Goal: Information Seeking & Learning: Find specific fact

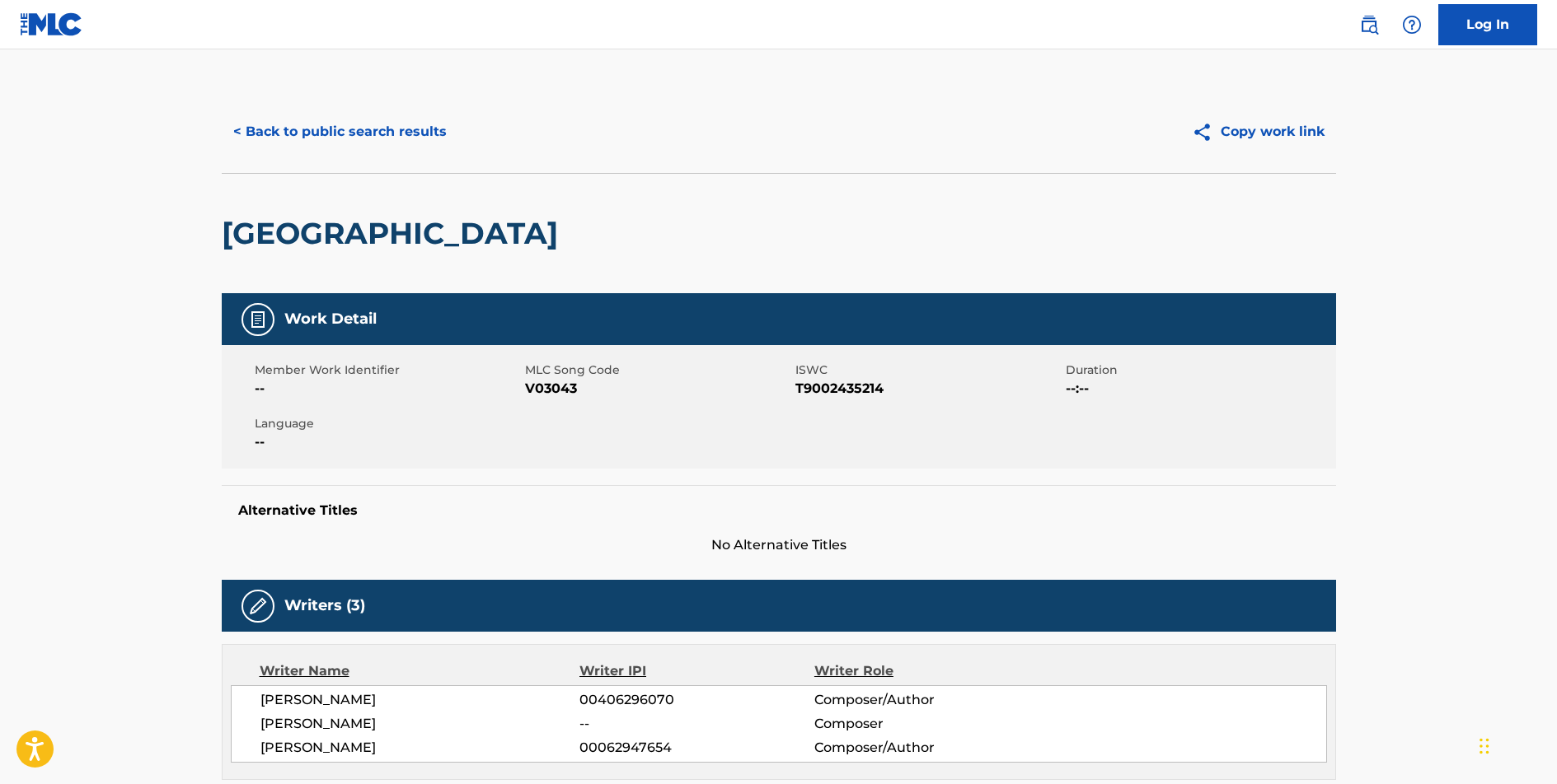
click at [348, 130] on button "< Back to public search results" at bounding box center [340, 131] width 237 height 41
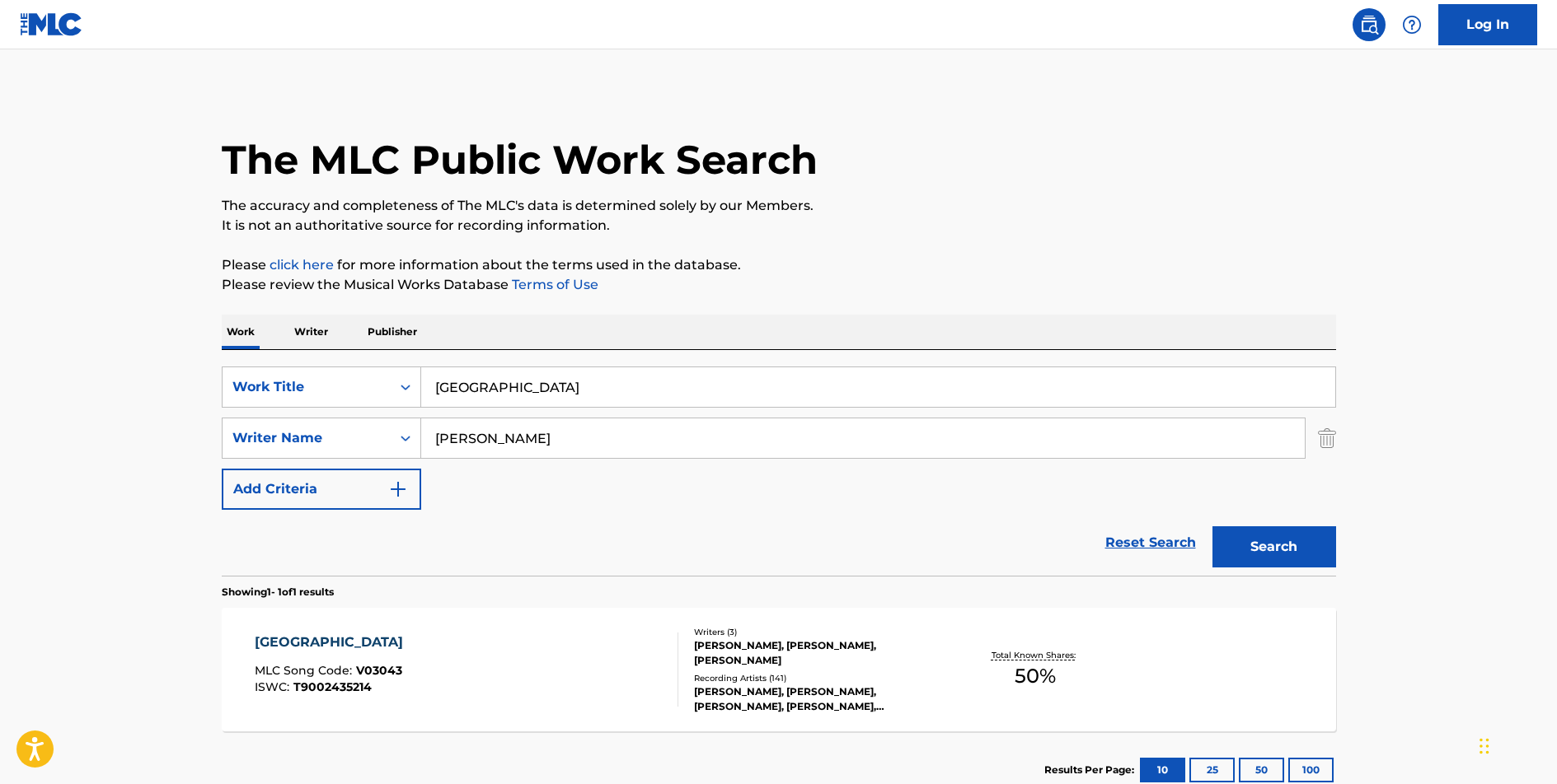
click at [480, 377] on input "[GEOGRAPHIC_DATA]" at bounding box center [878, 387] width 914 height 39
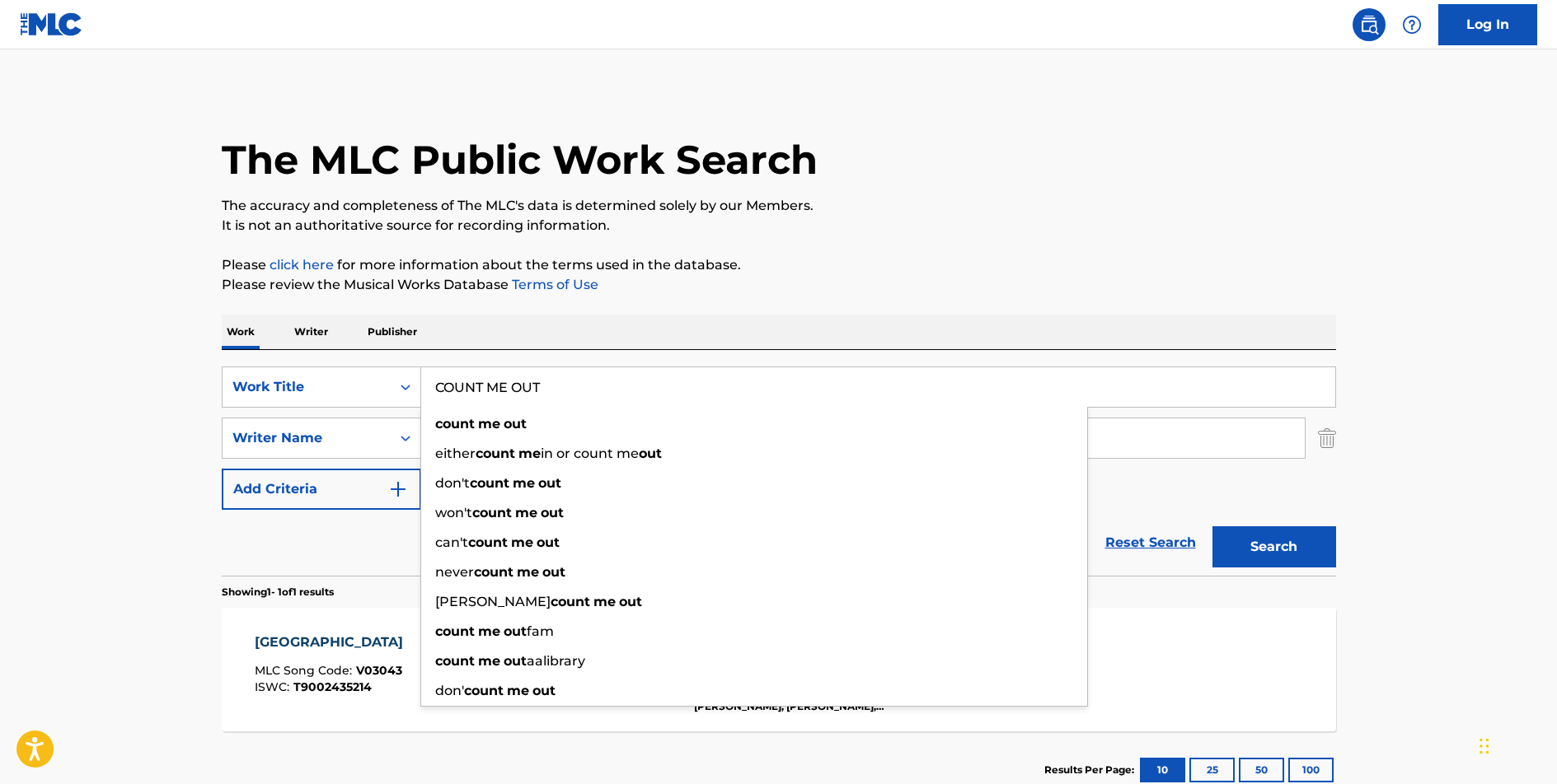
type input "COUNT ME OUT"
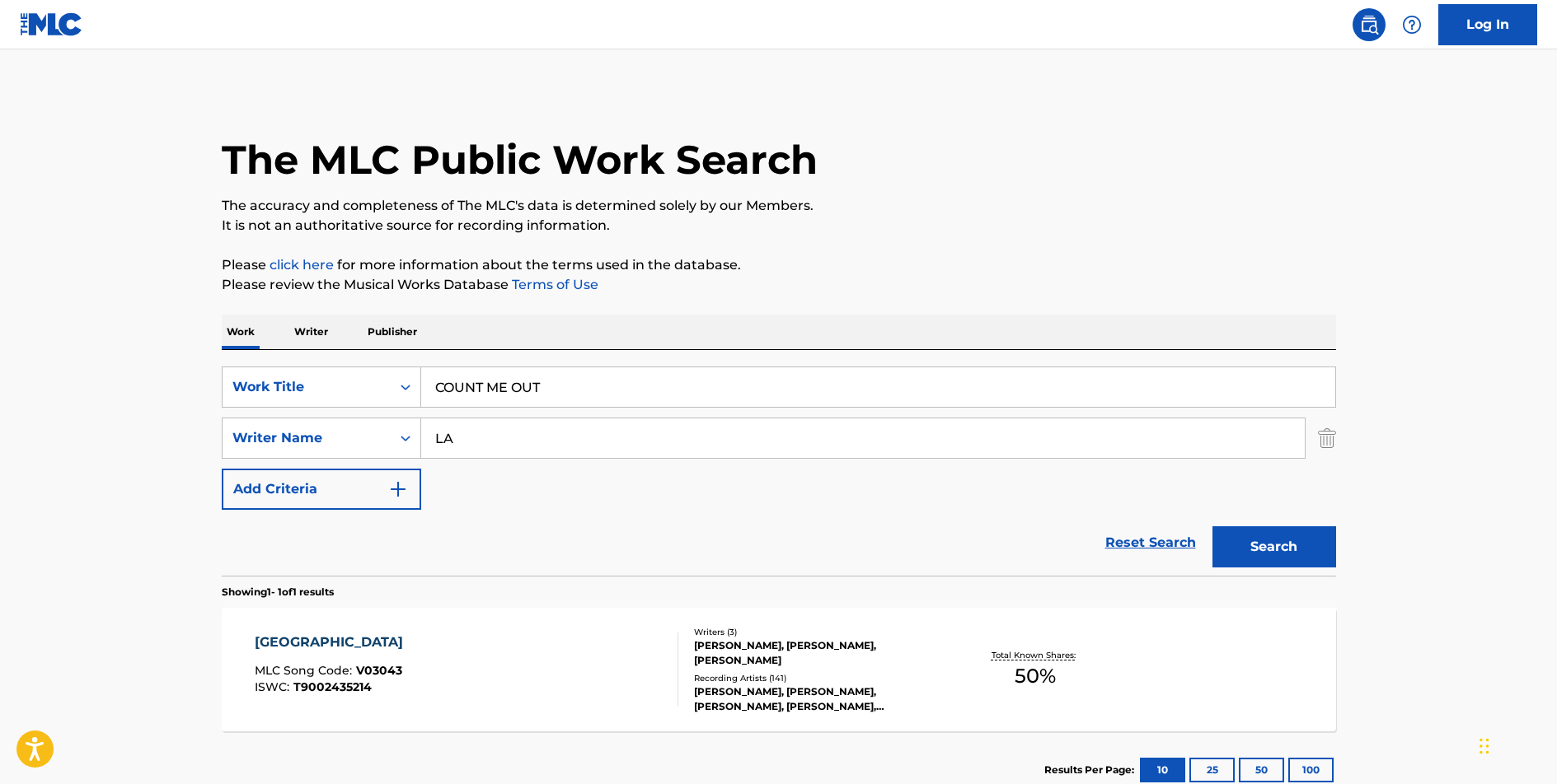
type input "L"
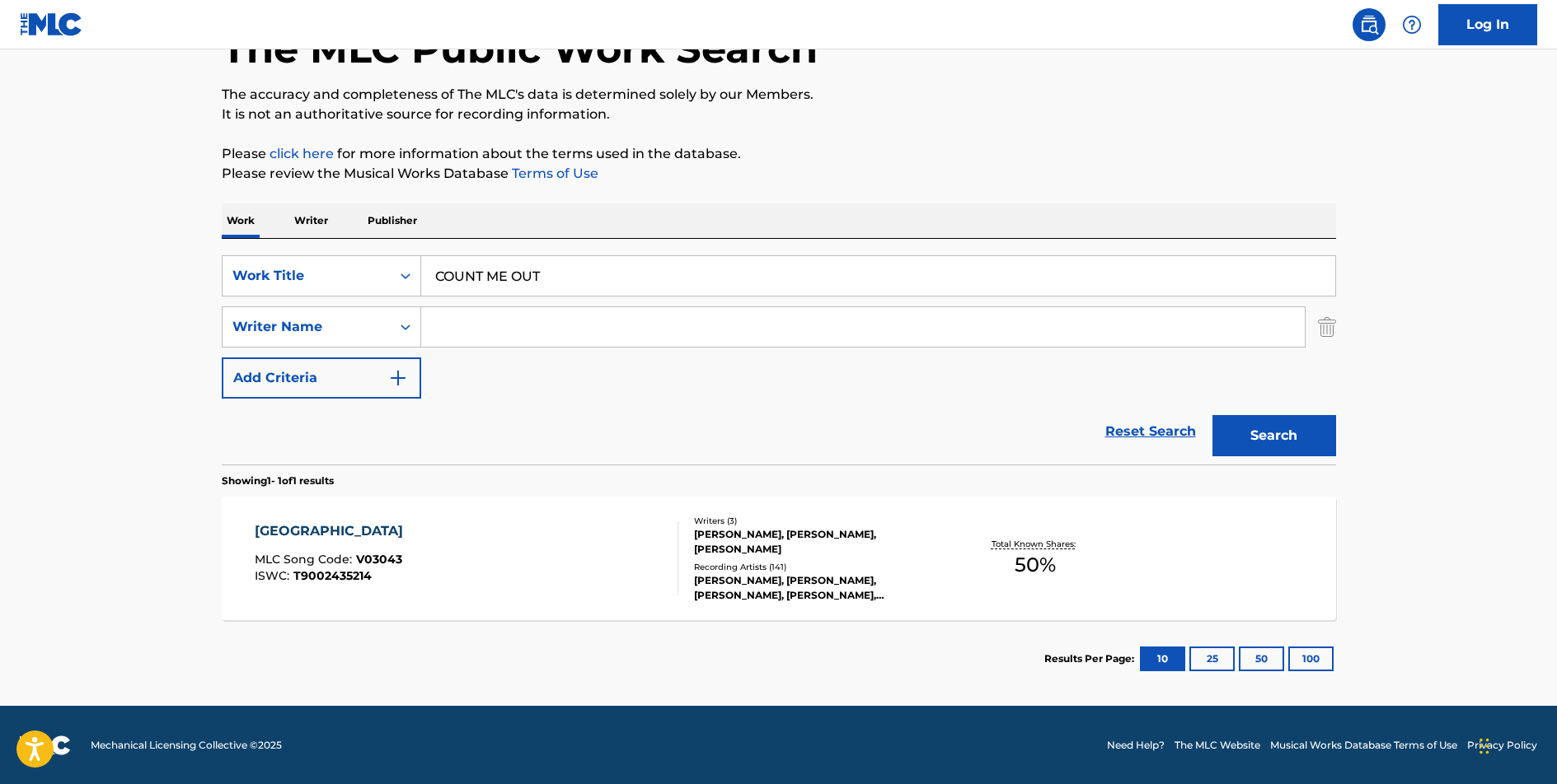
scroll to position [112, 0]
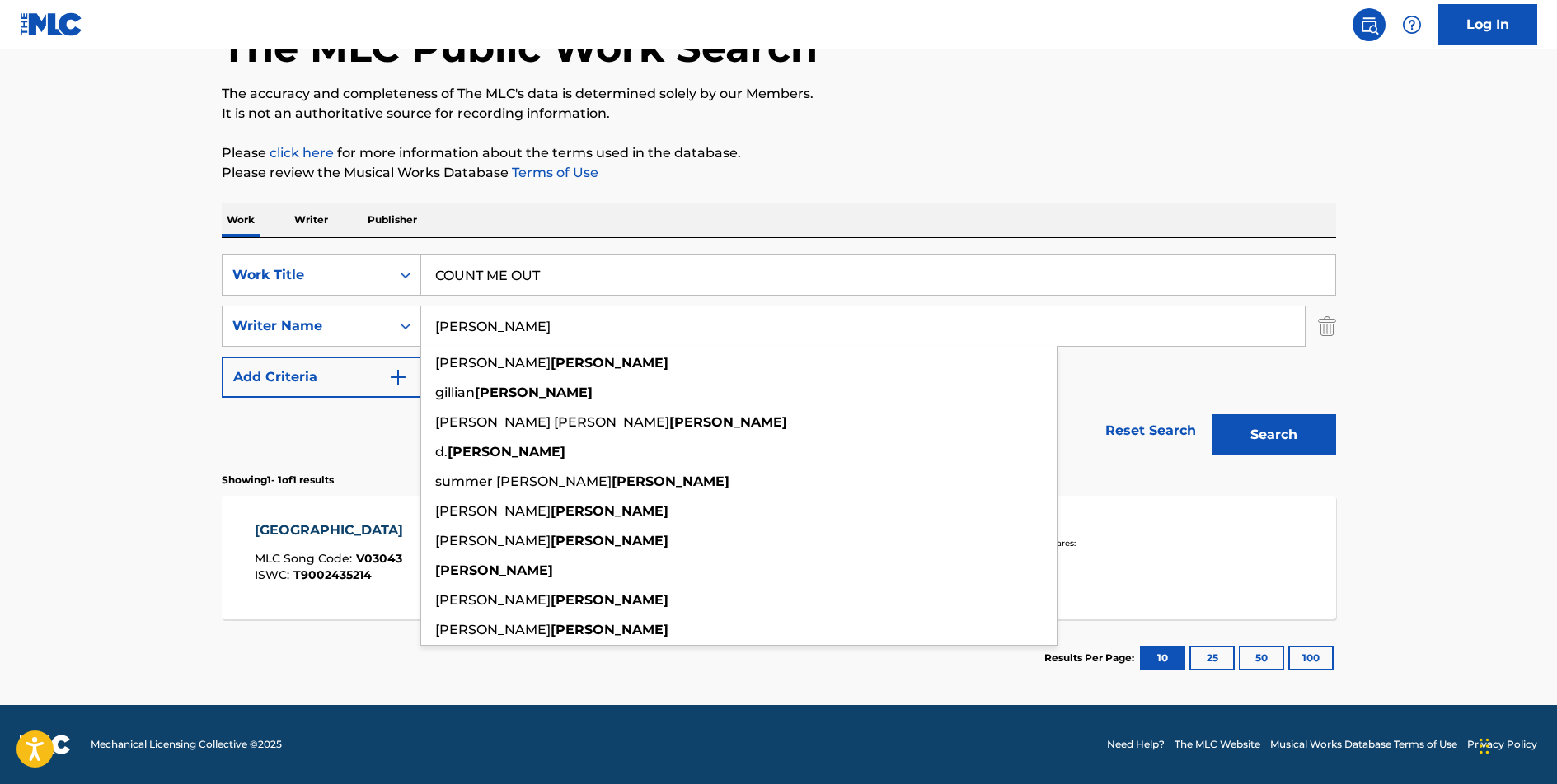
type input "[PERSON_NAME]"
click at [1213, 414] on button "Search" at bounding box center [1275, 434] width 124 height 41
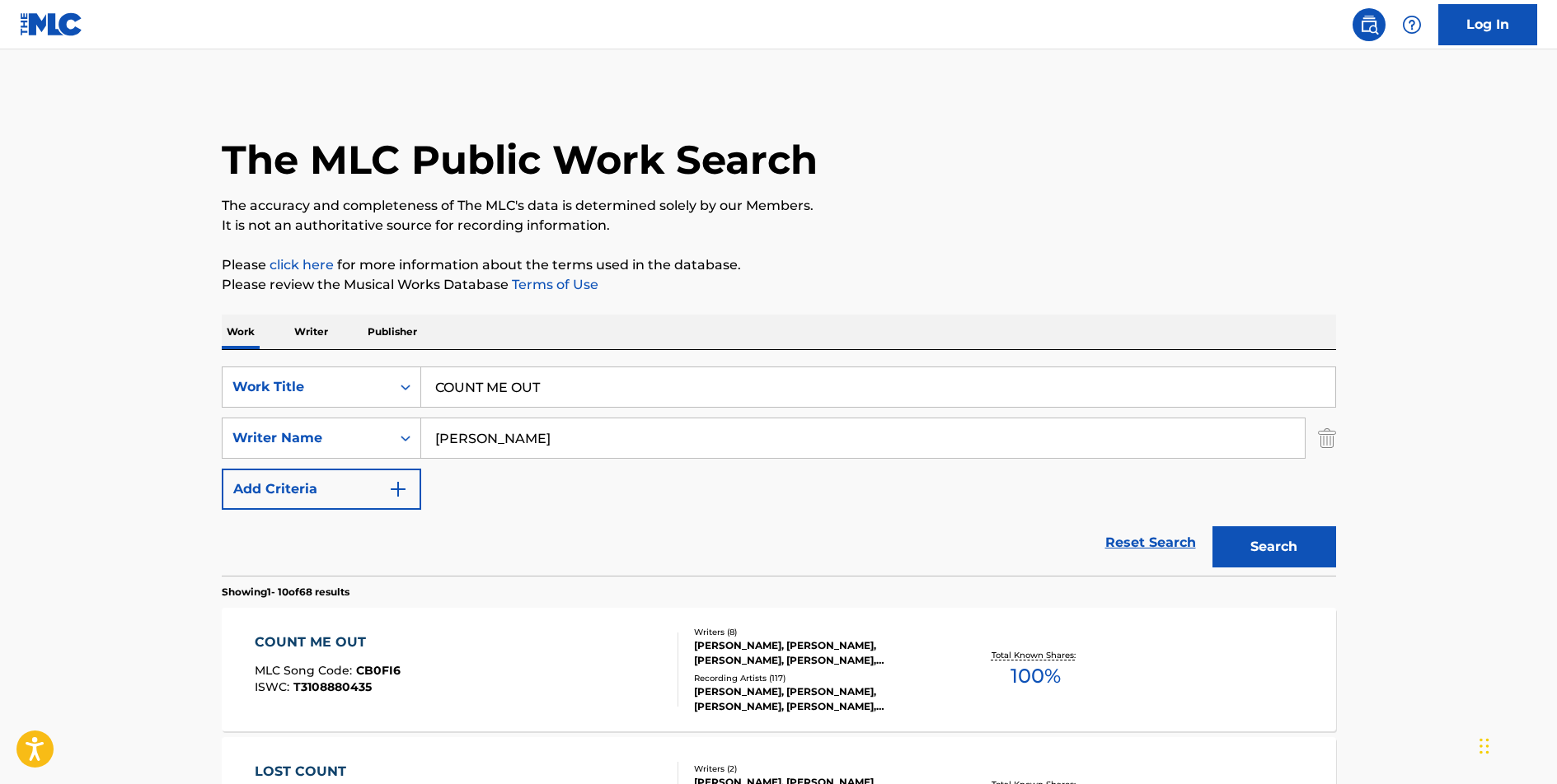
click at [331, 642] on div "COUNT ME OUT" at bounding box center [327, 643] width 146 height 20
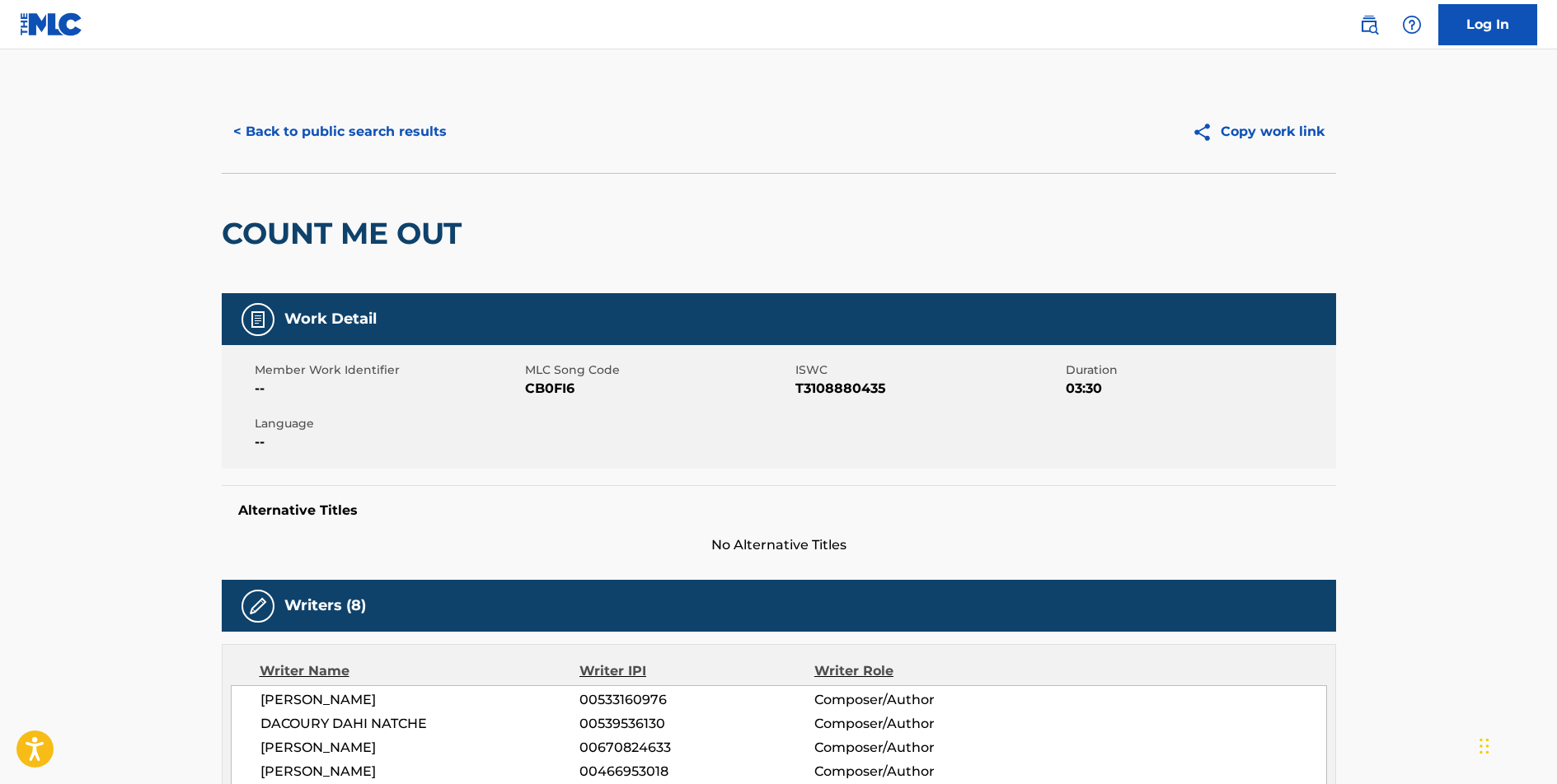
click at [556, 390] on span "CB0FI6" at bounding box center [658, 389] width 266 height 20
copy span "CB0FI6"
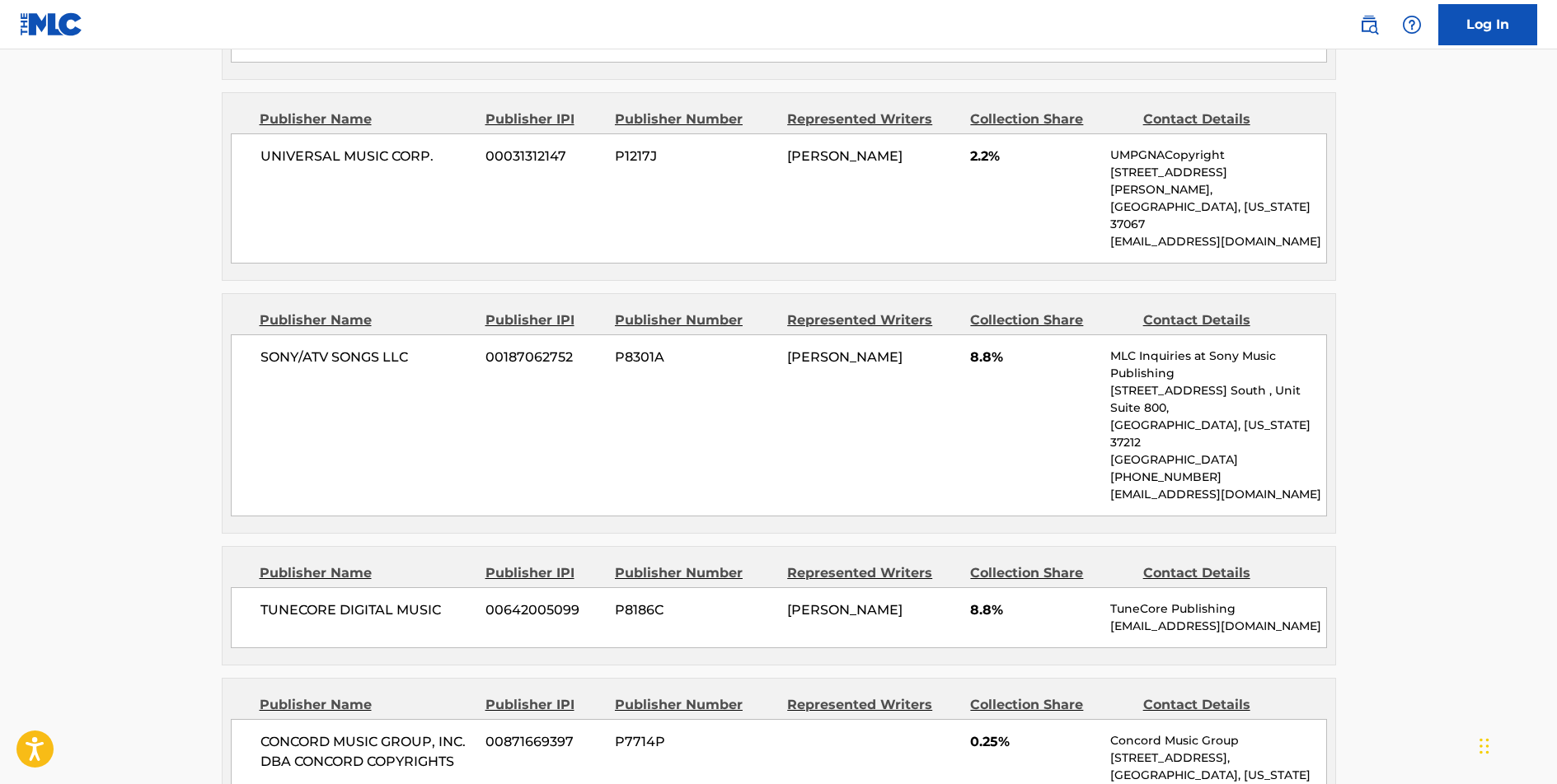
scroll to position [1104, 0]
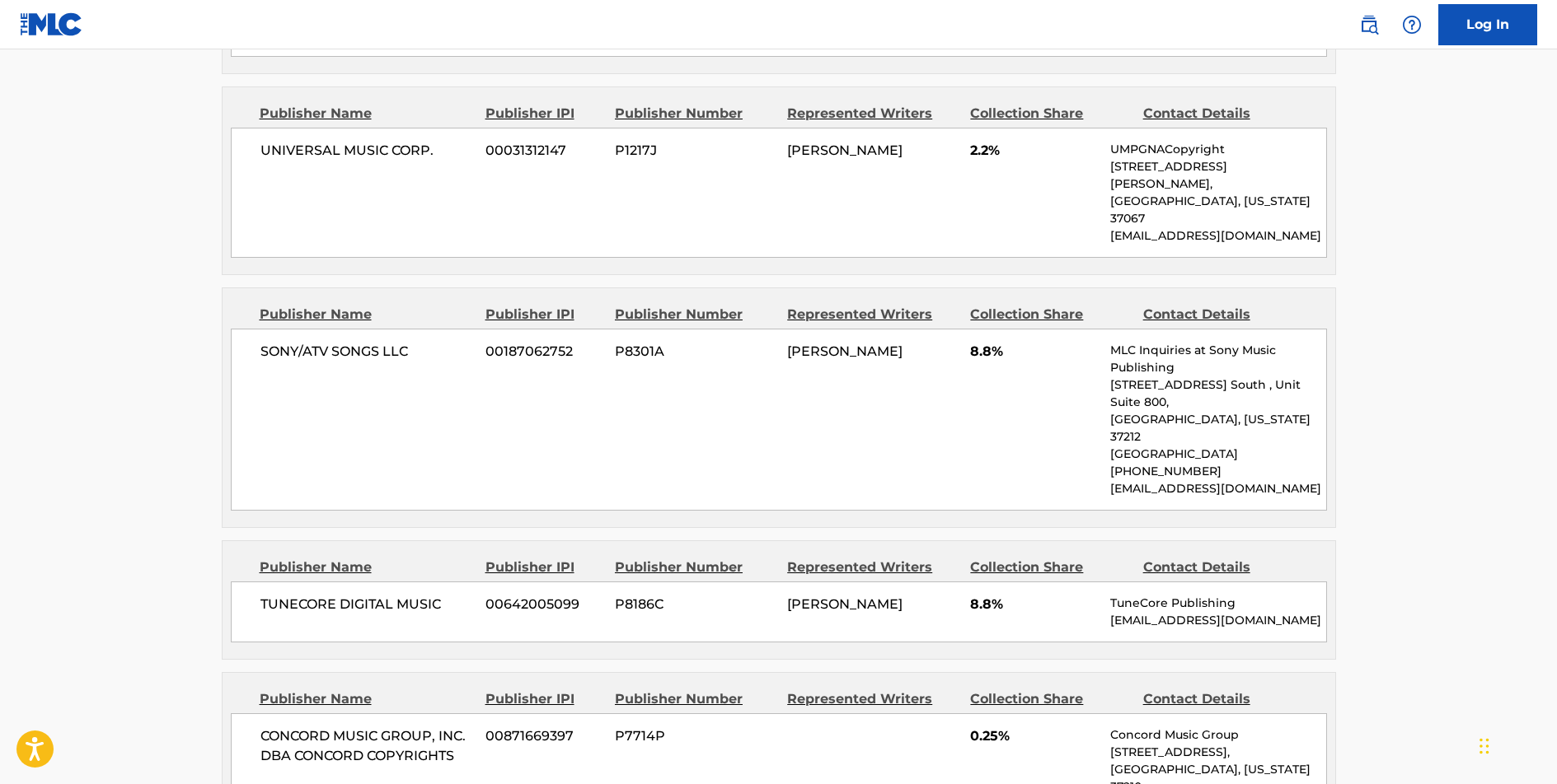
click at [386, 595] on span "TUNECORE DIGITAL MUSIC" at bounding box center [367, 605] width 213 height 20
copy div "TUNECORE DIGITAL MUSIC"
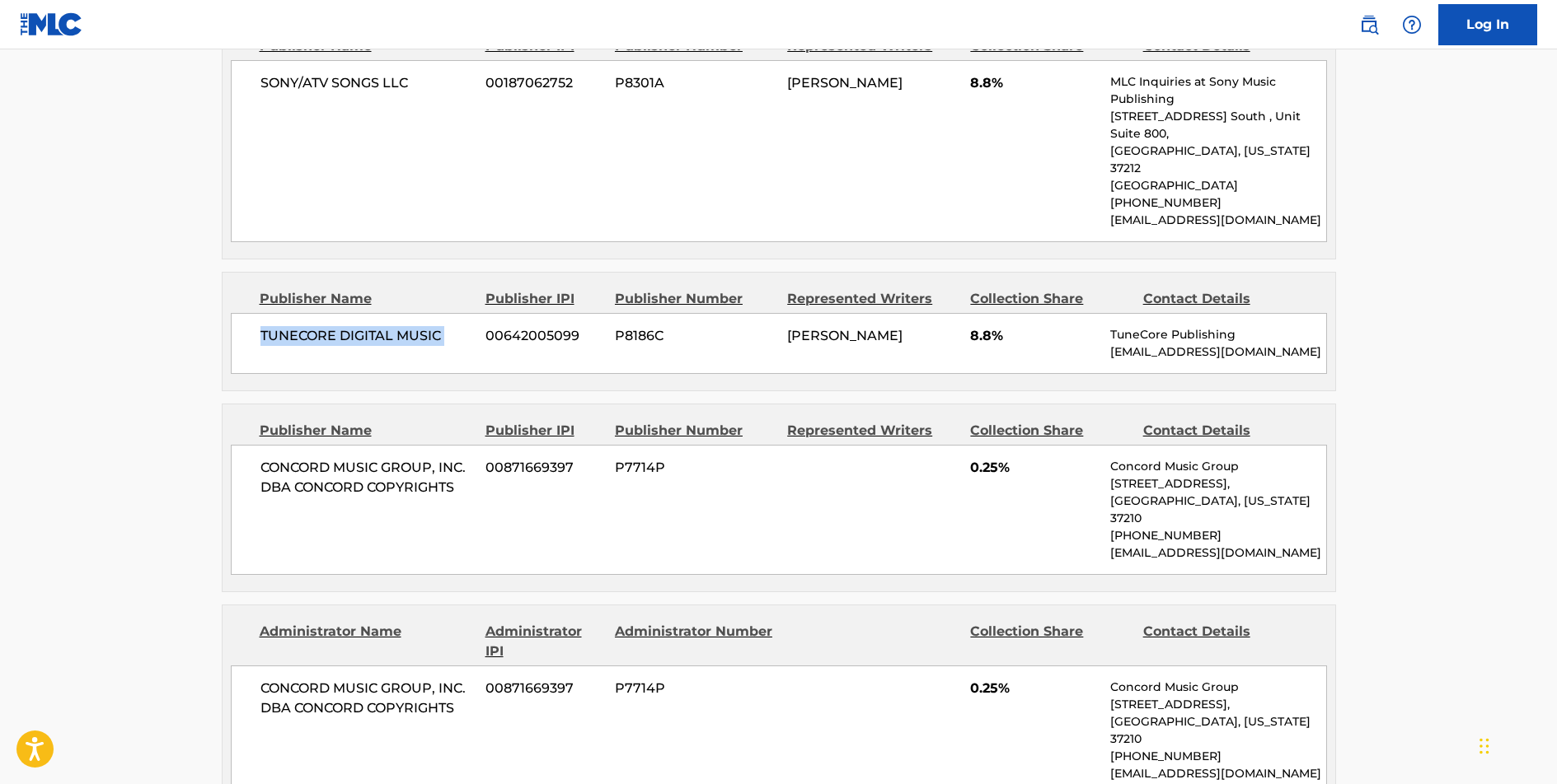
scroll to position [1376, 0]
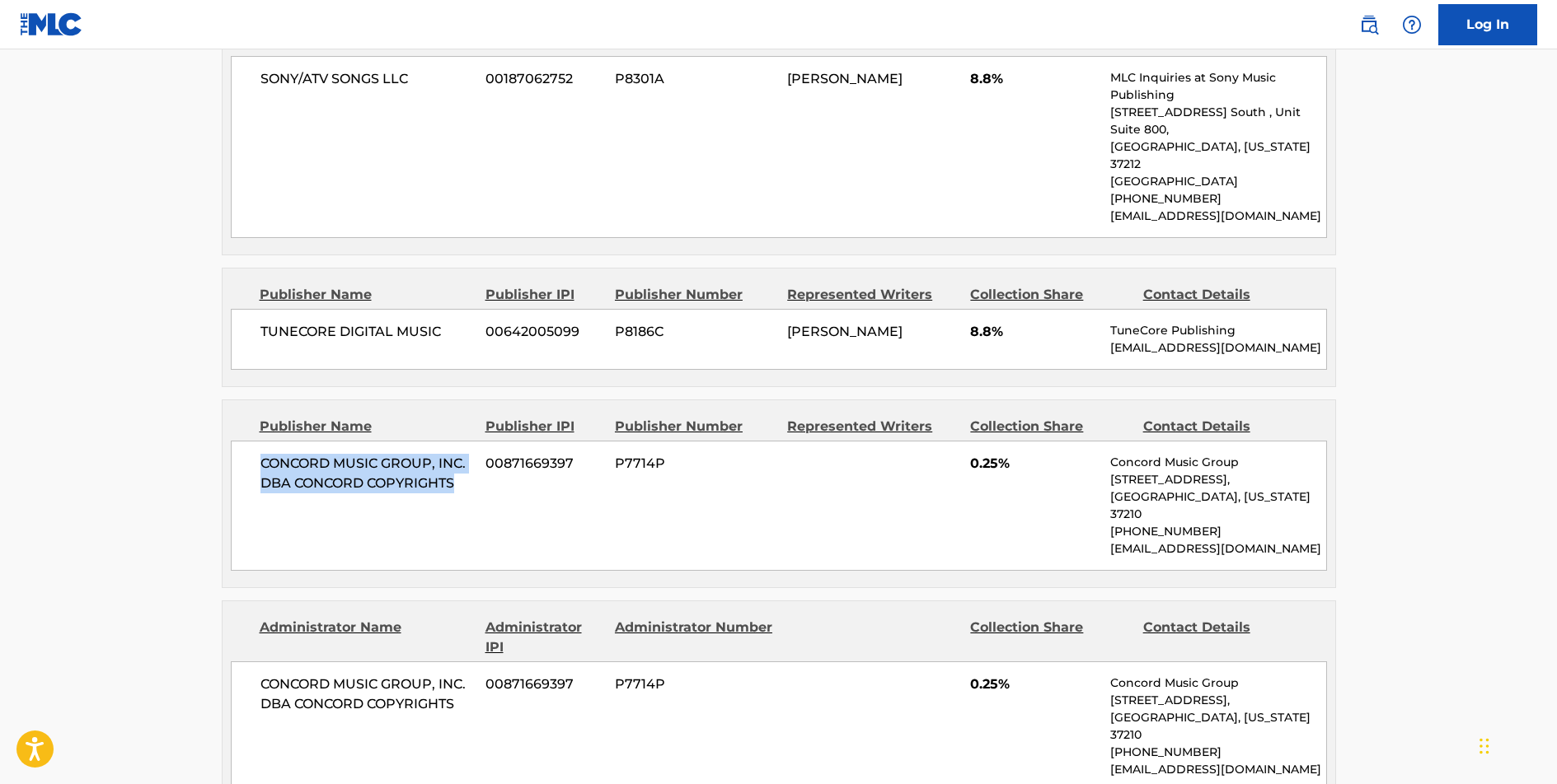
drag, startPoint x: 458, startPoint y: 386, endPoint x: 257, endPoint y: 366, distance: 202.0
click at [257, 441] on div "CONCORD MUSIC GROUP, INC. DBA CONCORD COPYRIGHTS 00871669397 P7714P 0.25% Conco…" at bounding box center [779, 506] width 1097 height 131
copy span "CONCORD MUSIC GROUP, INC. DBA CONCORD COPYRIGHTS"
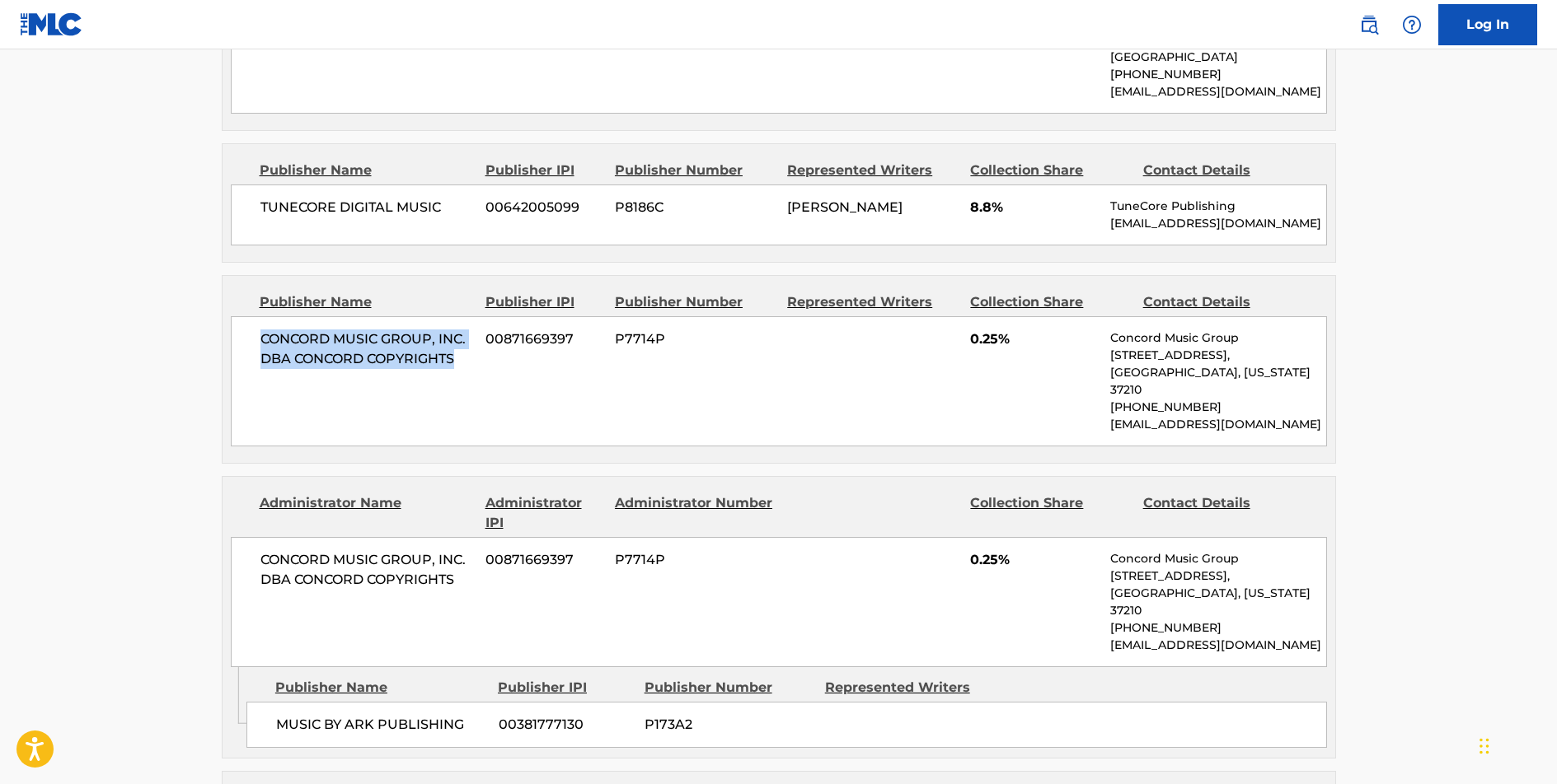
scroll to position [1521, 0]
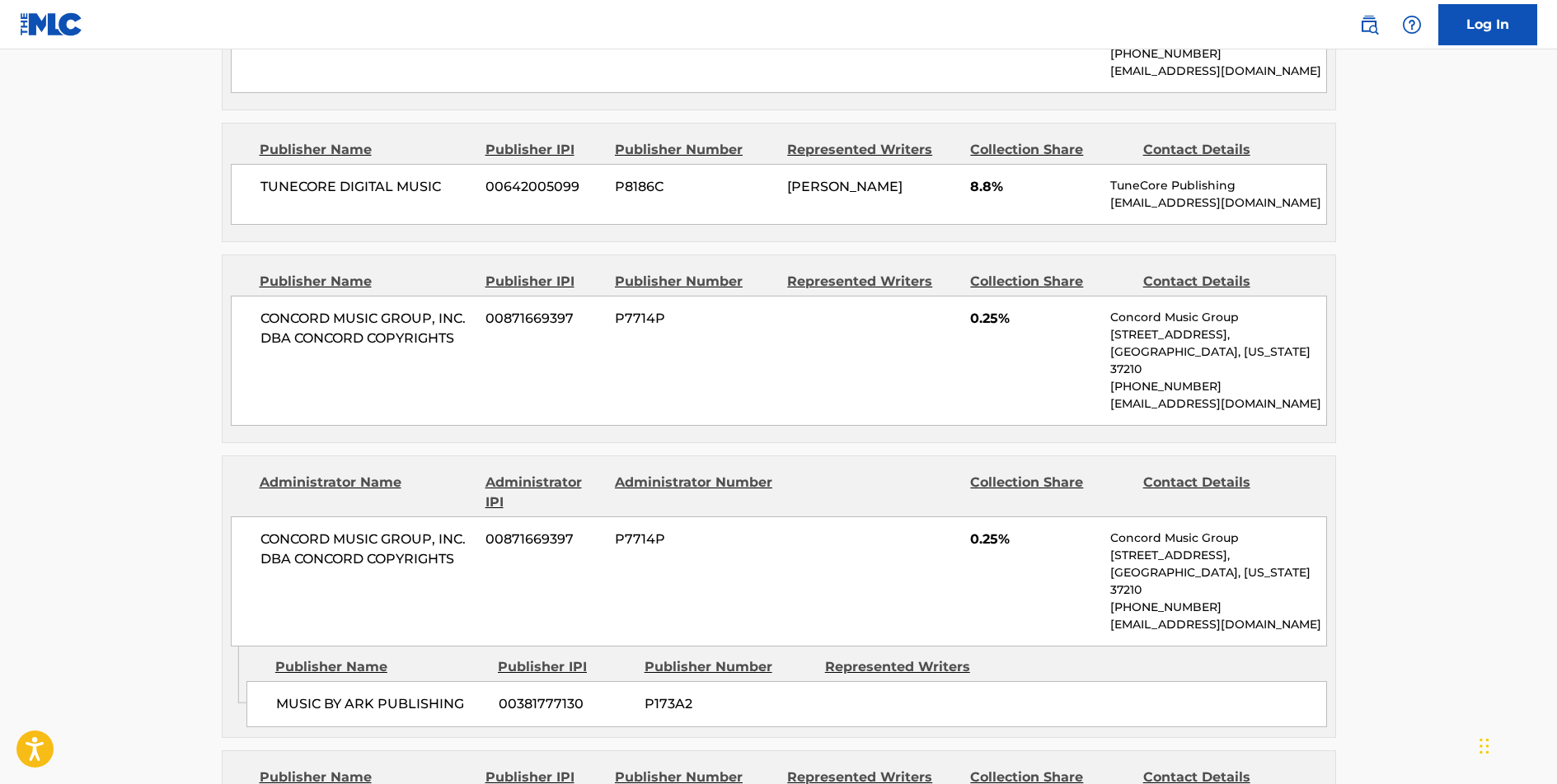
click at [421, 694] on span "MUSIC BY ARK PUBLISHING" at bounding box center [381, 705] width 210 height 20
copy div "MUSIC BY ARK PUBLISHING"
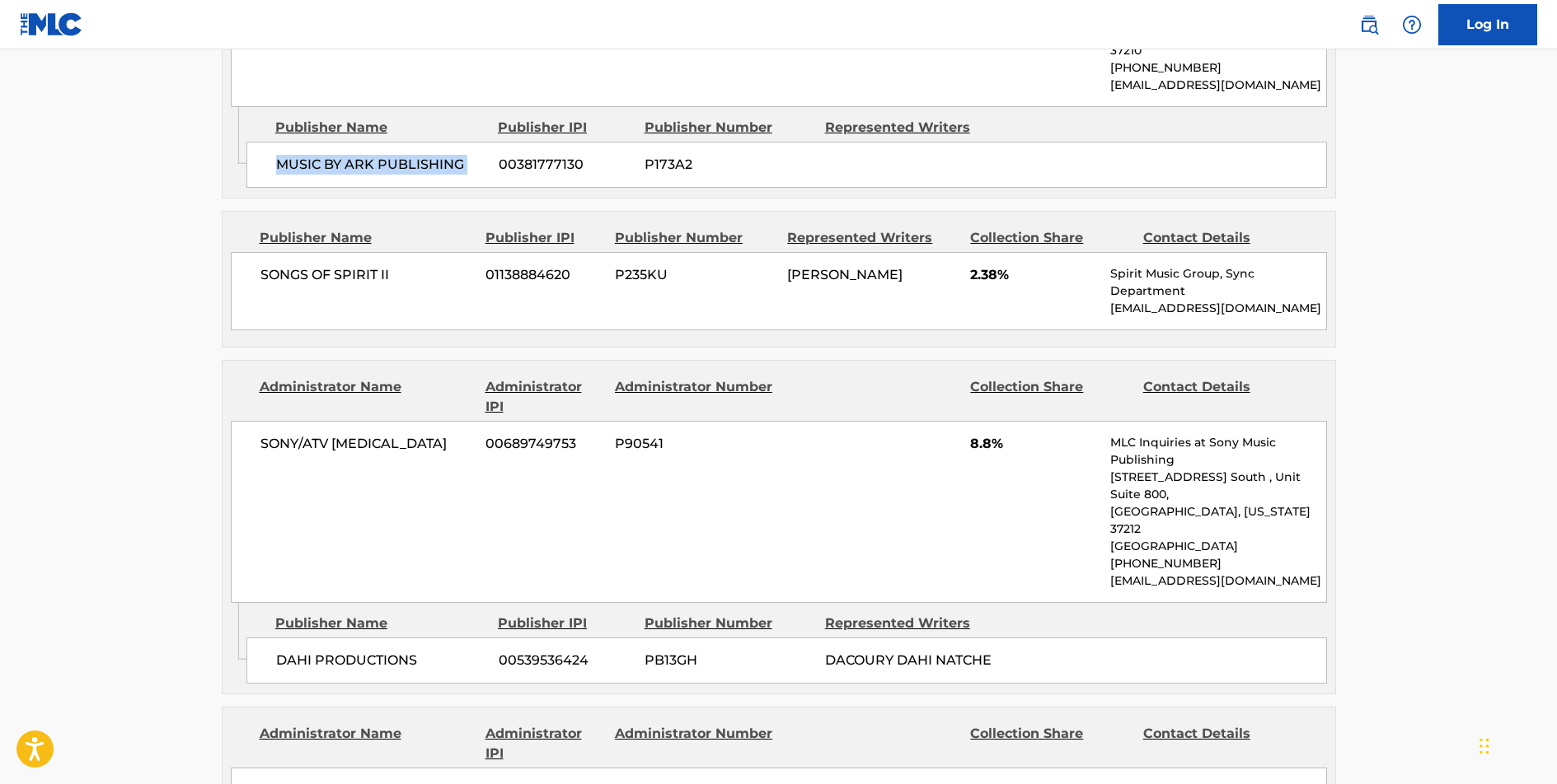
scroll to position [2062, 0]
click at [343, 264] on span "SONGS OF SPIRIT II" at bounding box center [367, 274] width 213 height 20
copy div "SONGS OF SPIRIT II"
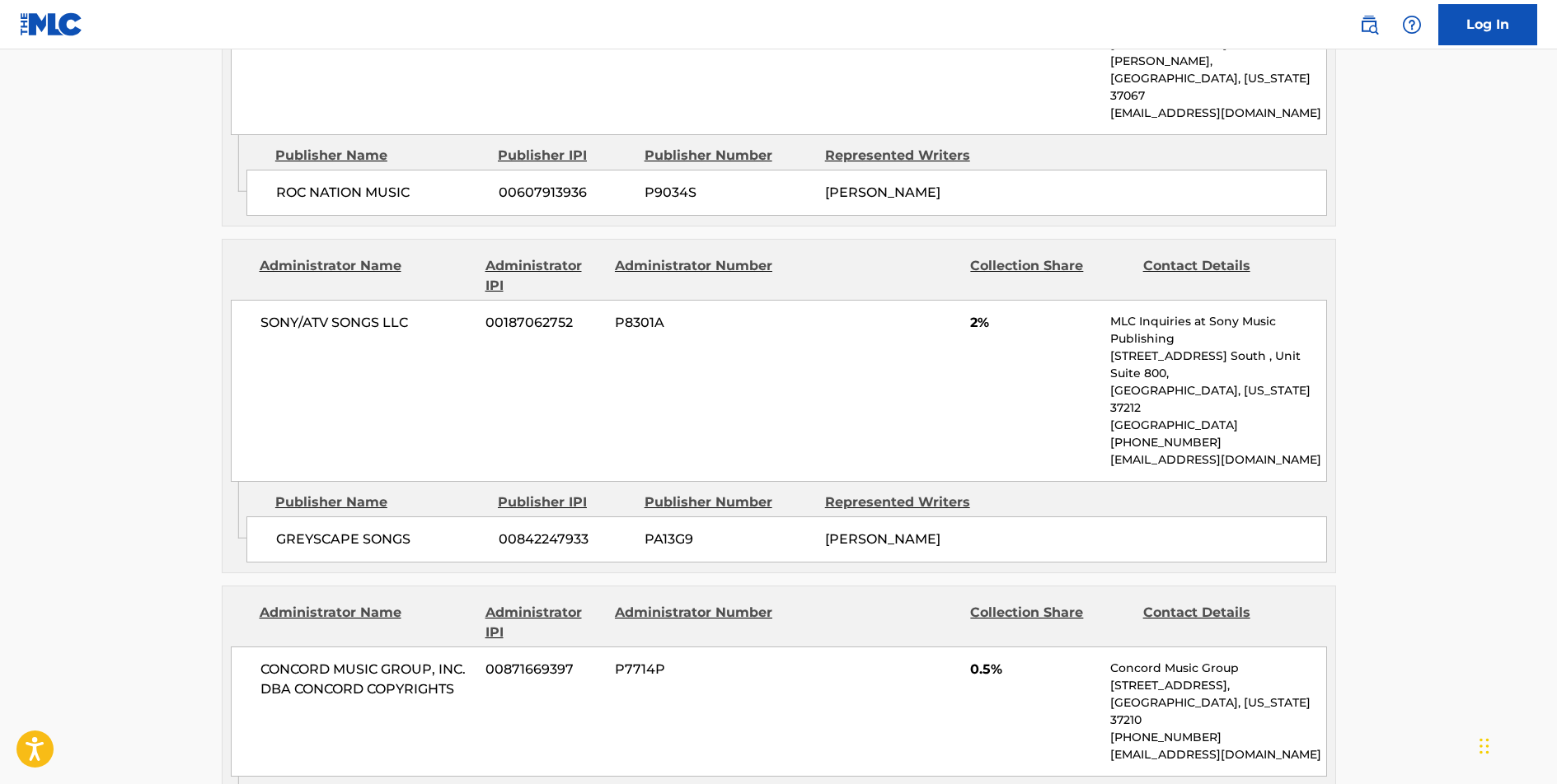
scroll to position [3256, 0]
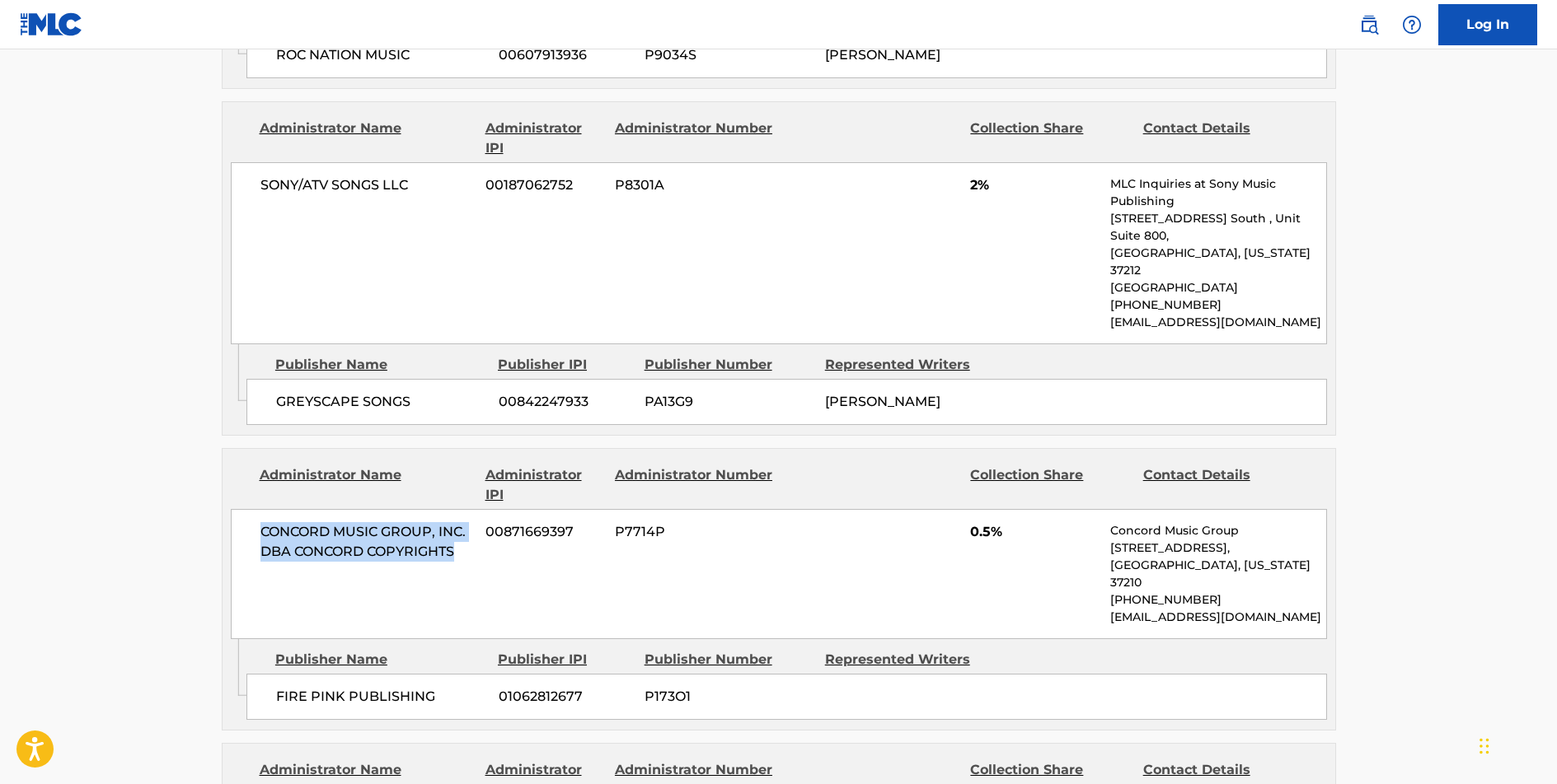
drag, startPoint x: 458, startPoint y: 281, endPoint x: 261, endPoint y: 264, distance: 197.7
click at [261, 522] on span "CONCORD MUSIC GROUP, INC. DBA CONCORD COPYRIGHTS" at bounding box center [367, 541] width 213 height 39
copy span "CONCORD MUSIC GROUP, INC. DBA CONCORD COPYRIGHTS"
click at [400, 687] on span "FIRE PINK PUBLISHING" at bounding box center [381, 697] width 210 height 20
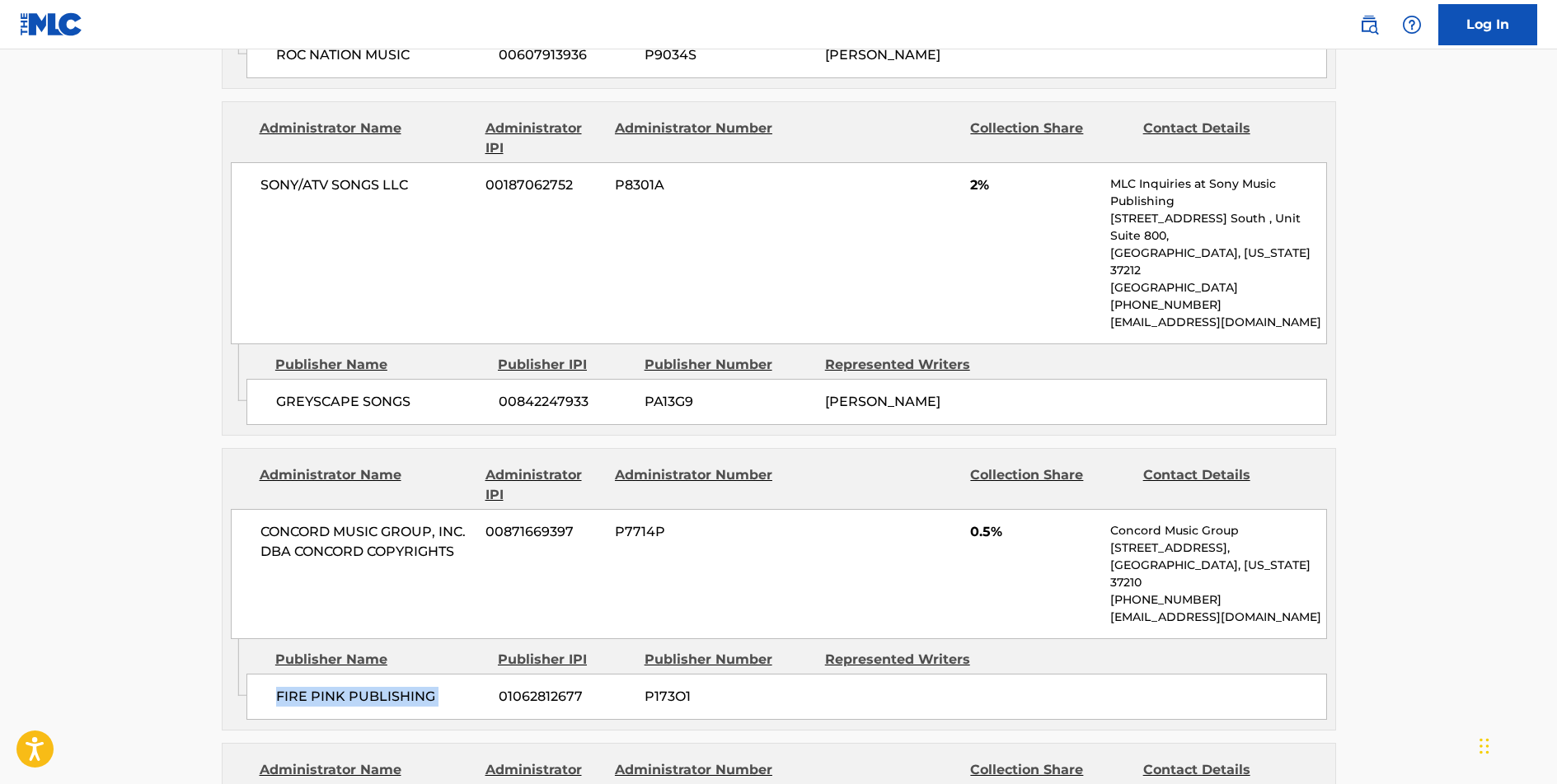
click at [400, 687] on span "FIRE PINK PUBLISHING" at bounding box center [381, 697] width 210 height 20
copy div "FIRE PINK PUBLISHING"
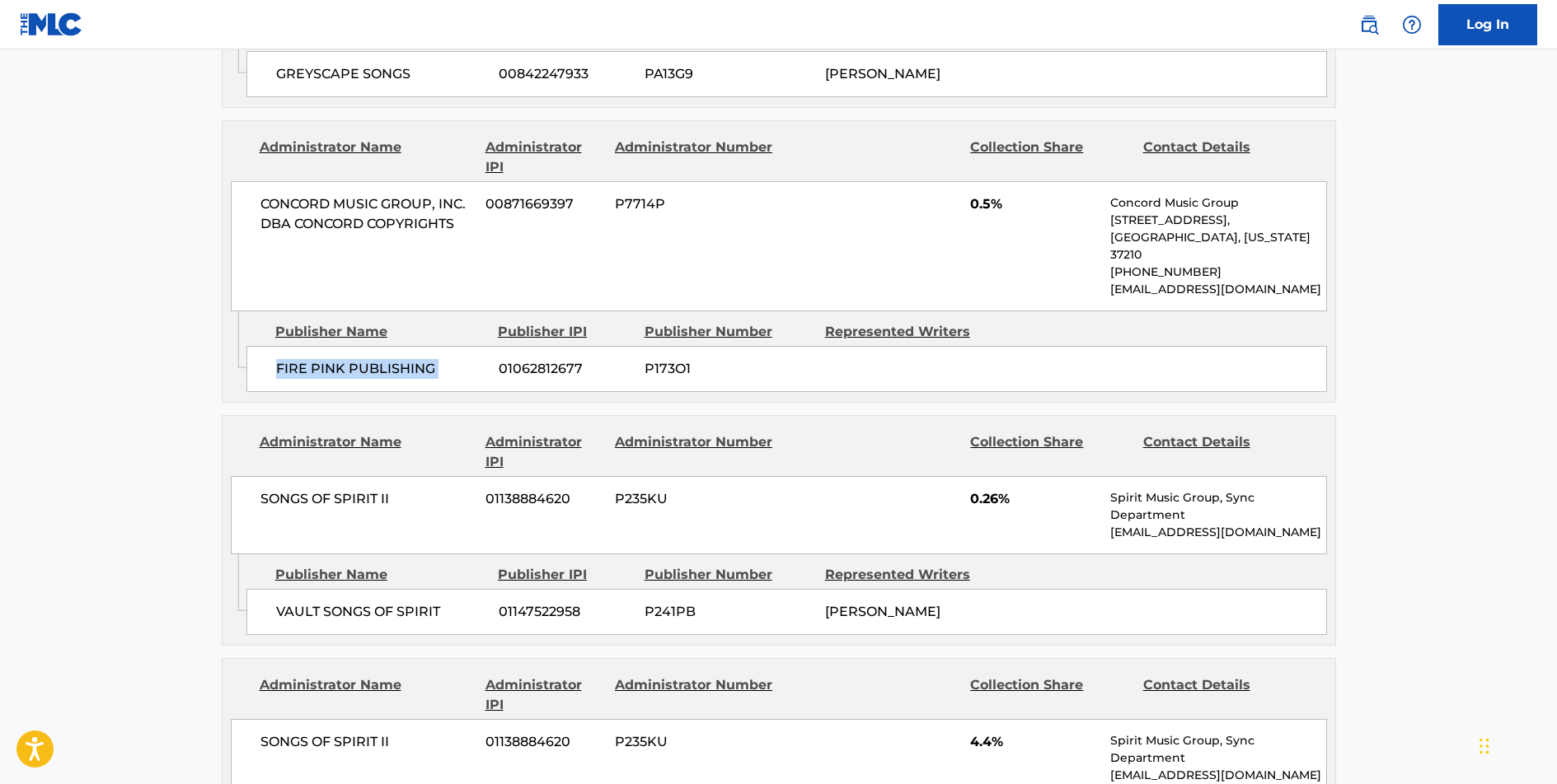
scroll to position [3604, 0]
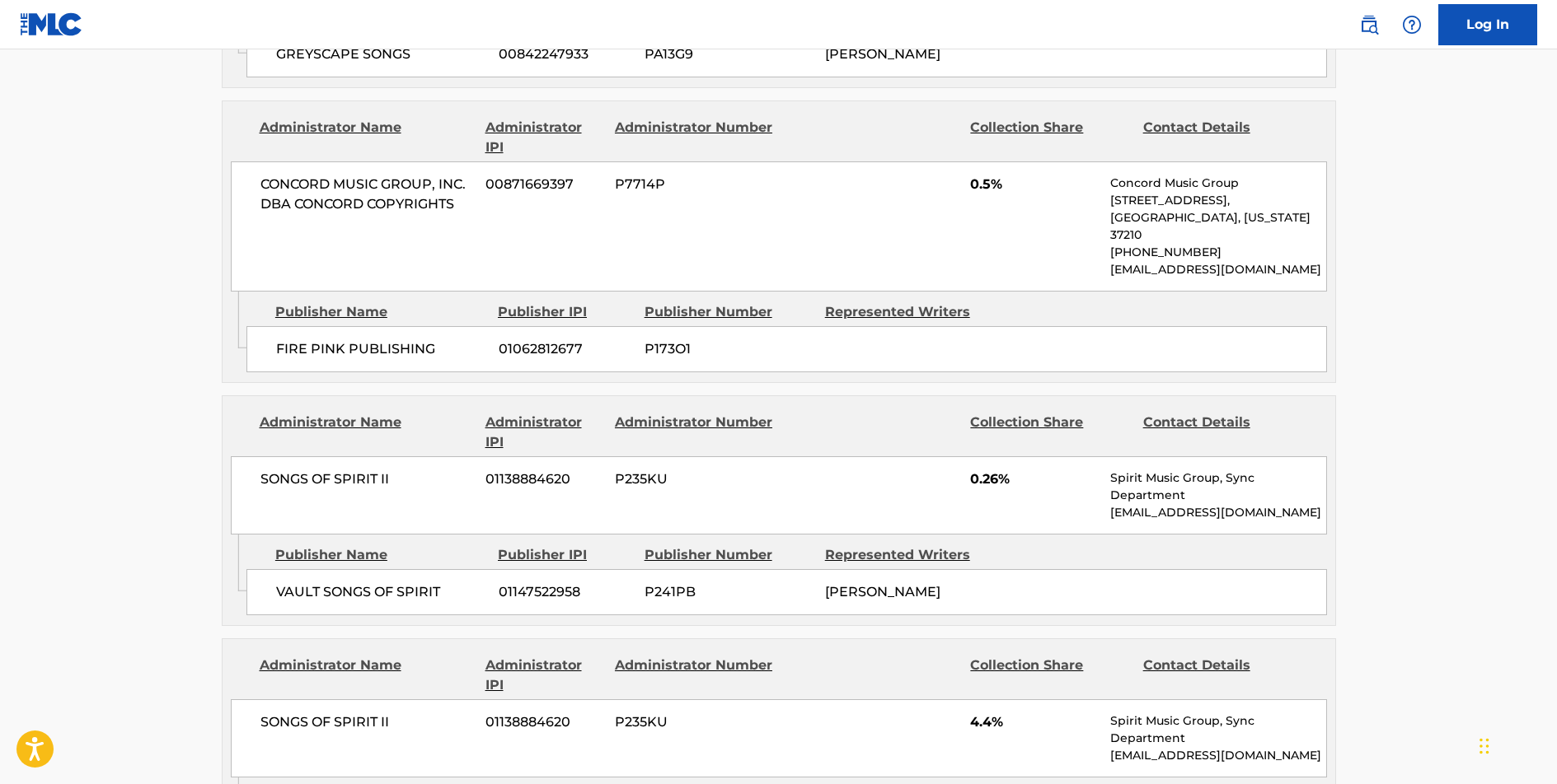
click at [364, 469] on span "SONGS OF SPIRIT II" at bounding box center [367, 479] width 213 height 20
copy div "SONGS OF SPIRIT II"
click at [378, 582] on span "VAULT SONGS OF SPIRIT" at bounding box center [381, 592] width 210 height 20
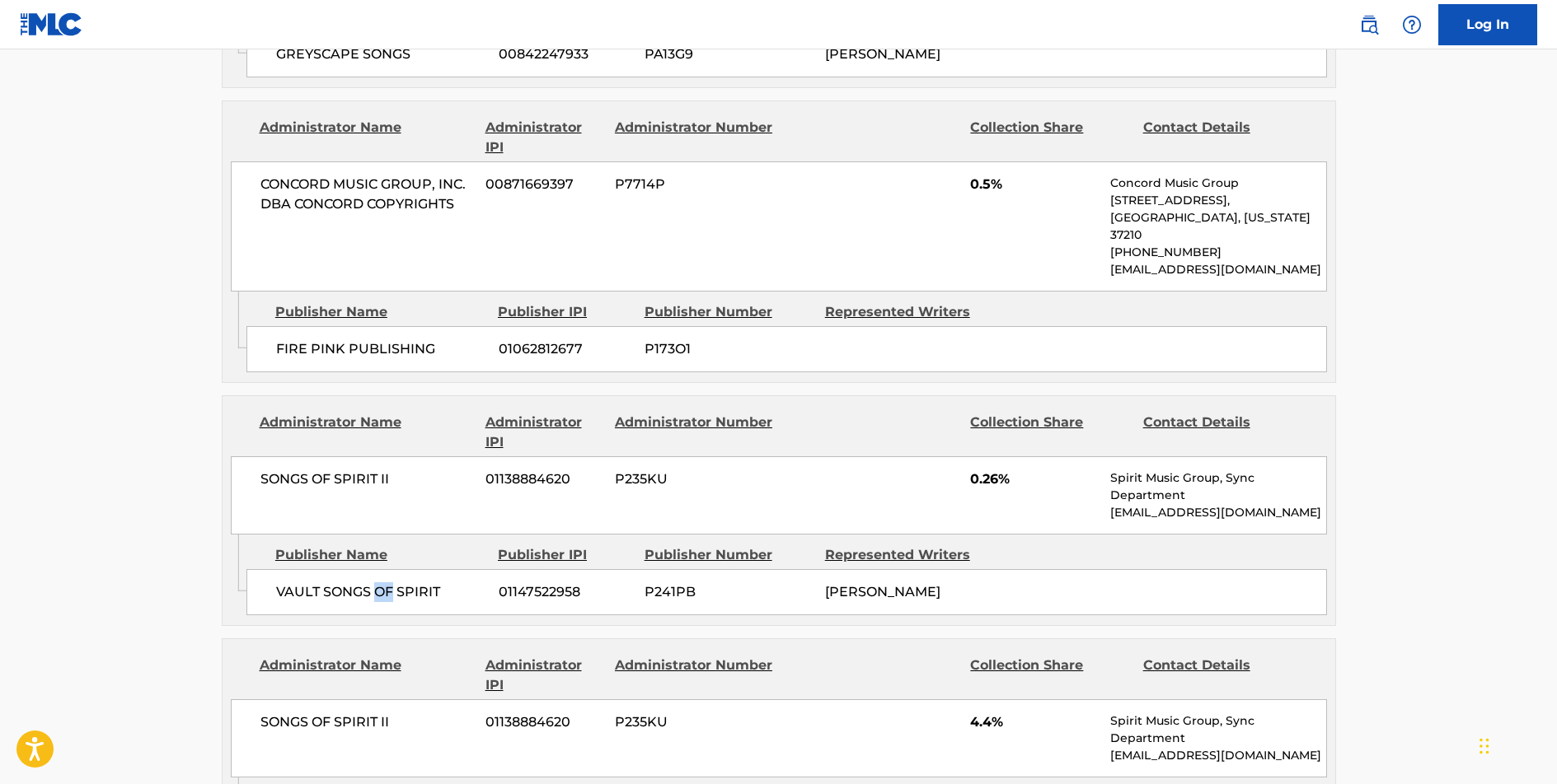
click at [378, 582] on span "VAULT SONGS OF SPIRIT" at bounding box center [381, 592] width 210 height 20
copy div "VAULT SONGS OF SPIRIT"
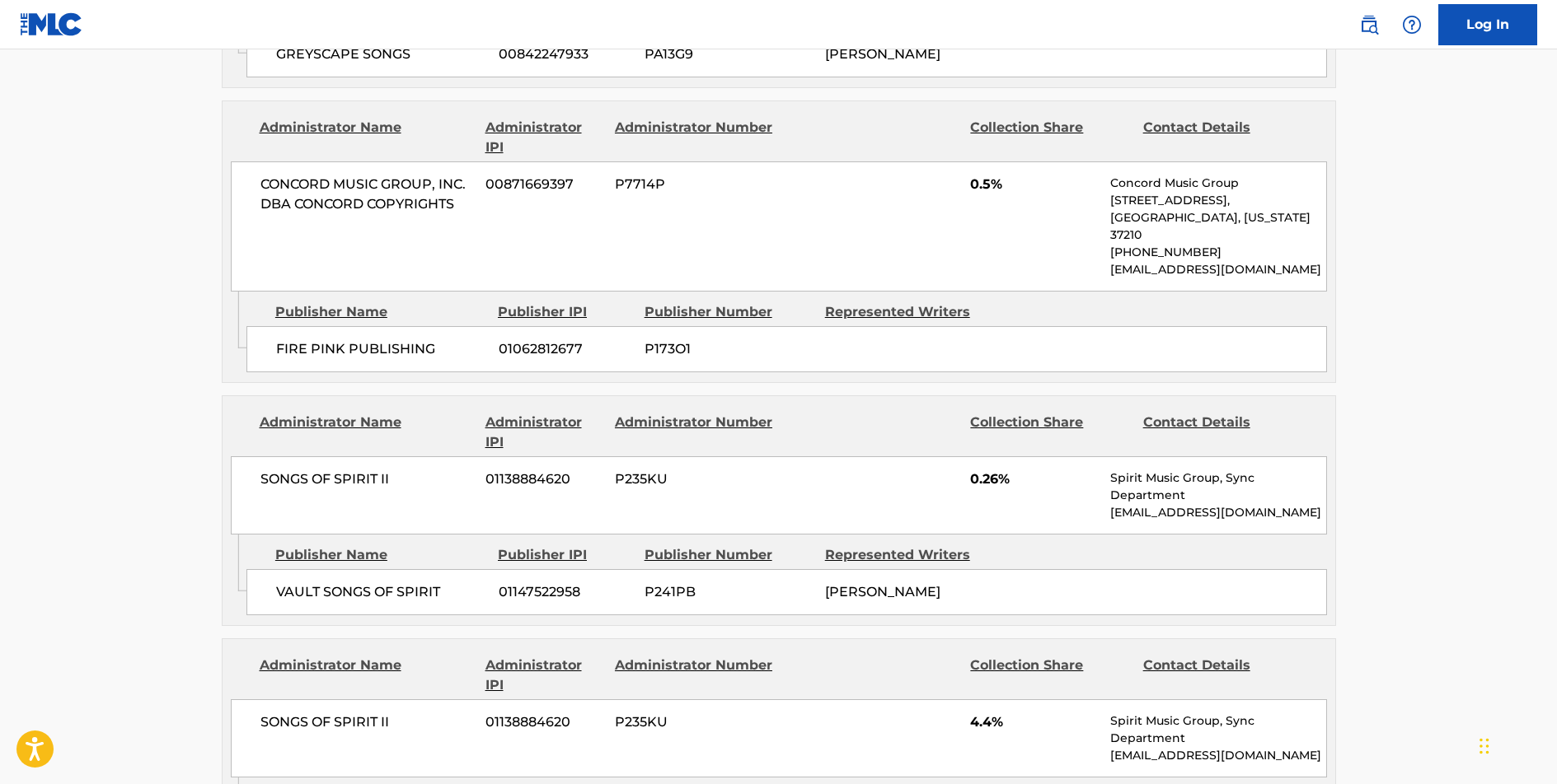
copy div "ELYTHECREEP PUBLISHING"
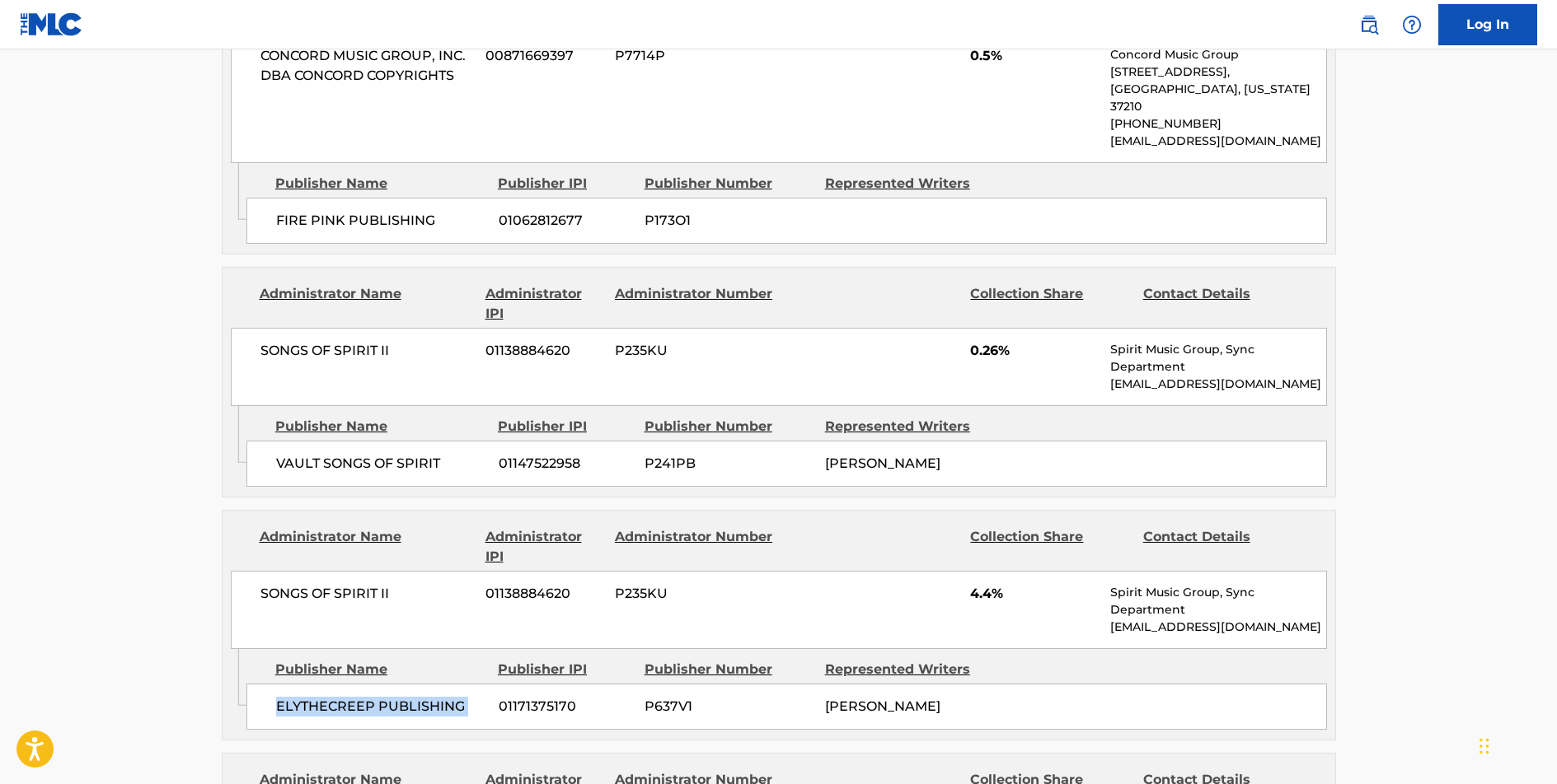
scroll to position [3851, 0]
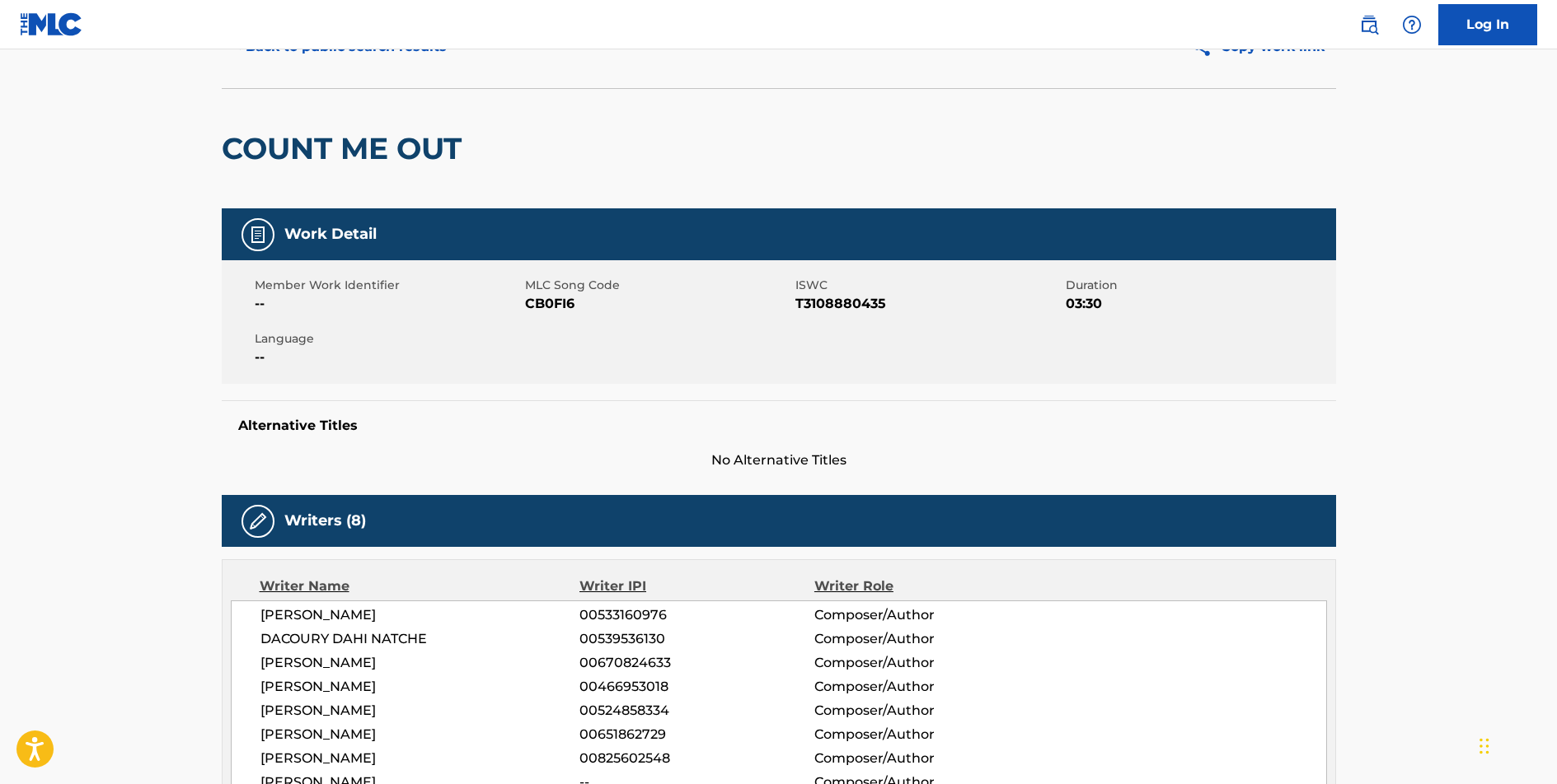
scroll to position [0, 0]
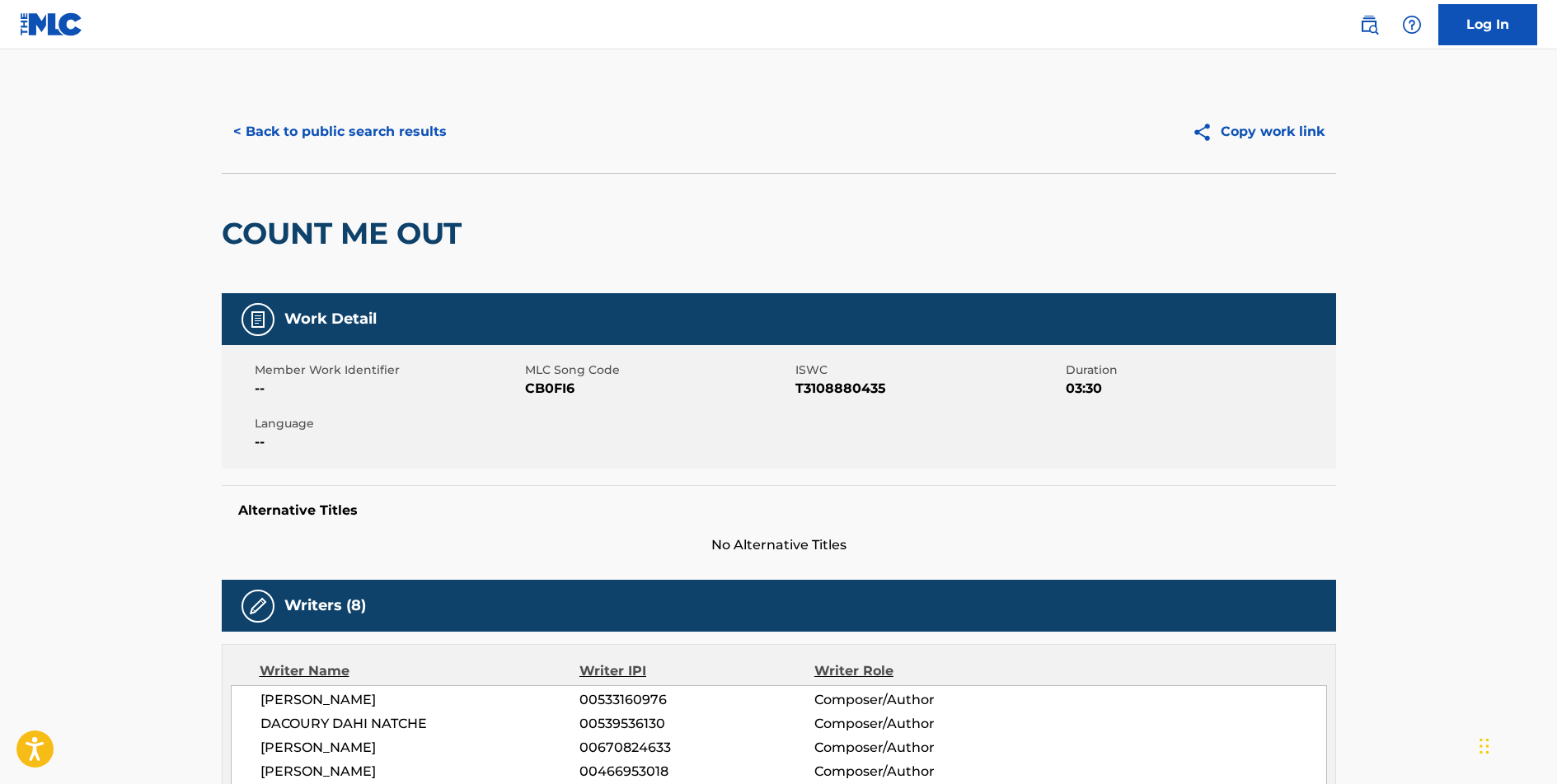
click at [393, 128] on button "< Back to public search results" at bounding box center [340, 131] width 237 height 41
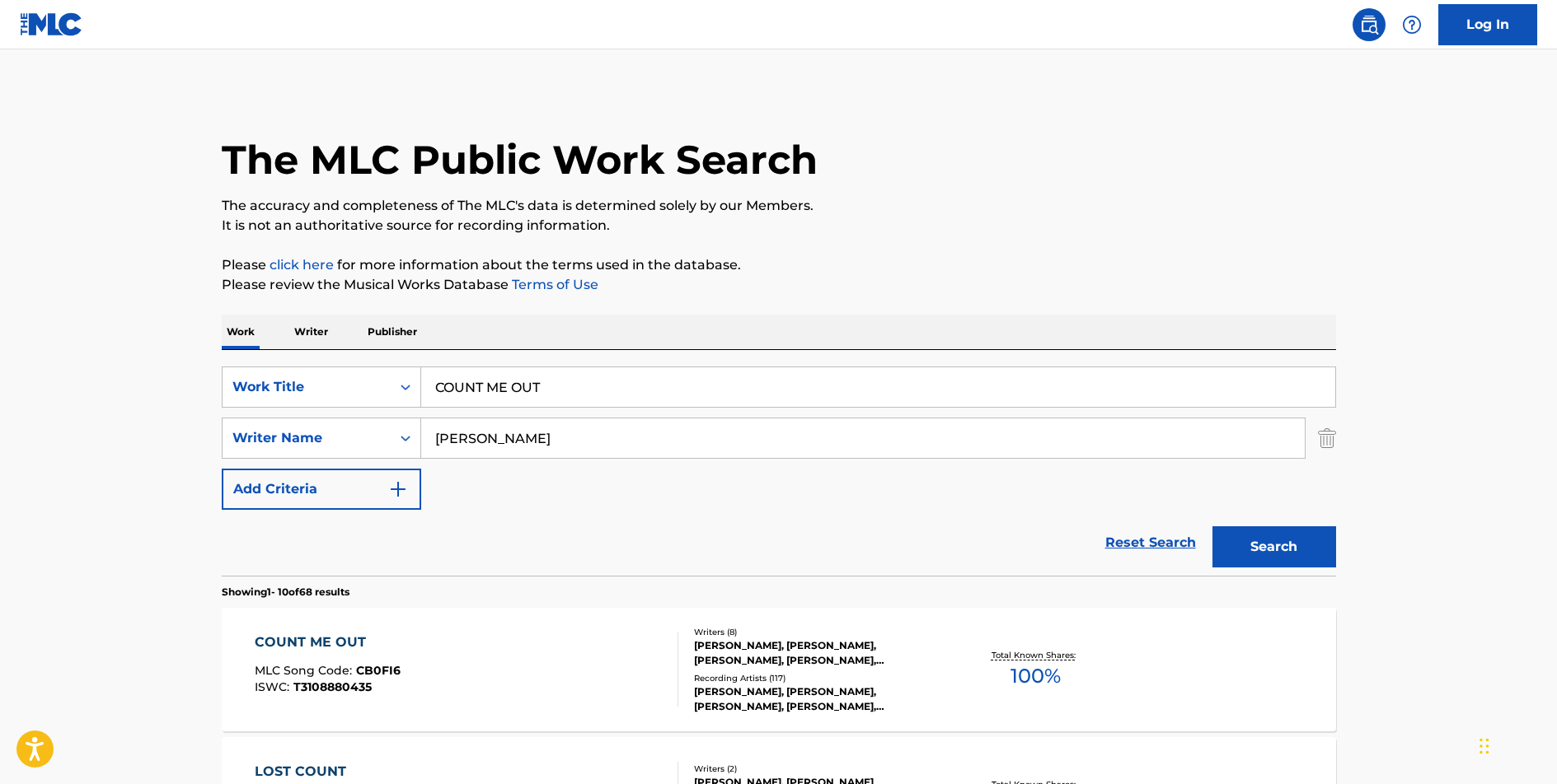
click at [513, 389] on input "COUNT ME OUT" at bounding box center [878, 387] width 914 height 39
type input "FMAILY PORTRAIT"
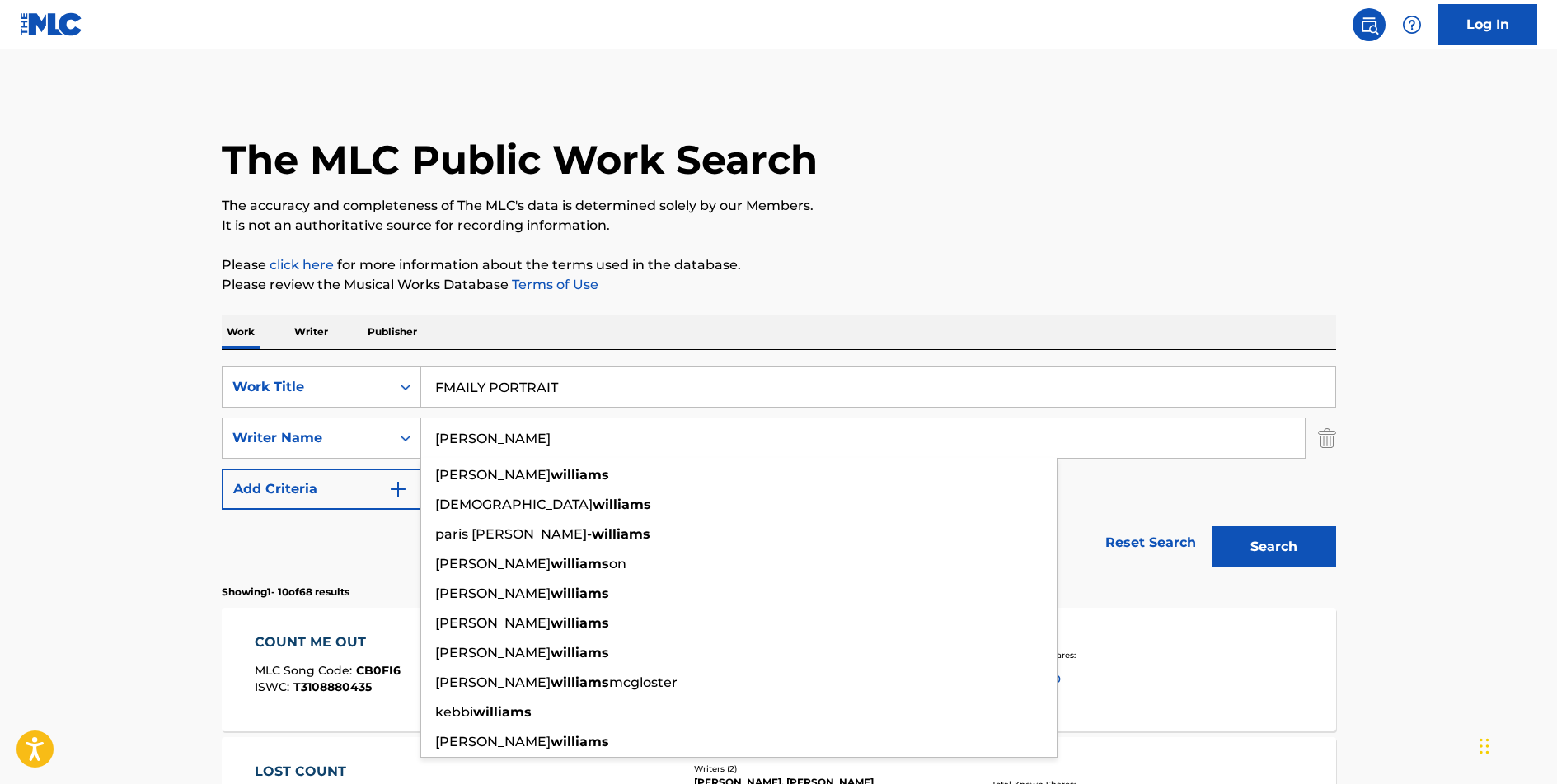
type input "[PERSON_NAME]"
click at [1213, 526] on button "Search" at bounding box center [1275, 546] width 124 height 41
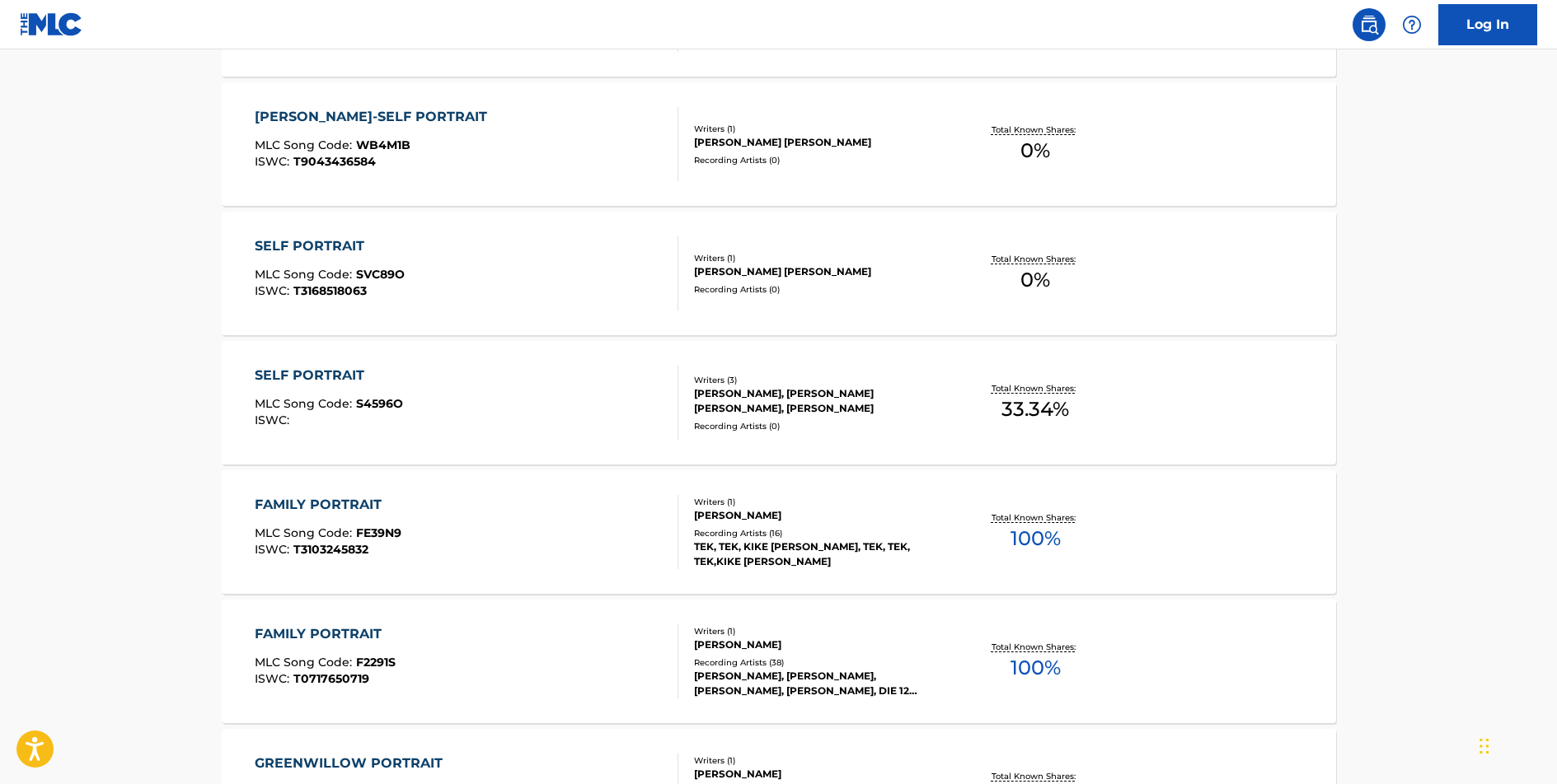
scroll to position [920, 0]
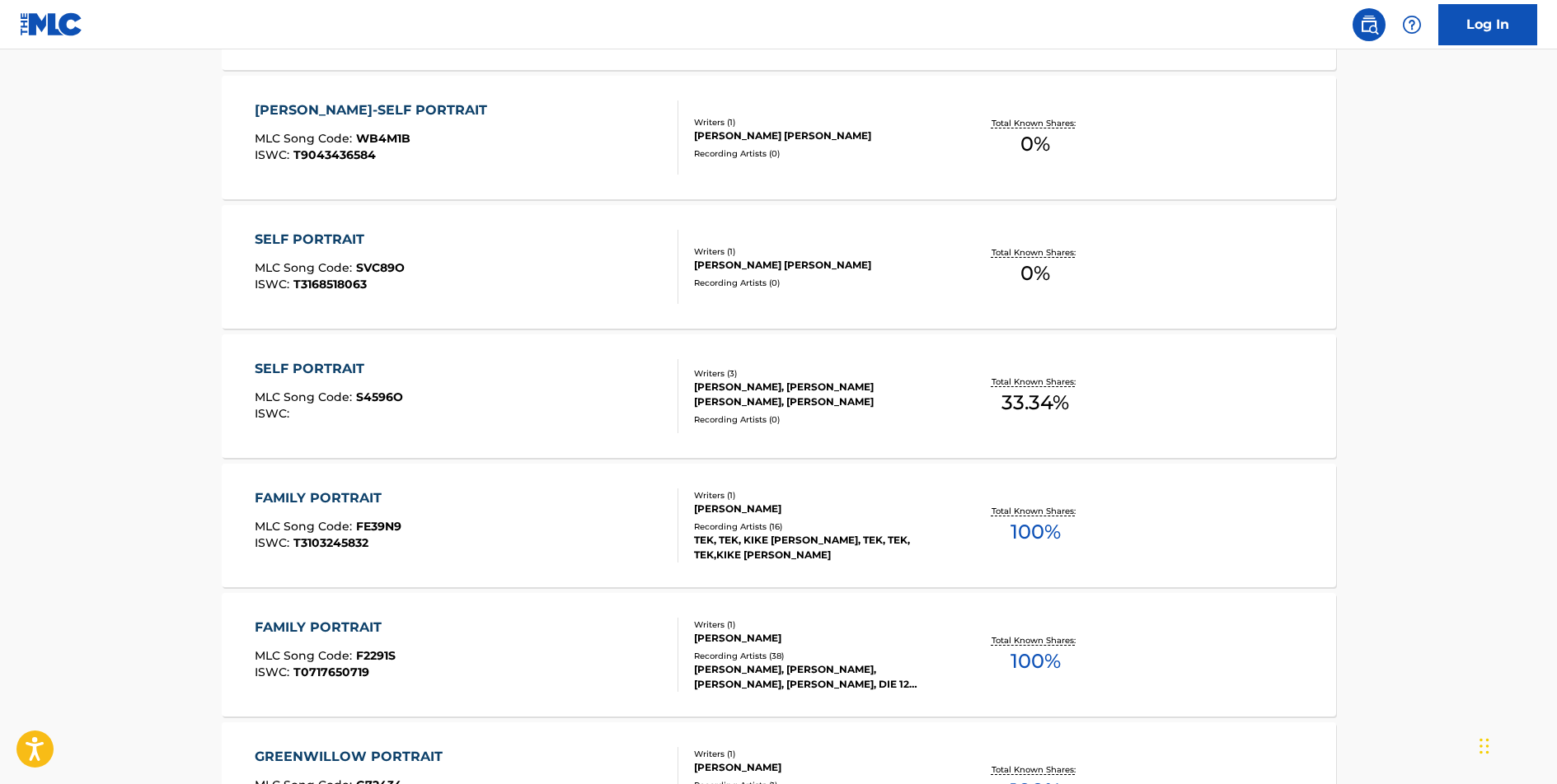
click at [328, 626] on div "FAMILY PORTRAIT" at bounding box center [325, 628] width 141 height 20
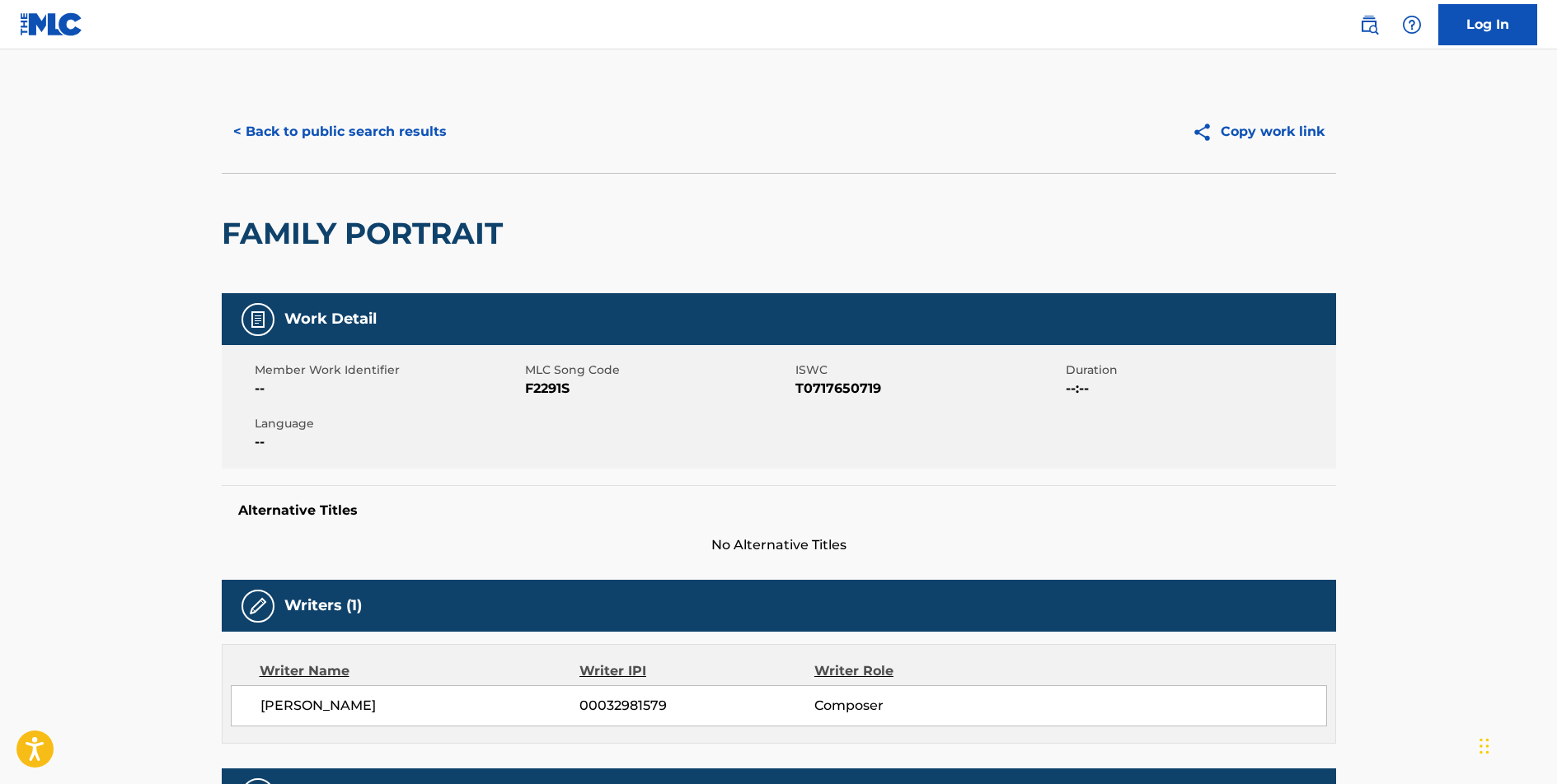
click at [558, 387] on span "F2291S" at bounding box center [658, 389] width 266 height 20
click at [856, 391] on span "T0717650719" at bounding box center [928, 389] width 266 height 20
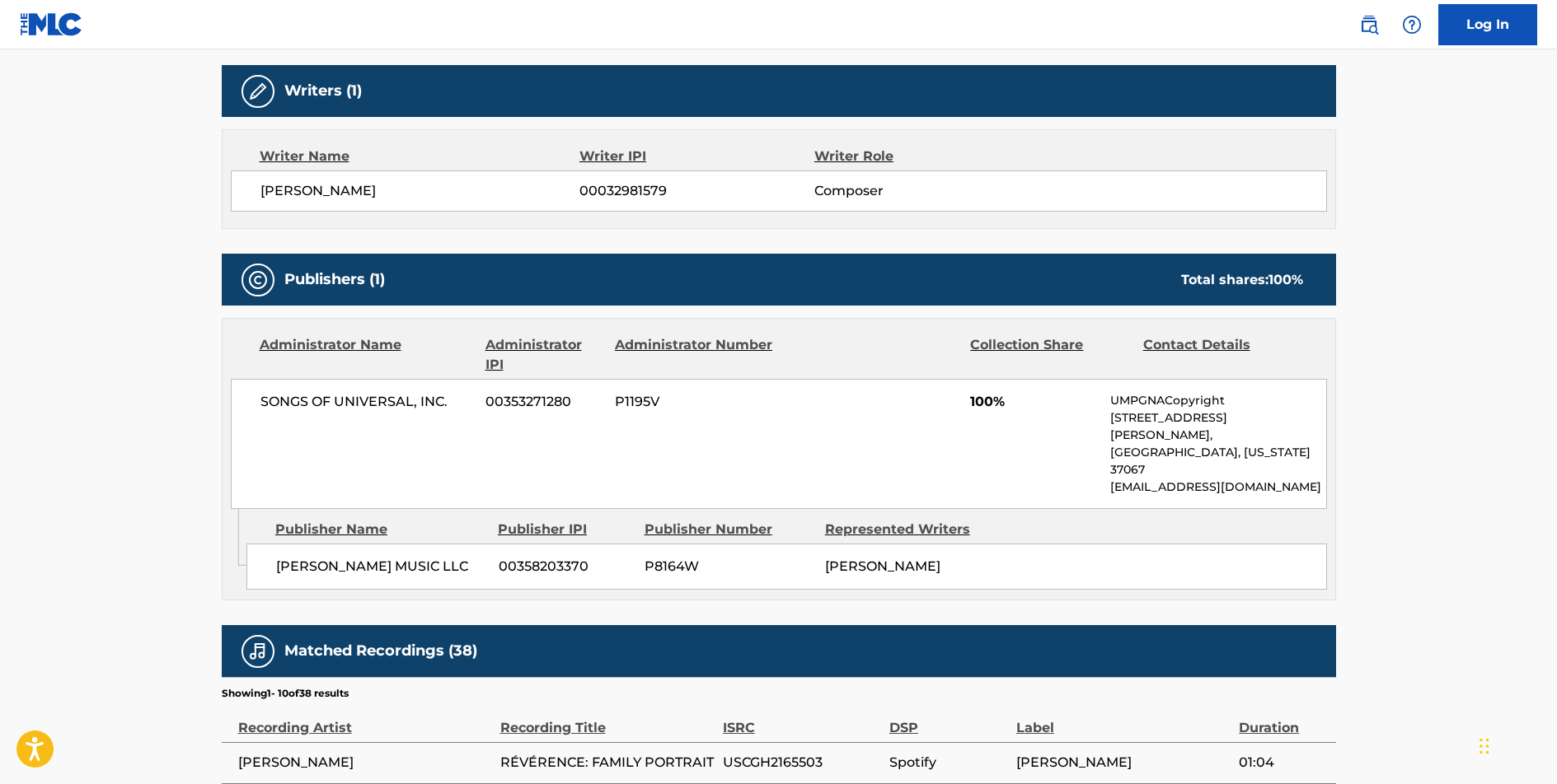
scroll to position [517, 0]
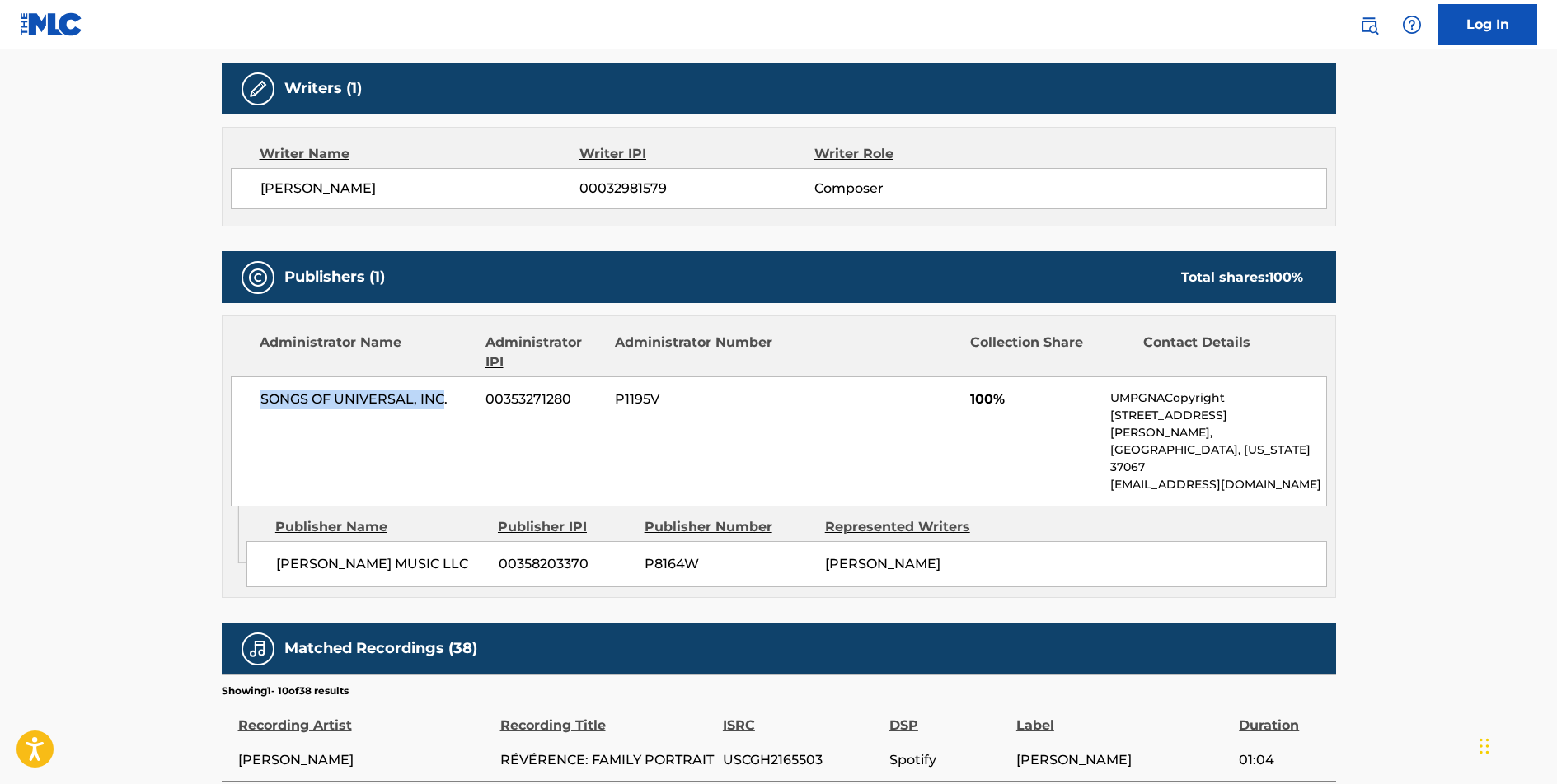
drag, startPoint x: 446, startPoint y: 401, endPoint x: 260, endPoint y: 398, distance: 186.0
click at [260, 398] on span "SONGS OF UNIVERSAL, INC." at bounding box center [367, 400] width 213 height 20
drag, startPoint x: 481, startPoint y: 530, endPoint x: 274, endPoint y: 530, distance: 207.0
click at [274, 541] on div "[PERSON_NAME] MUSIC LLC 00358203370 P8164W [PERSON_NAME]" at bounding box center [786, 564] width 1081 height 46
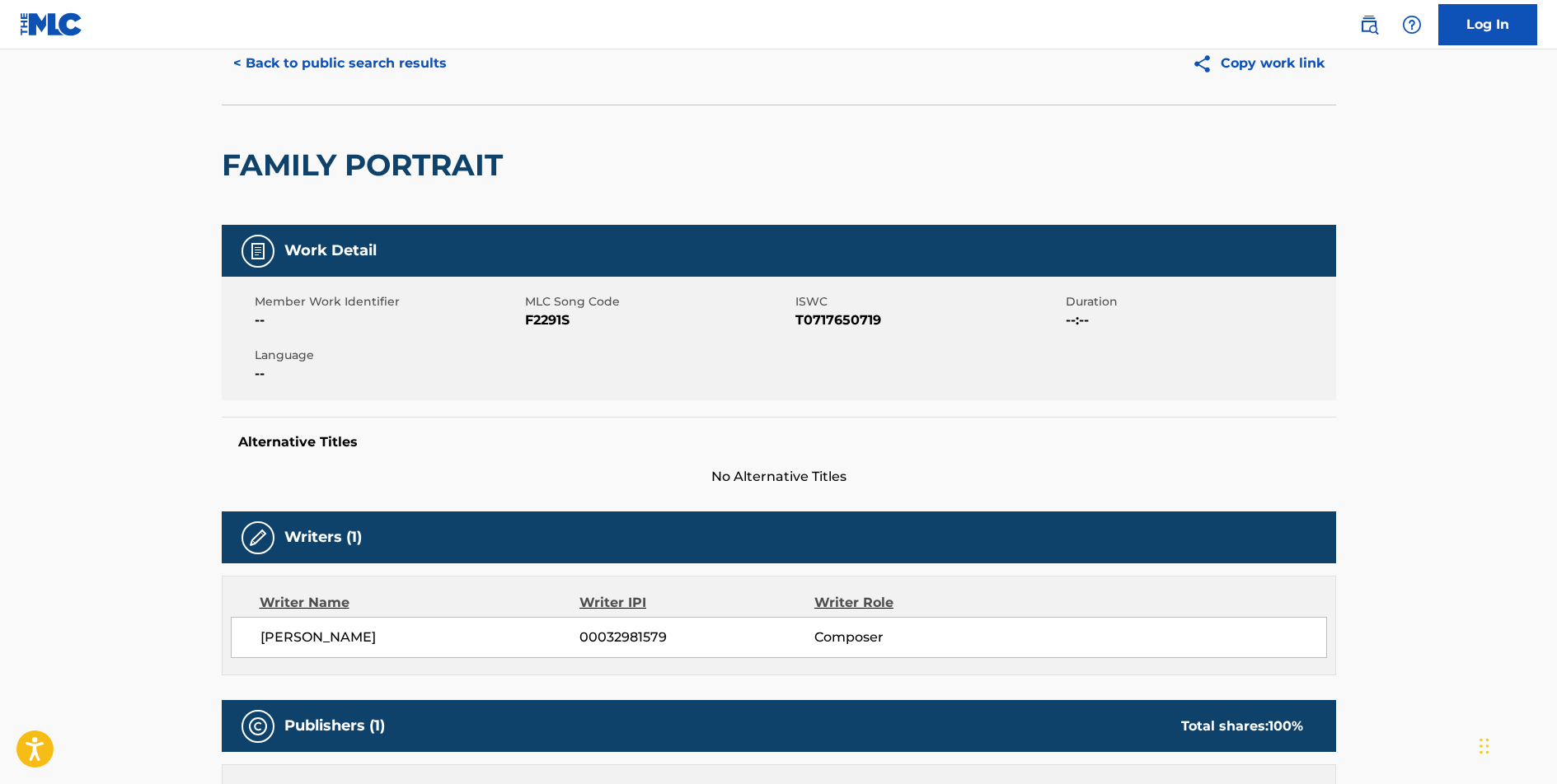
scroll to position [0, 0]
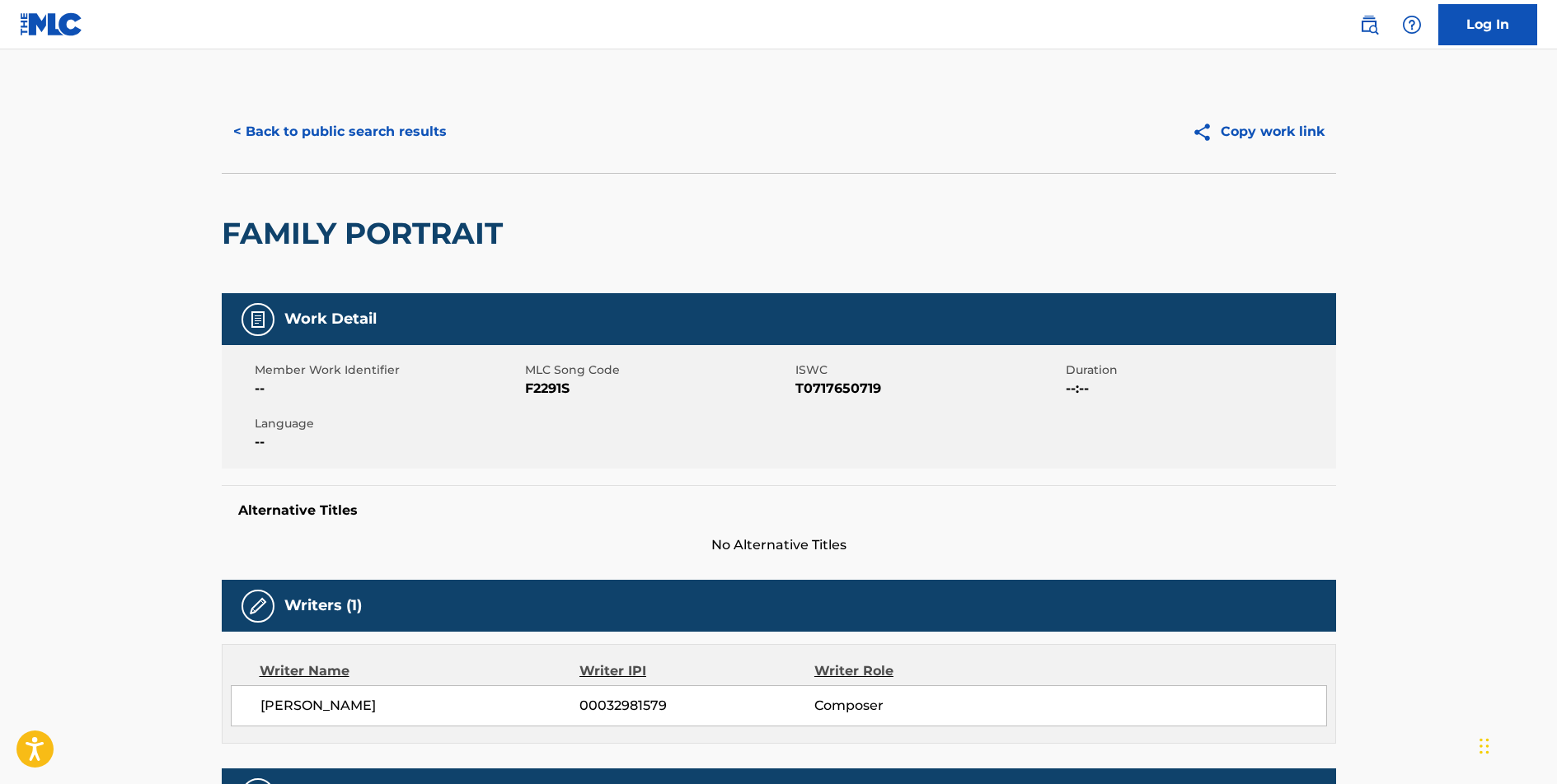
click at [340, 126] on button "< Back to public search results" at bounding box center [340, 131] width 237 height 41
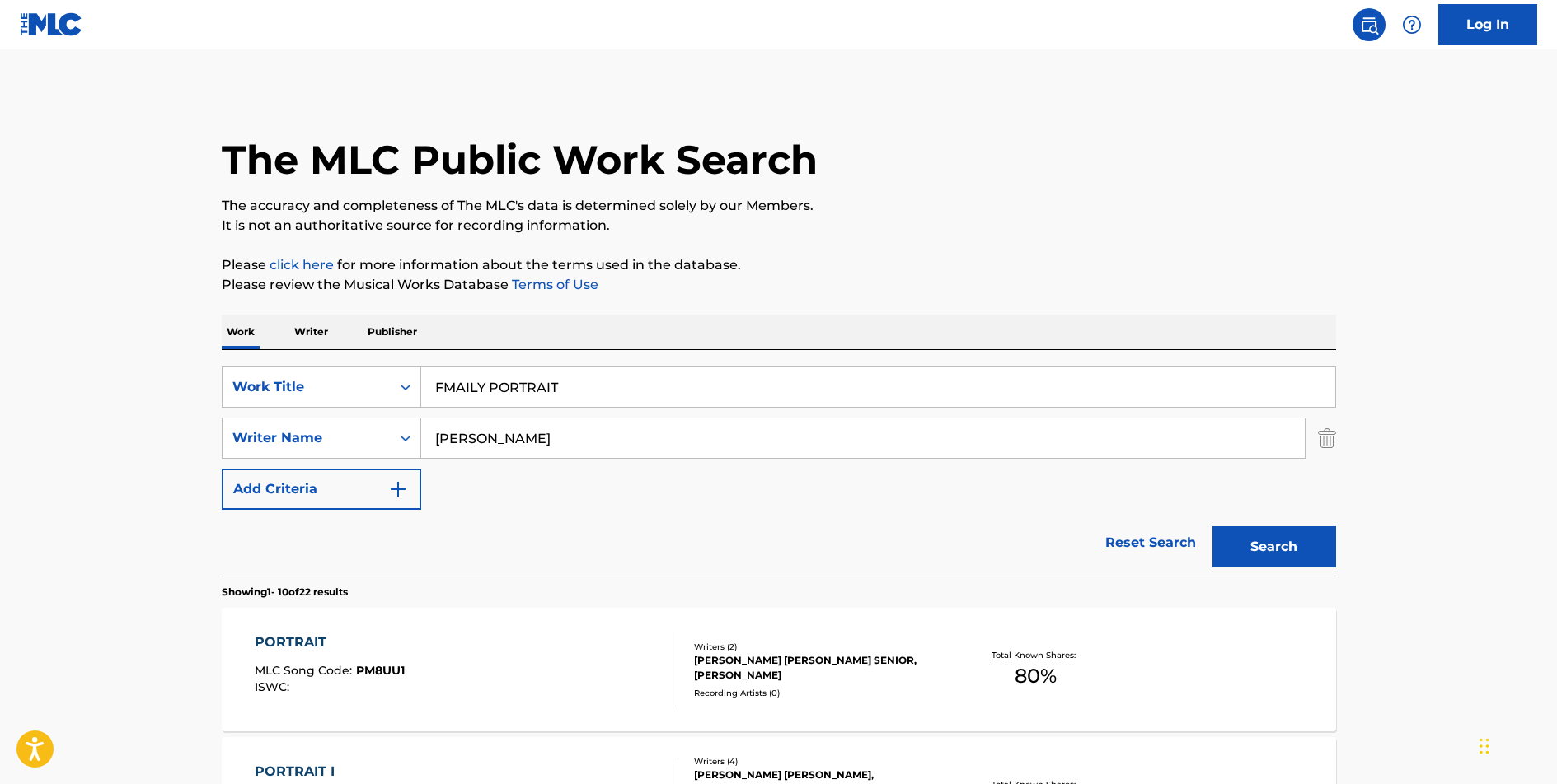
click at [550, 385] on input "FMAILY PORTRAIT" at bounding box center [878, 387] width 914 height 39
type input "COUNTING ATOMIC"
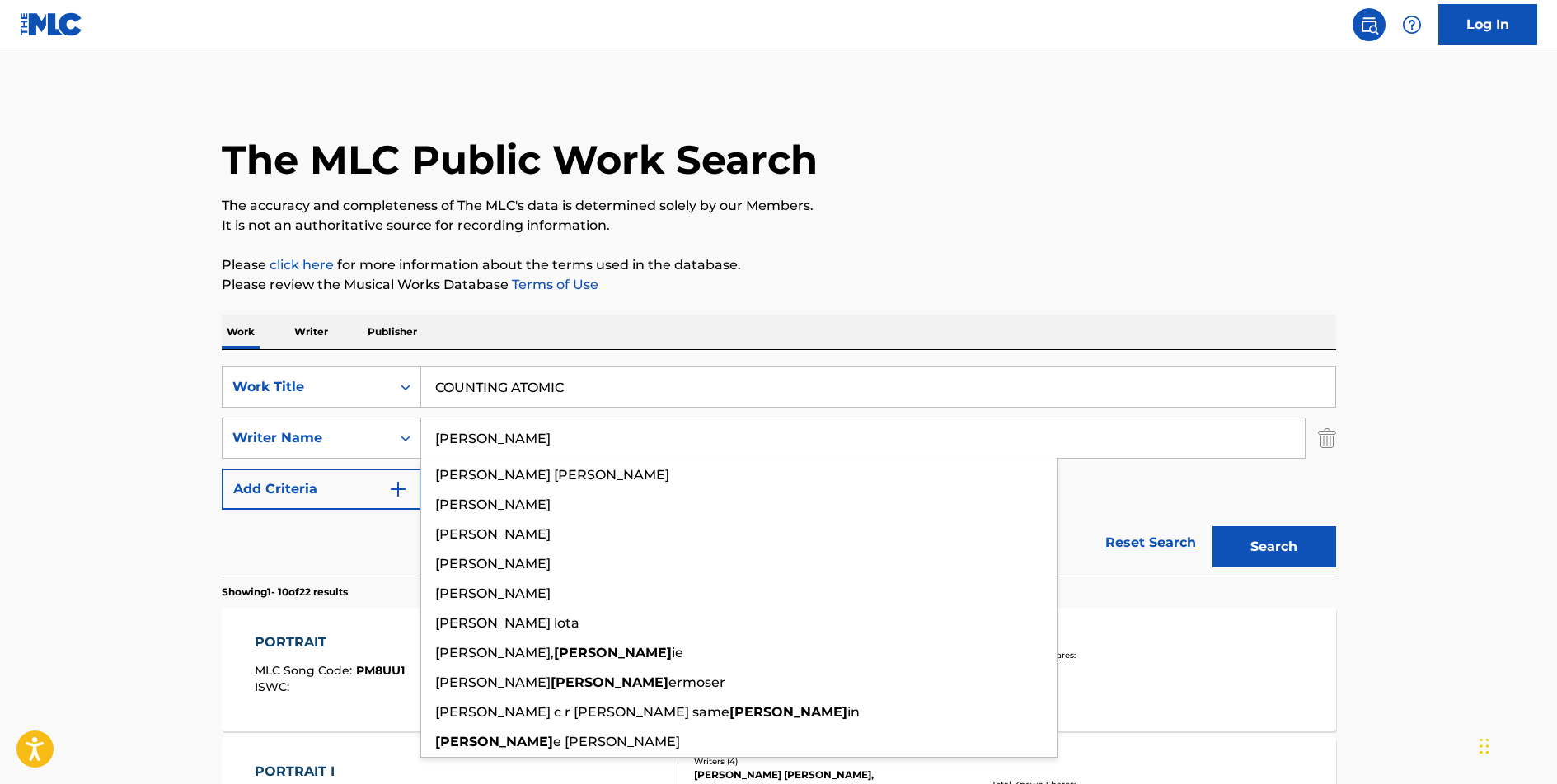
type input "[PERSON_NAME]"
click at [1213, 526] on button "Search" at bounding box center [1275, 546] width 124 height 41
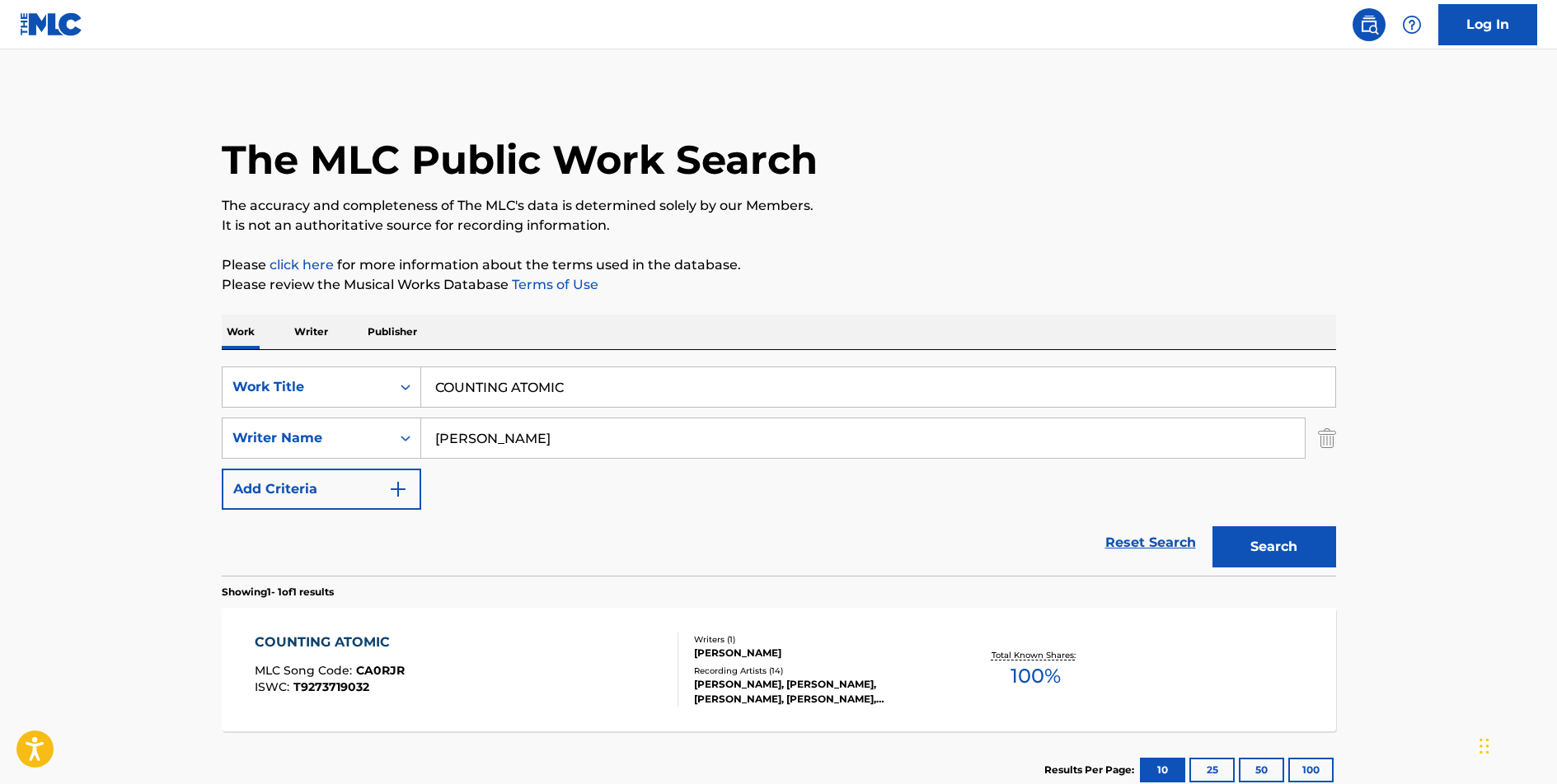
click at [359, 641] on div "COUNTING ATOMIC" at bounding box center [329, 643] width 150 height 20
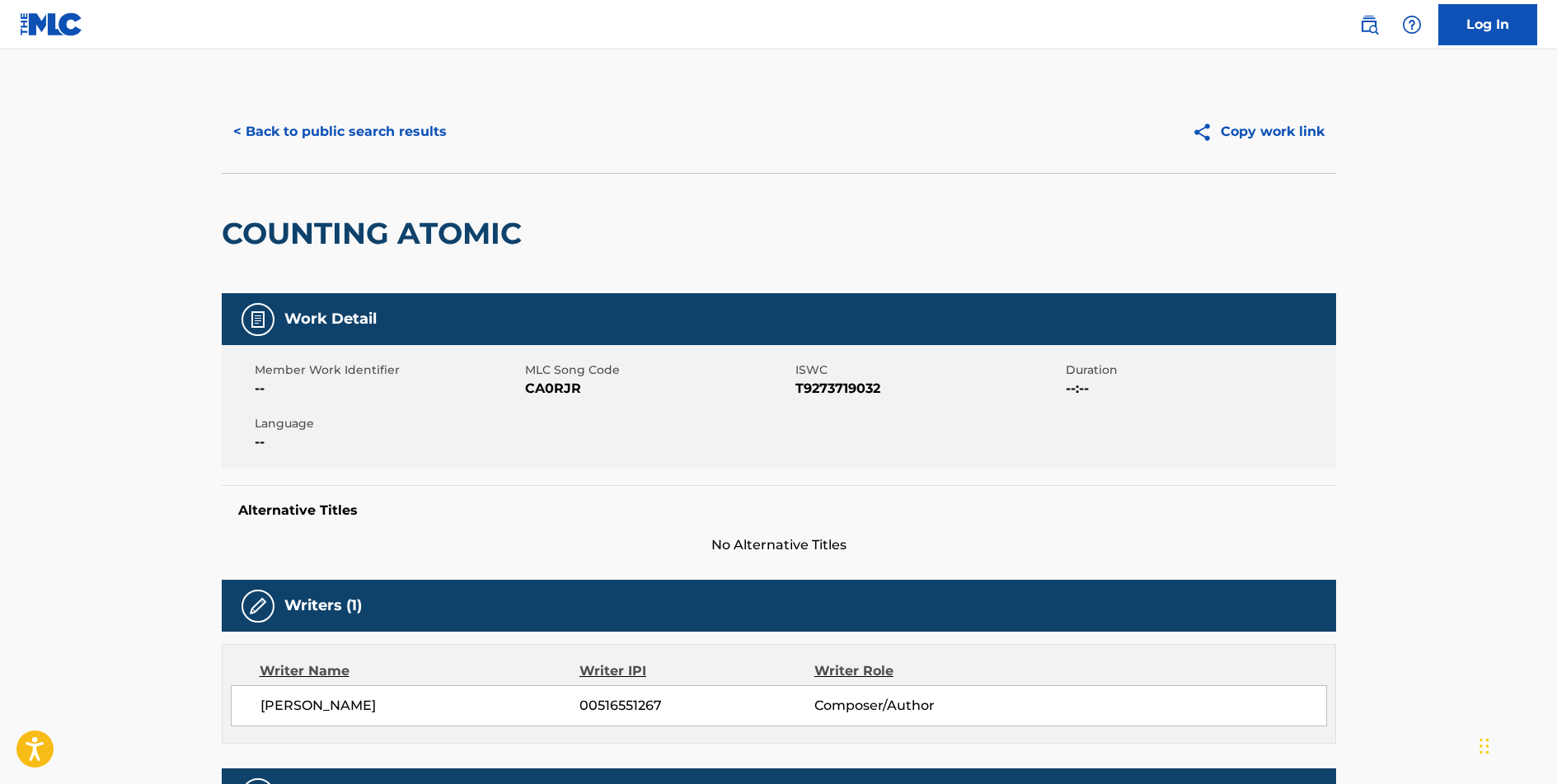
click at [554, 392] on span "CA0RJR" at bounding box center [658, 389] width 266 height 20
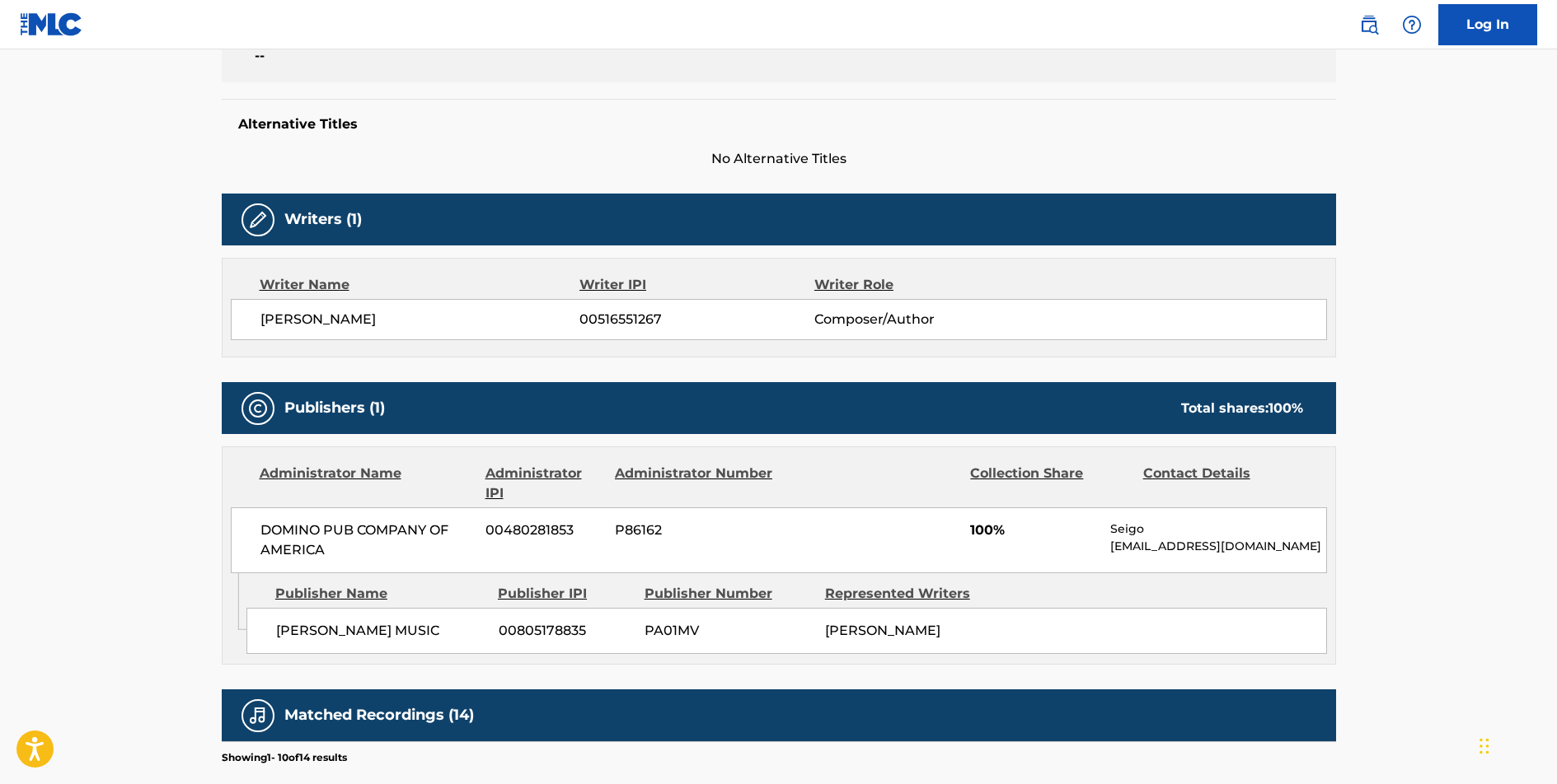
scroll to position [524, 0]
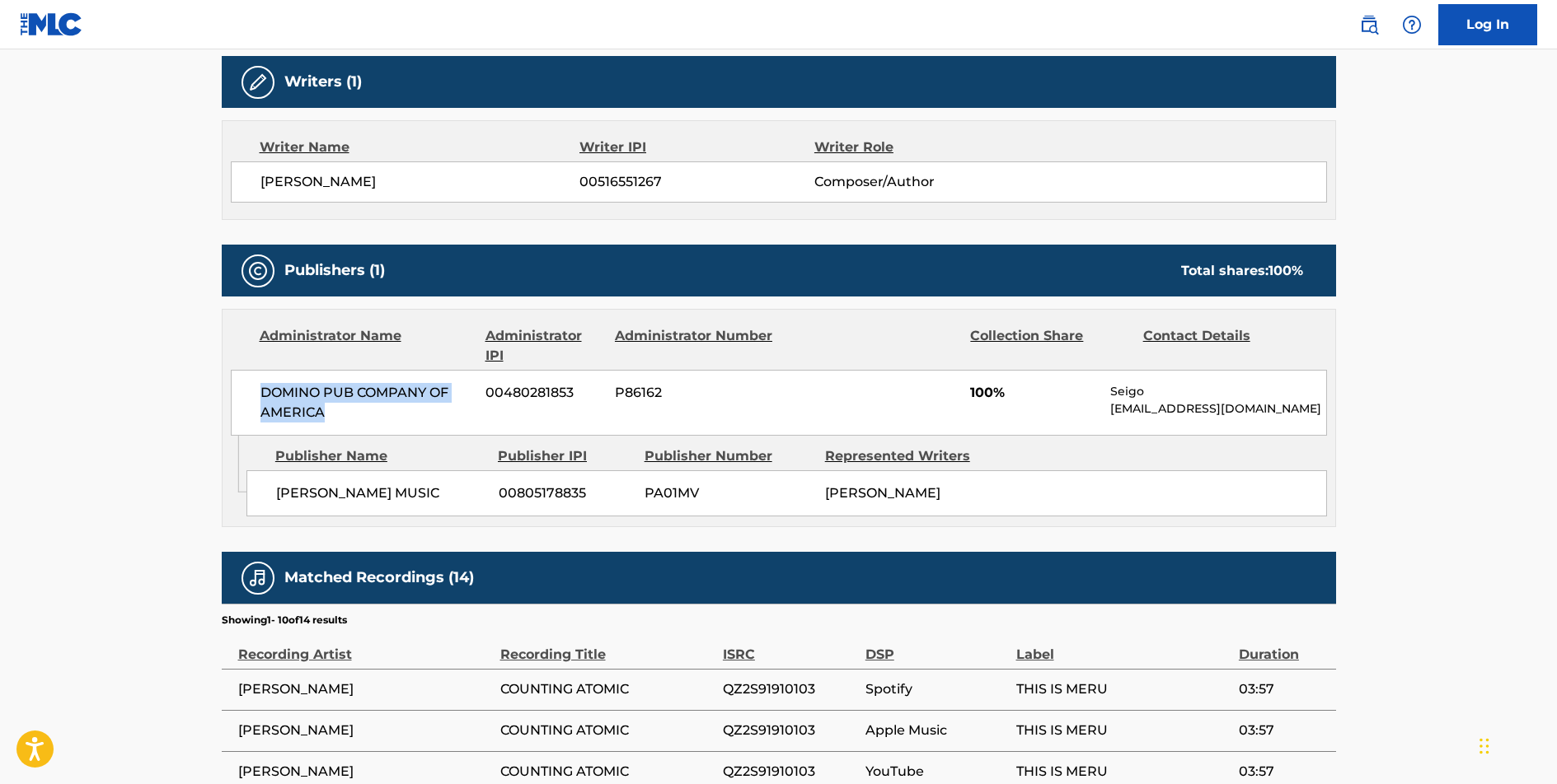
drag, startPoint x: 320, startPoint y: 408, endPoint x: 261, endPoint y: 392, distance: 61.1
click at [261, 392] on span "DOMINO PUB COMPANY OF AMERICA" at bounding box center [367, 402] width 213 height 39
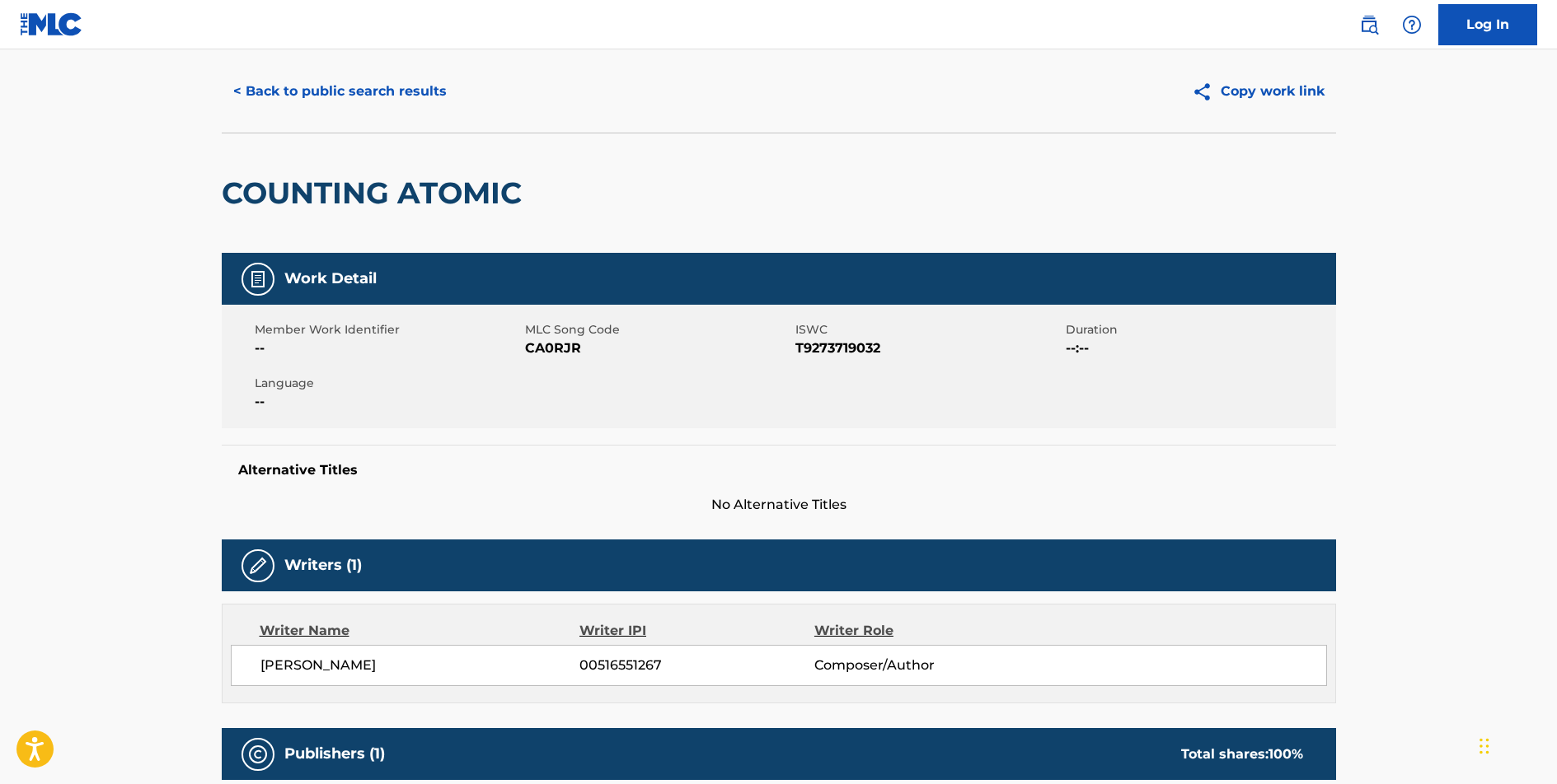
scroll to position [0, 0]
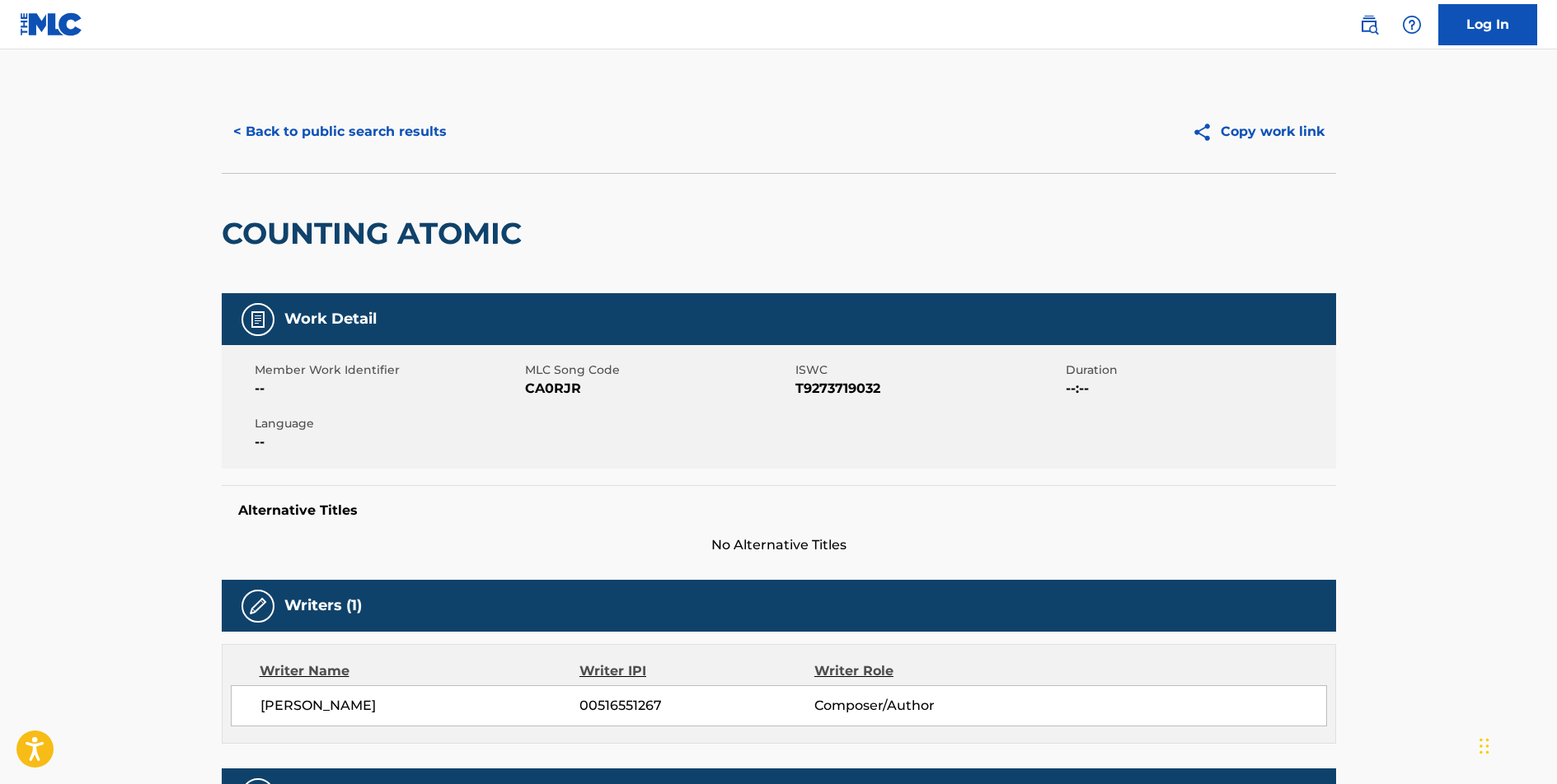
click at [343, 127] on button "< Back to public search results" at bounding box center [340, 131] width 237 height 41
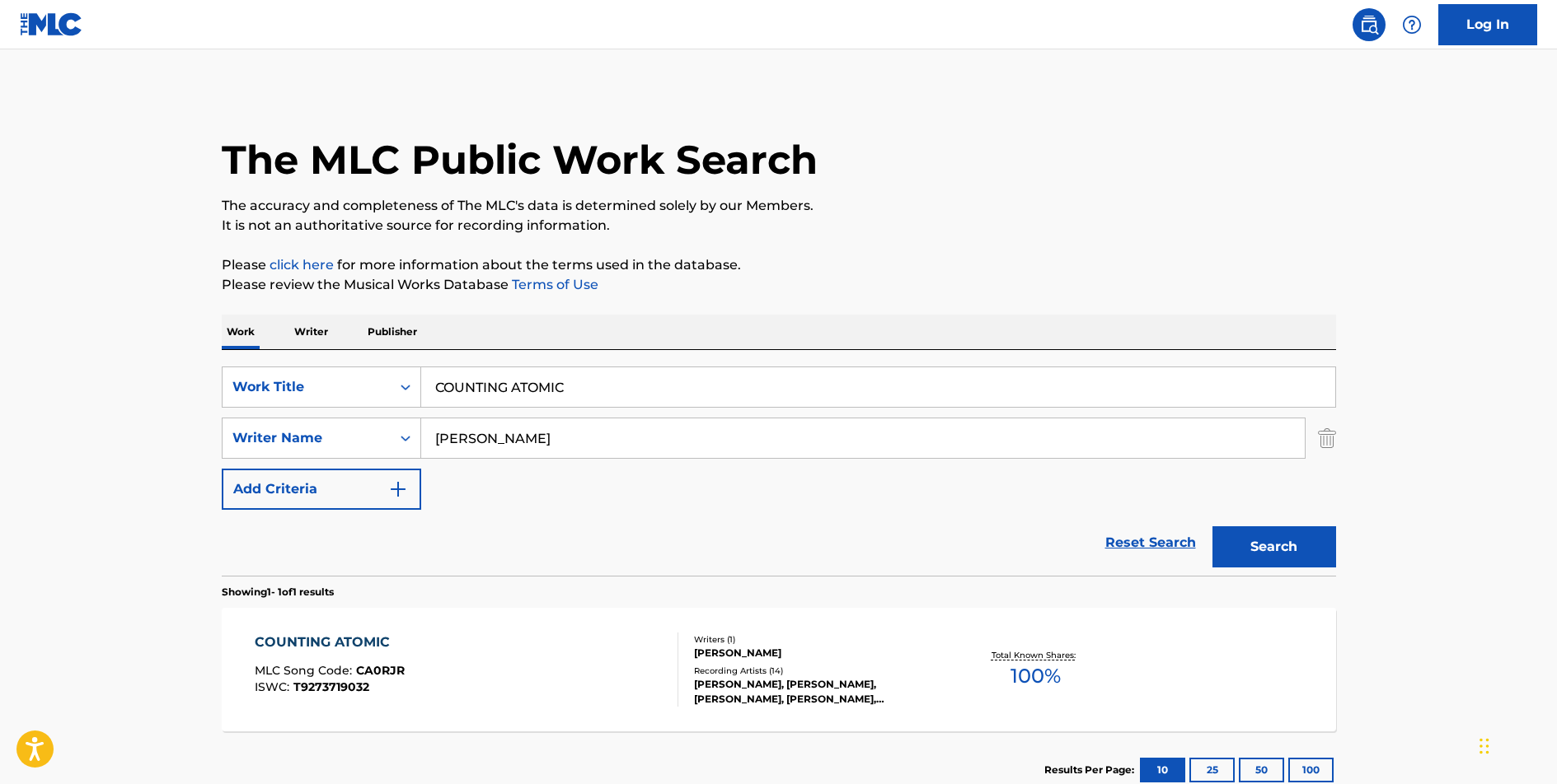
click at [522, 380] on input "COUNTING ATOMIC" at bounding box center [878, 387] width 914 height 39
type input "FALLING THROUGH THE YEARS"
click at [1213, 526] on button "Search" at bounding box center [1275, 546] width 124 height 41
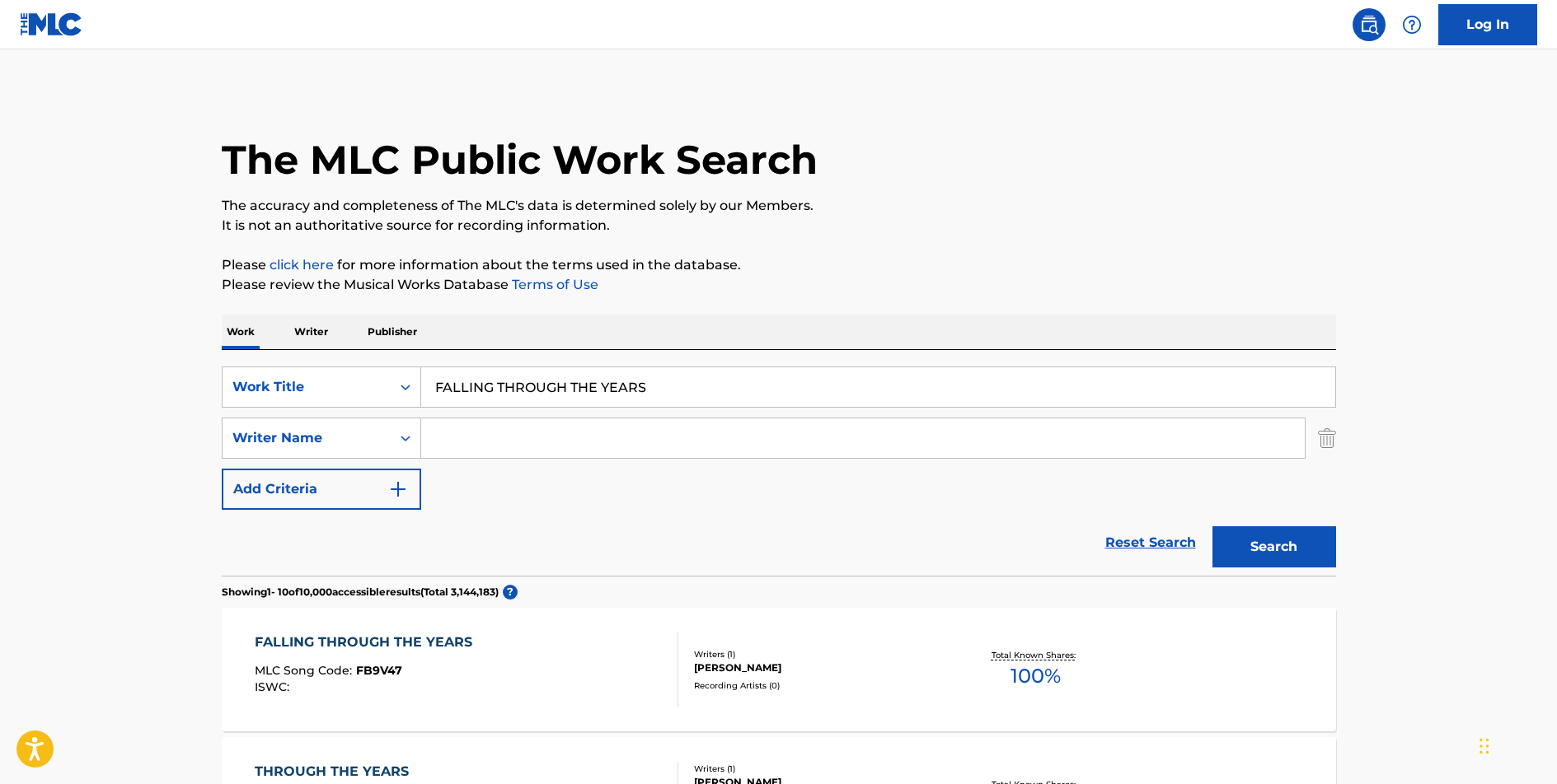
click at [403, 645] on div "FALLING THROUGH THE YEARS" at bounding box center [367, 643] width 226 height 20
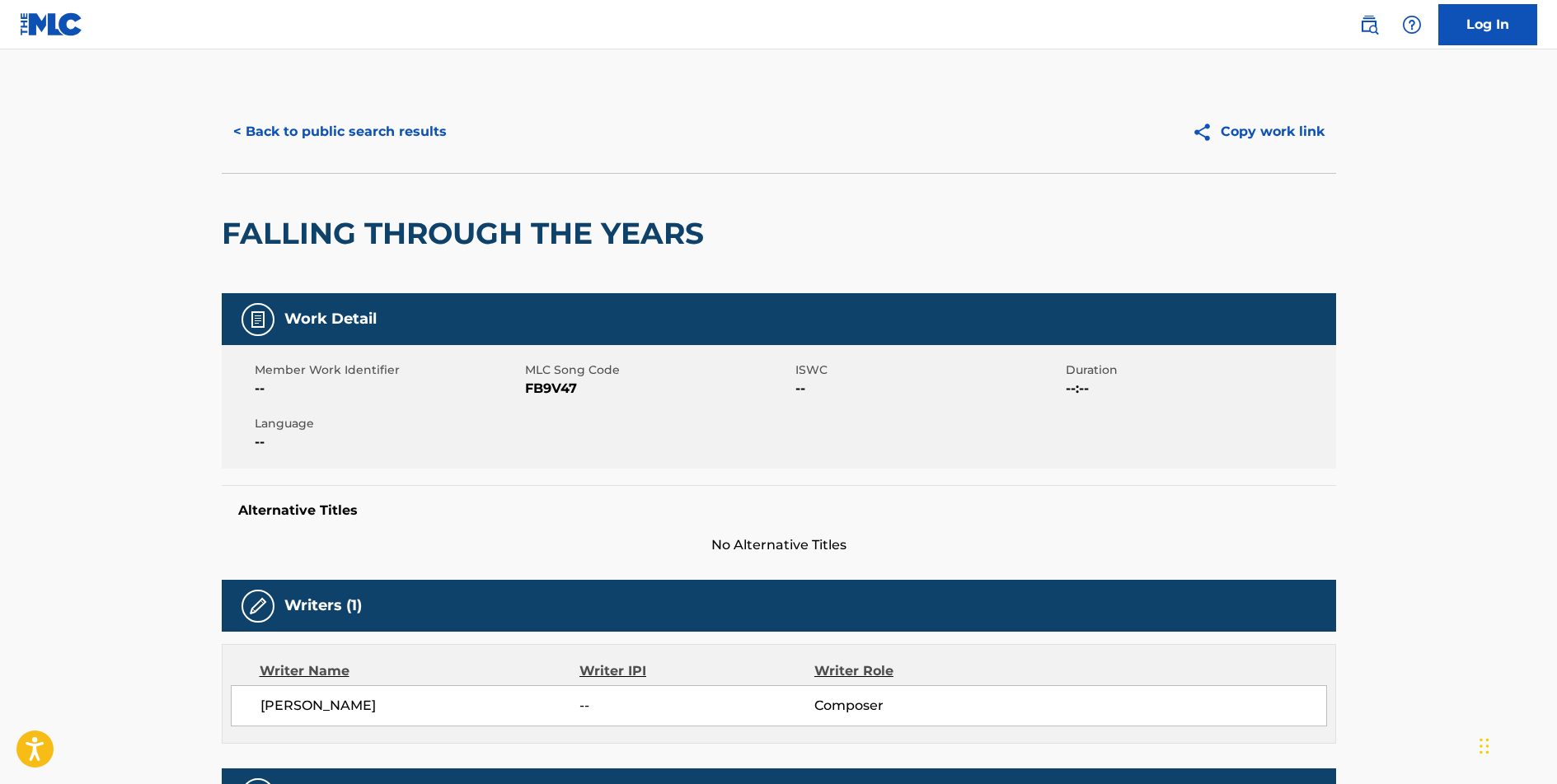
click at [563, 396] on span "FB9V47" at bounding box center [658, 389] width 266 height 20
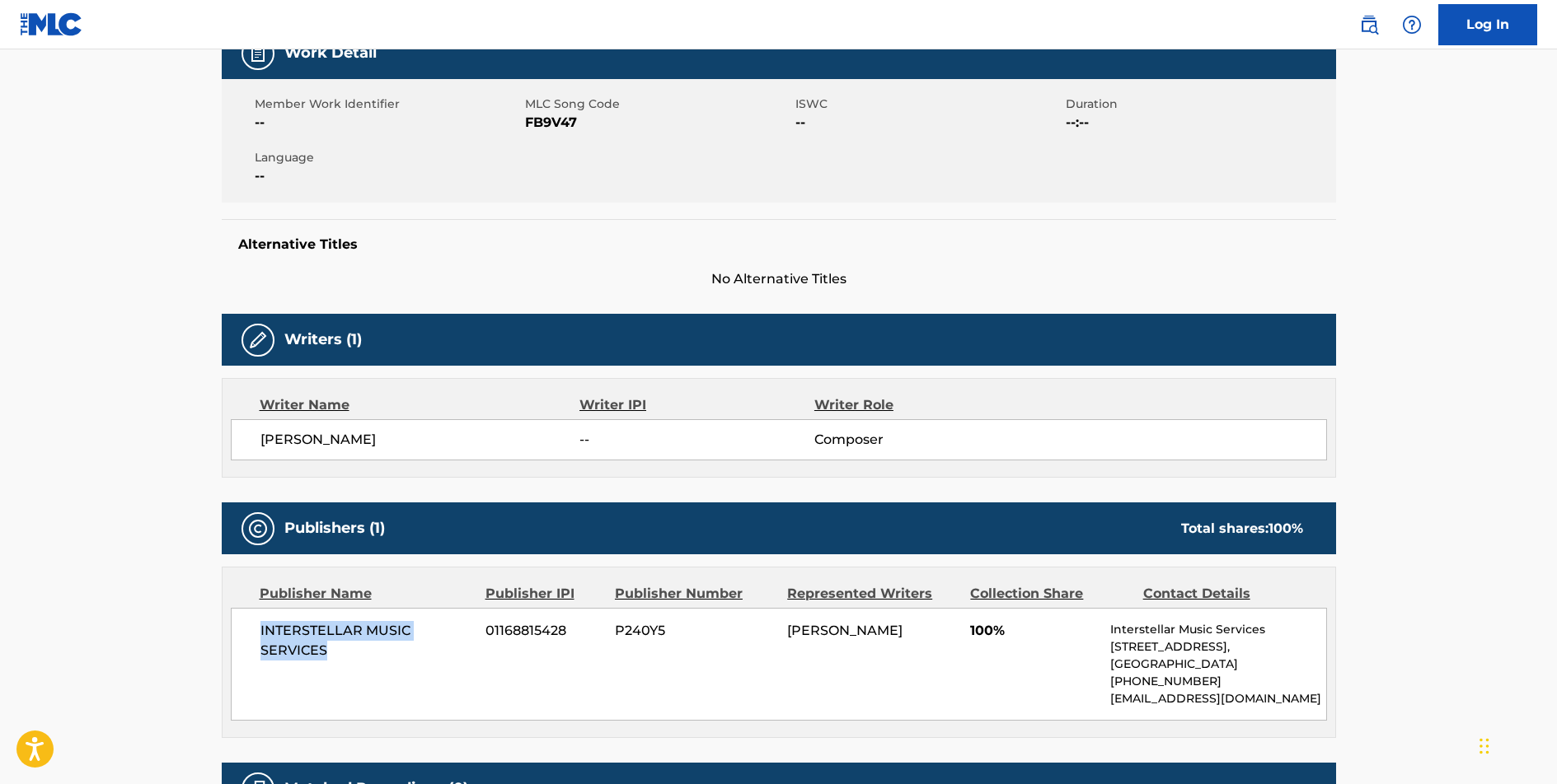
drag, startPoint x: 306, startPoint y: 646, endPoint x: 254, endPoint y: 631, distance: 54.1
click at [254, 631] on div "INTERSTELLAR MUSIC SERVICES 01168815428 P240Y5 [PERSON_NAME] 100% Interstellar …" at bounding box center [779, 664] width 1097 height 113
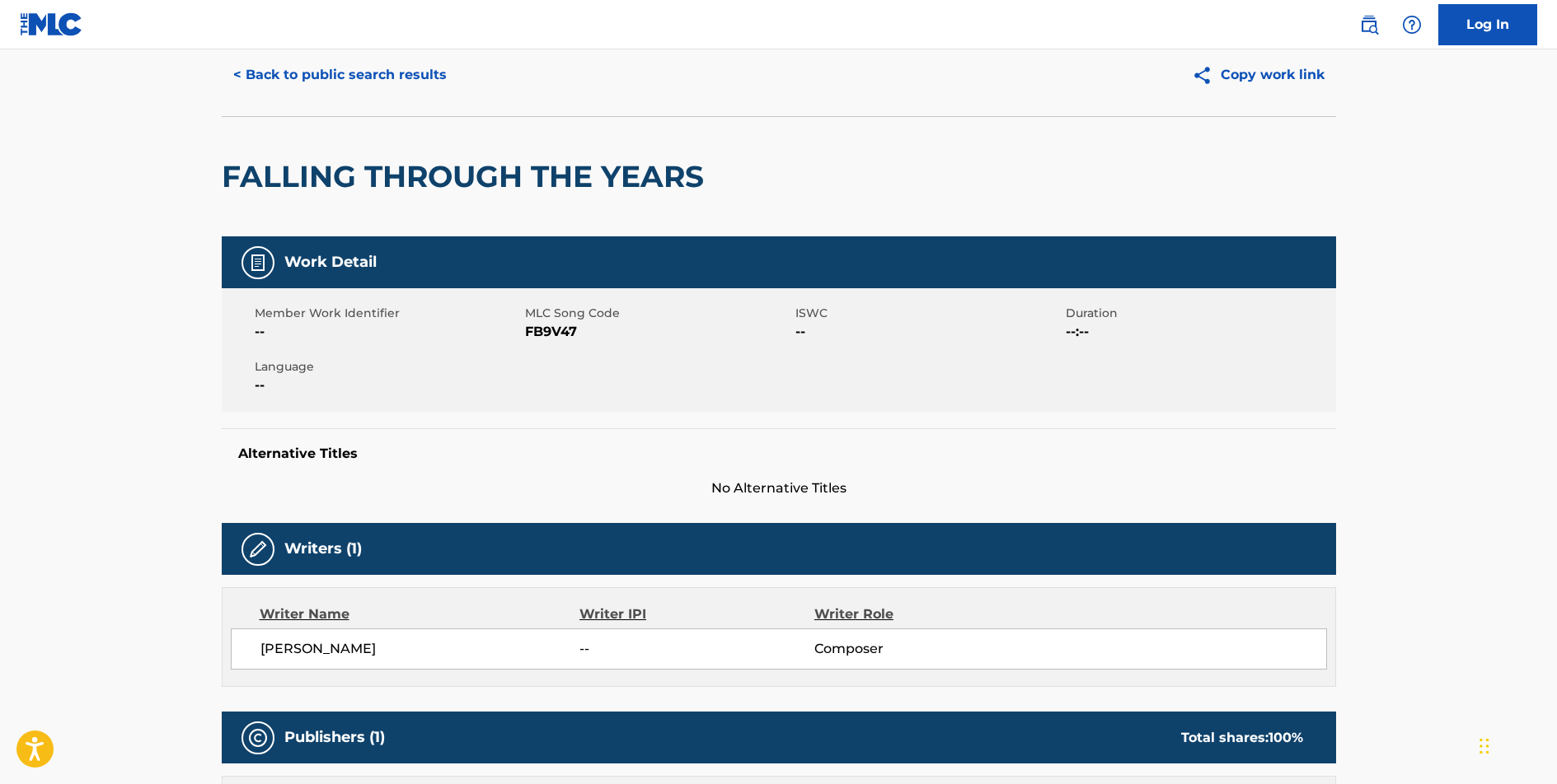
scroll to position [0, 0]
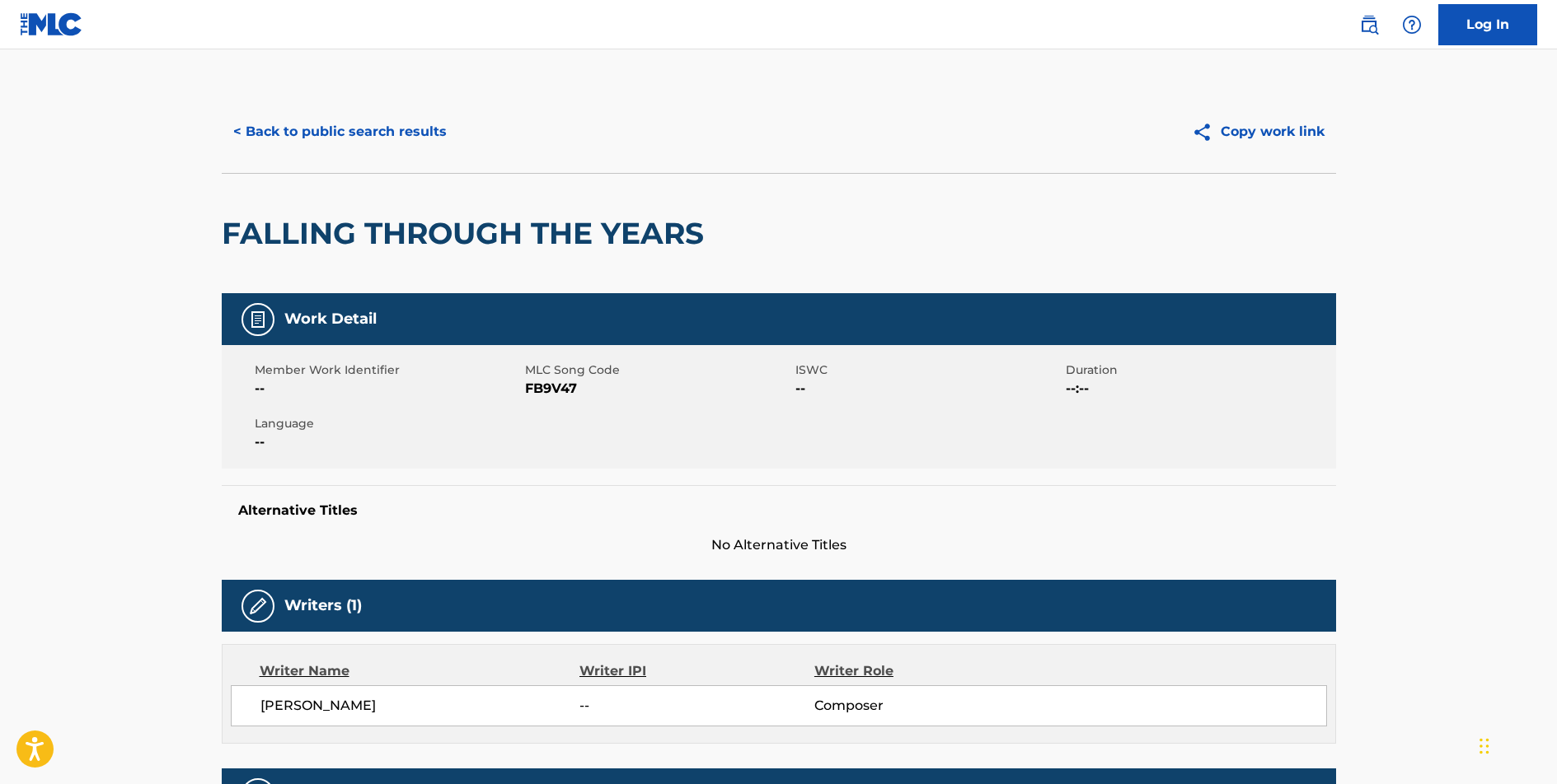
click at [391, 135] on button "< Back to public search results" at bounding box center [340, 131] width 237 height 41
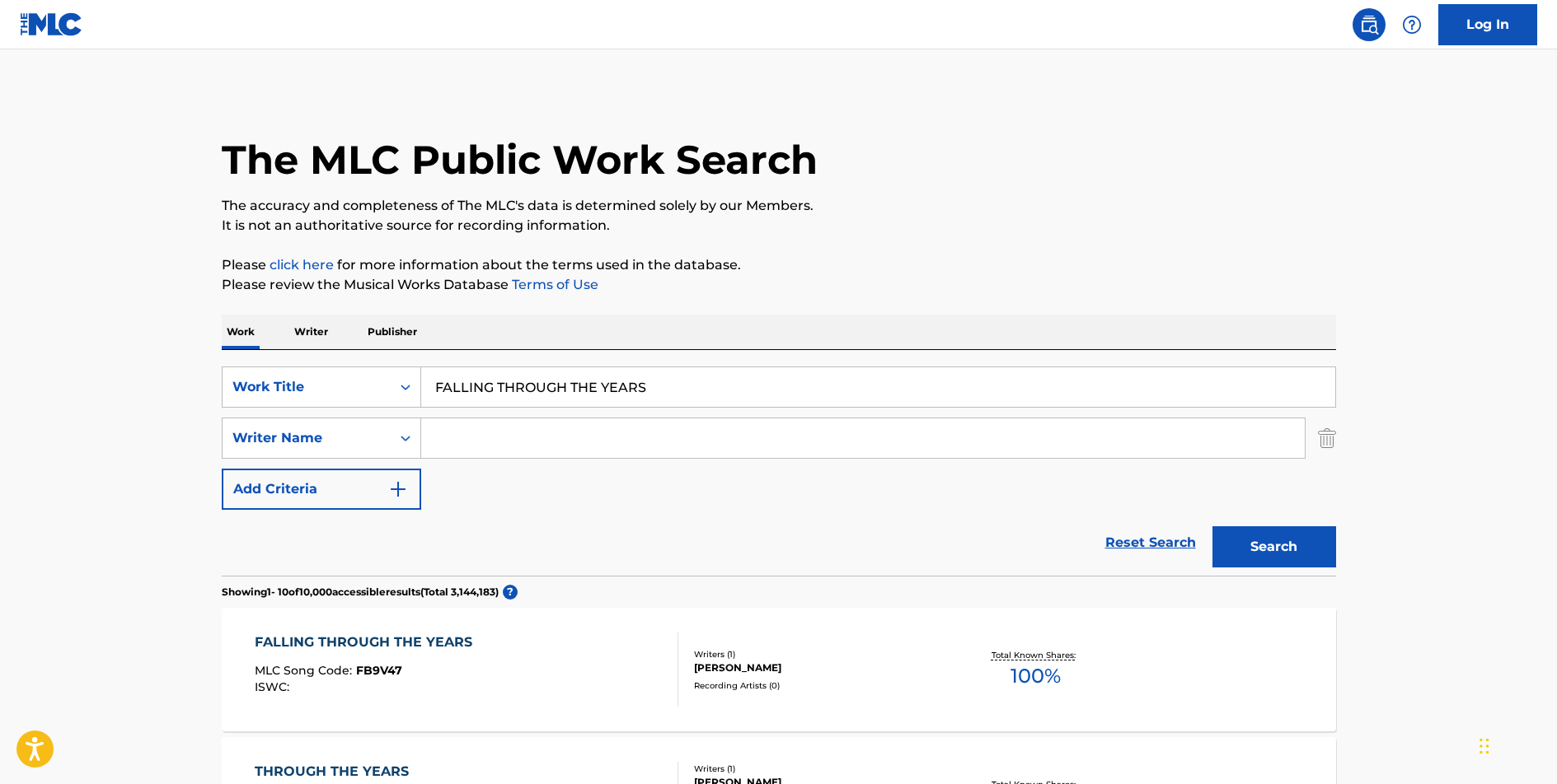
click at [535, 385] on input "FALLING THROUGH THE YEARS" at bounding box center [878, 387] width 914 height 39
type input "TSLAMP"
click at [1213, 526] on button "Search" at bounding box center [1275, 546] width 124 height 41
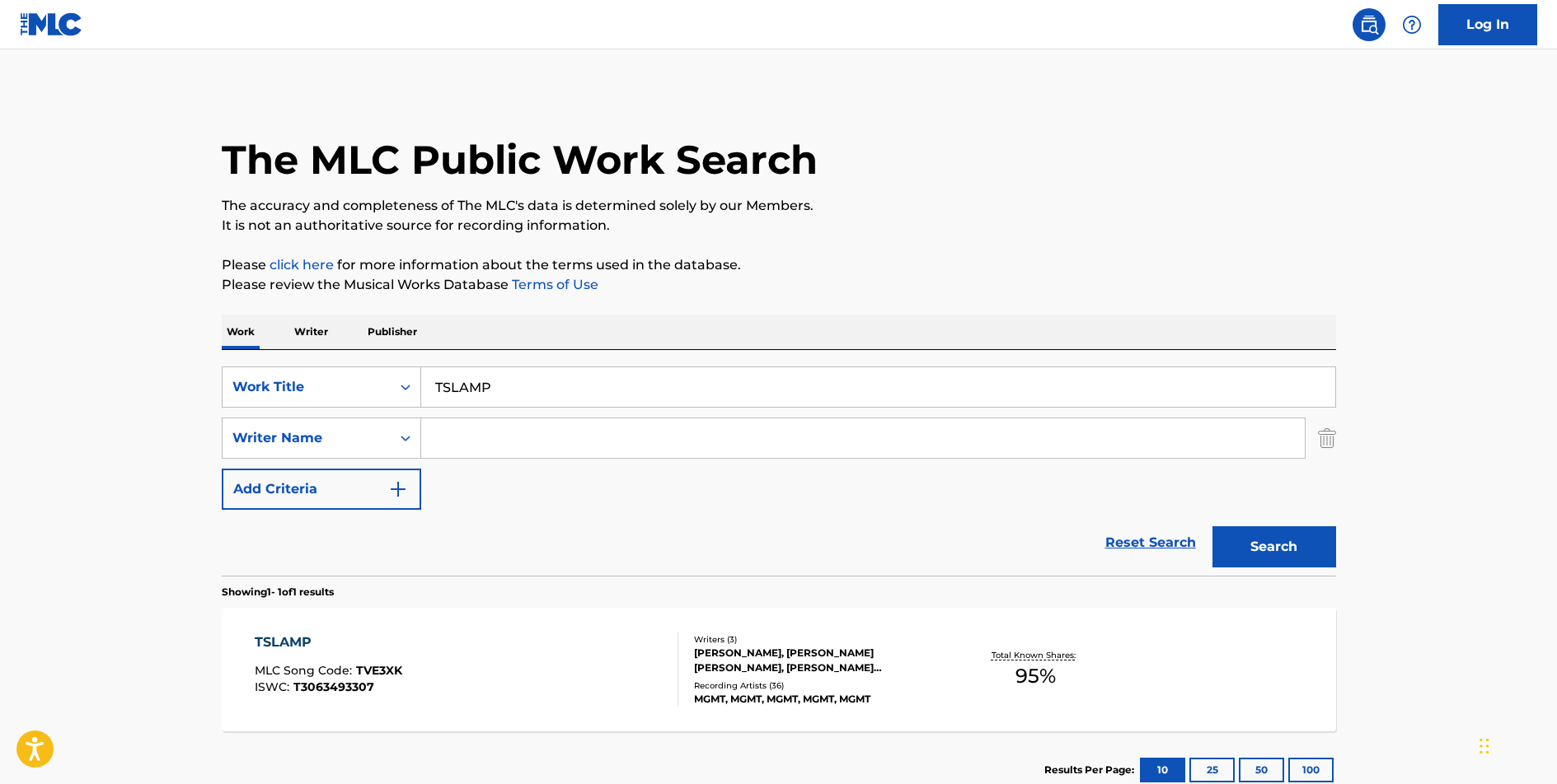
click at [298, 637] on div "TSLAMP" at bounding box center [328, 643] width 147 height 20
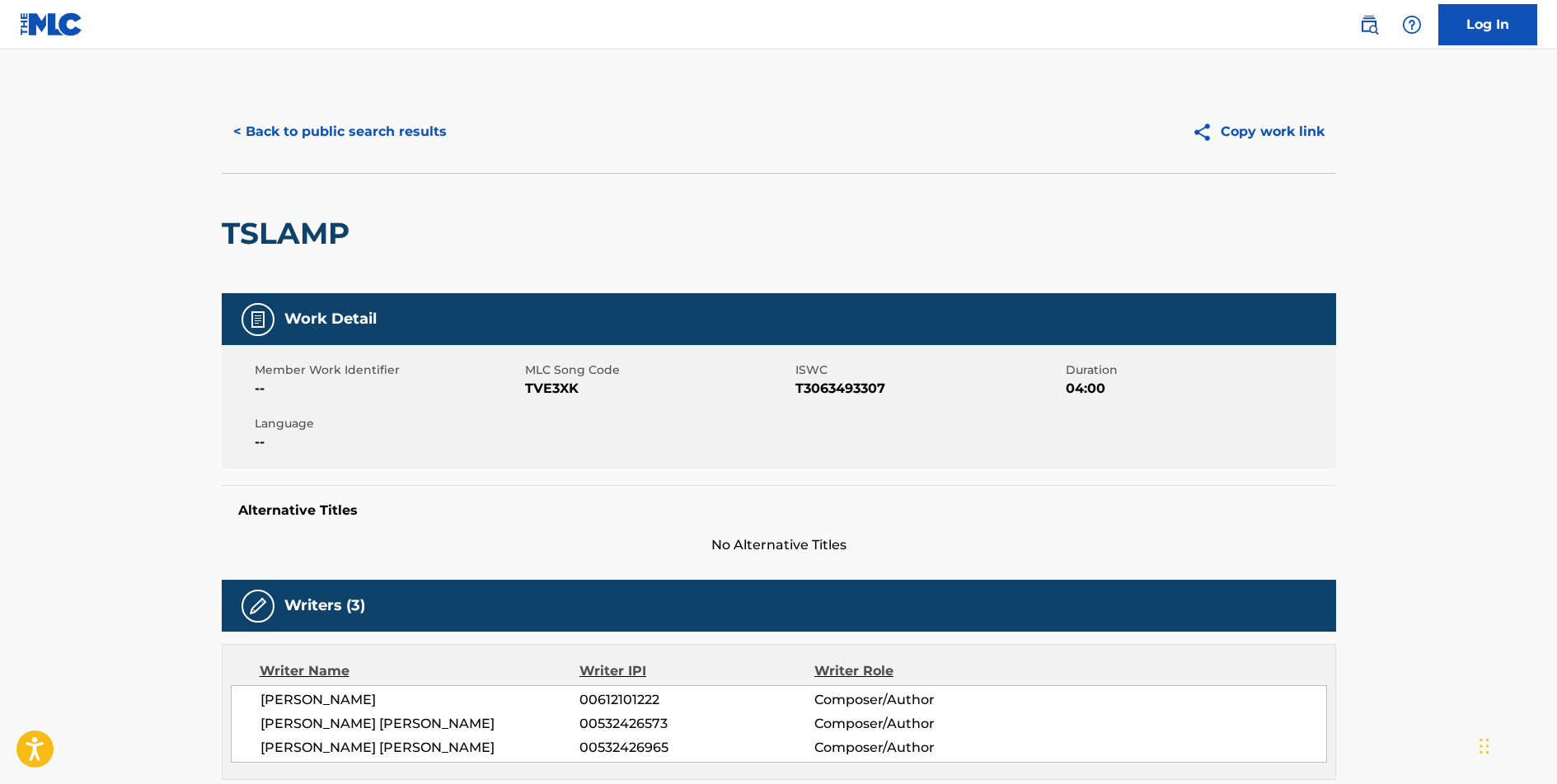
click at [547, 389] on span "TVE3XK" at bounding box center [658, 389] width 266 height 20
click at [864, 389] on span "T3063493307" at bounding box center [928, 389] width 266 height 20
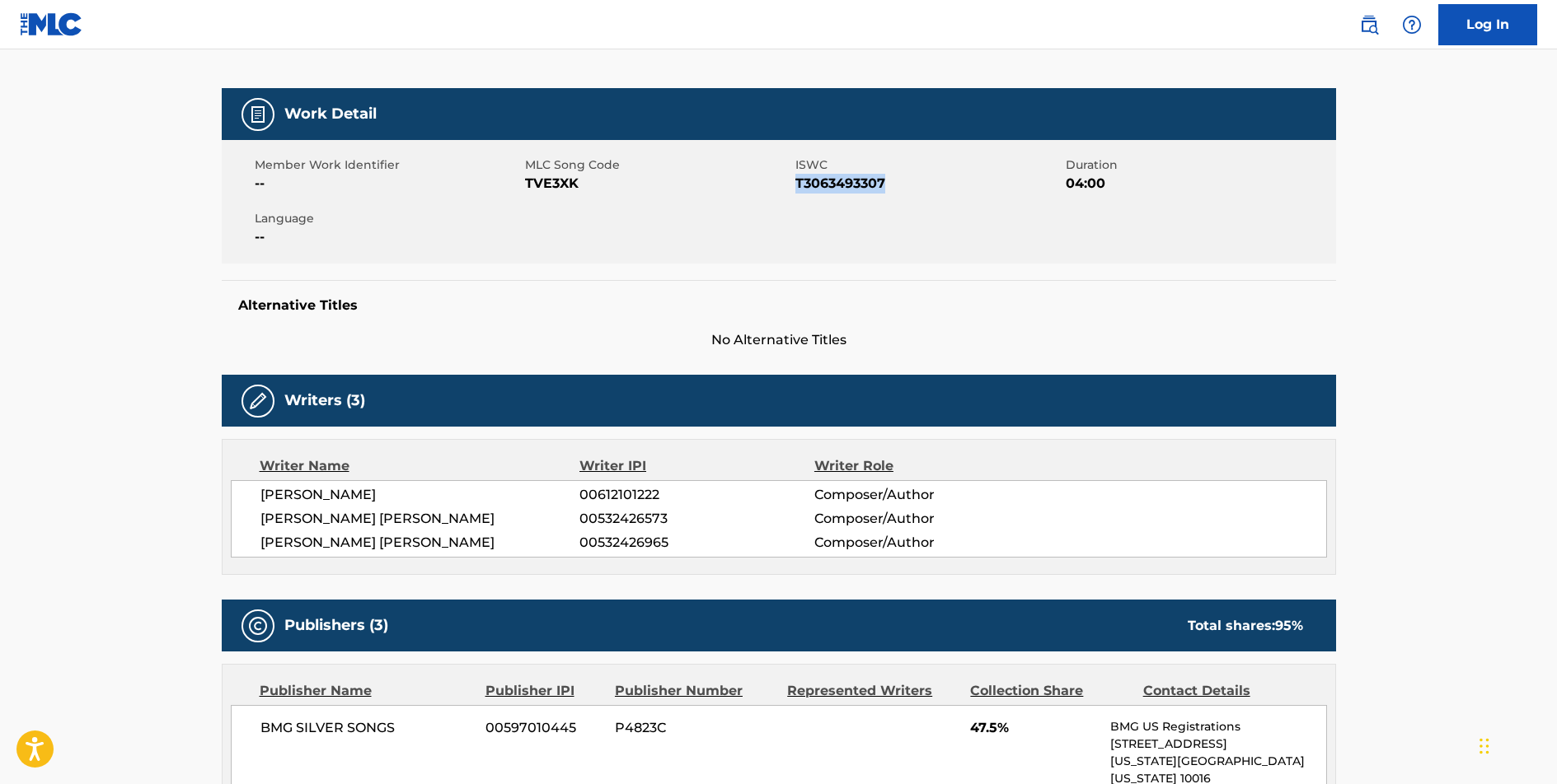
scroll to position [206, 0]
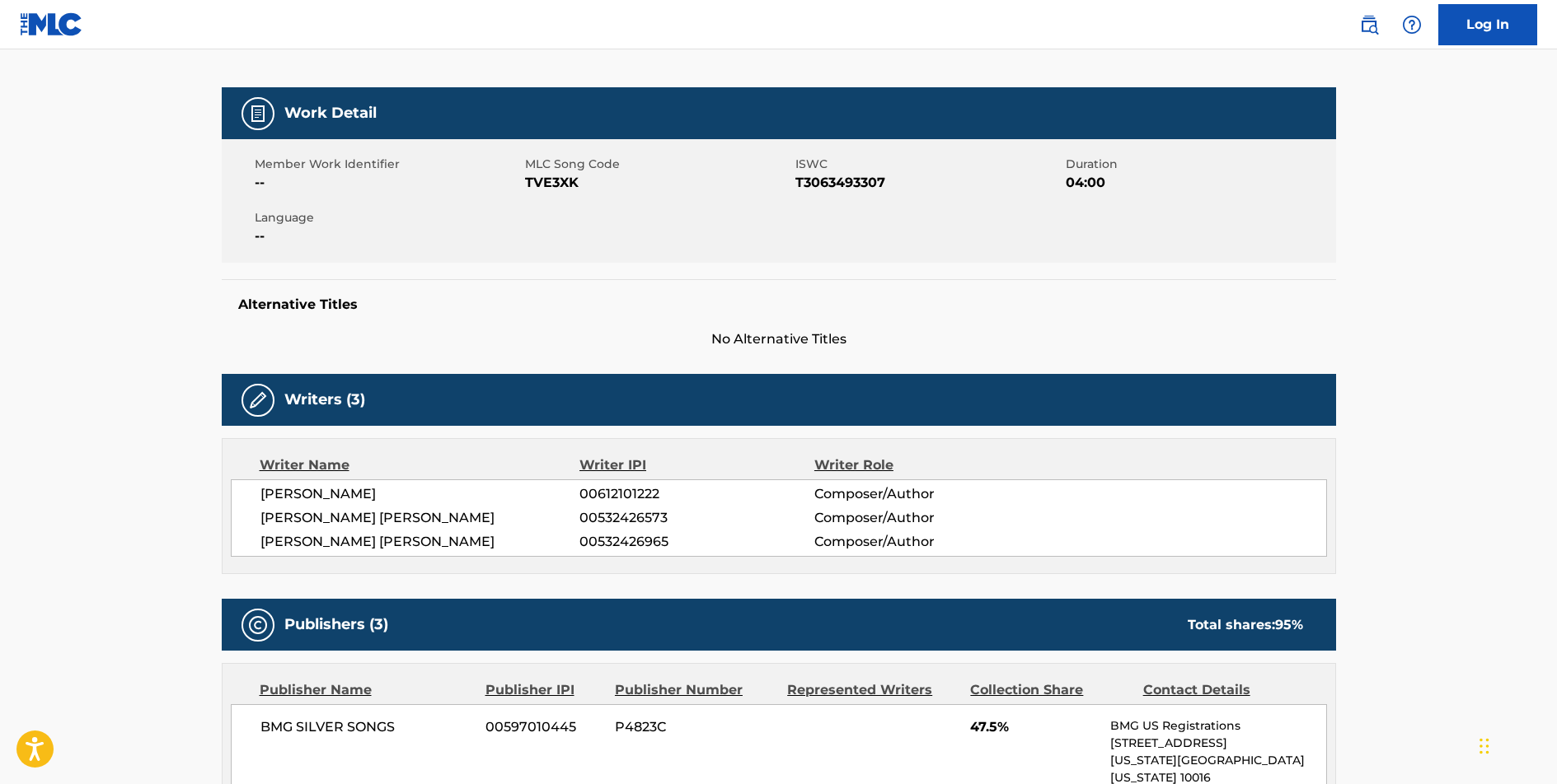
click at [383, 488] on span "[PERSON_NAME]" at bounding box center [420, 494] width 320 height 20
click at [350, 513] on span "[PERSON_NAME] [PERSON_NAME]" at bounding box center [420, 519] width 320 height 20
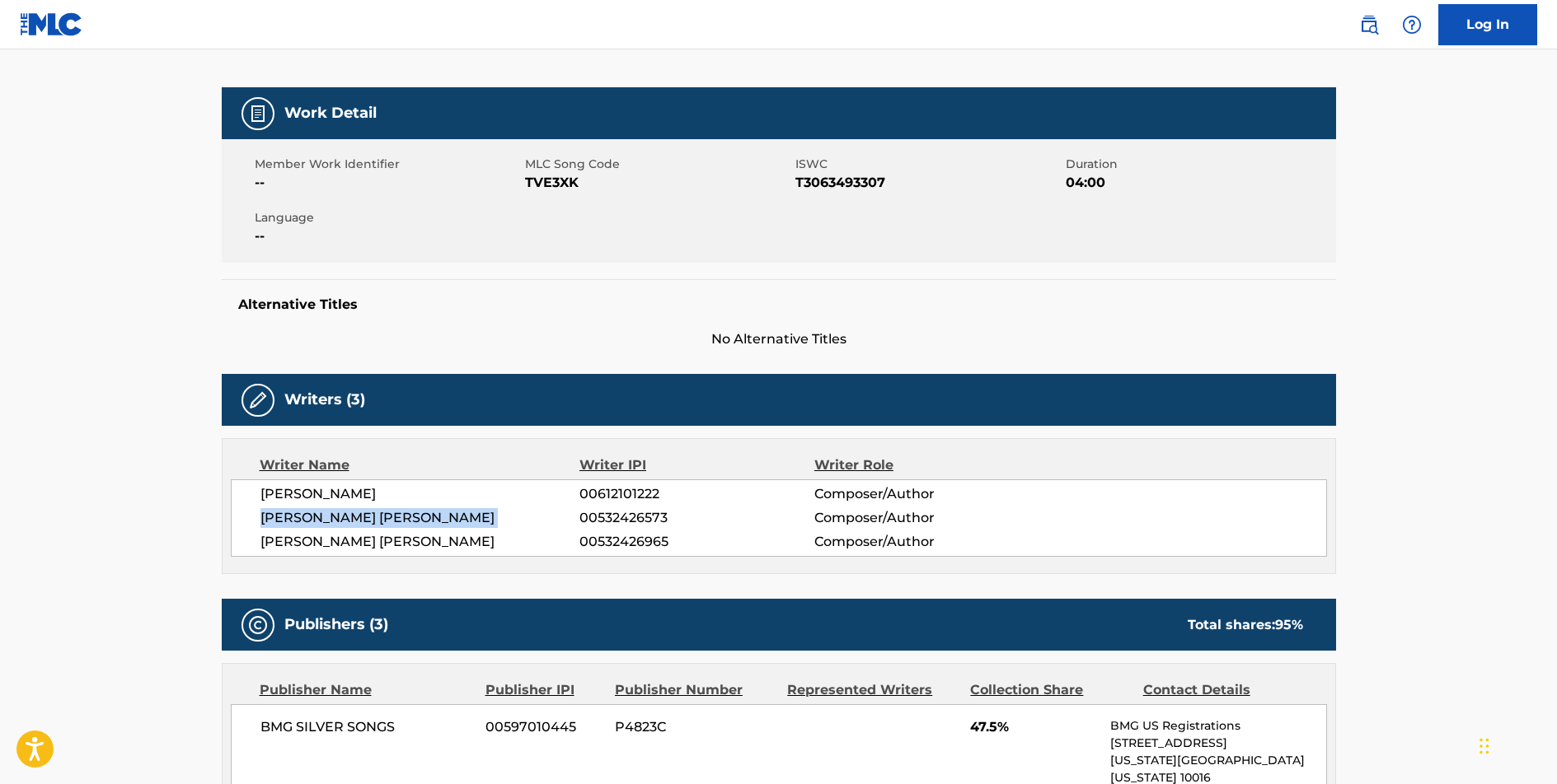
click at [350, 513] on span "[PERSON_NAME] [PERSON_NAME]" at bounding box center [420, 519] width 320 height 20
click at [364, 546] on span "[PERSON_NAME] [PERSON_NAME]" at bounding box center [420, 542] width 320 height 20
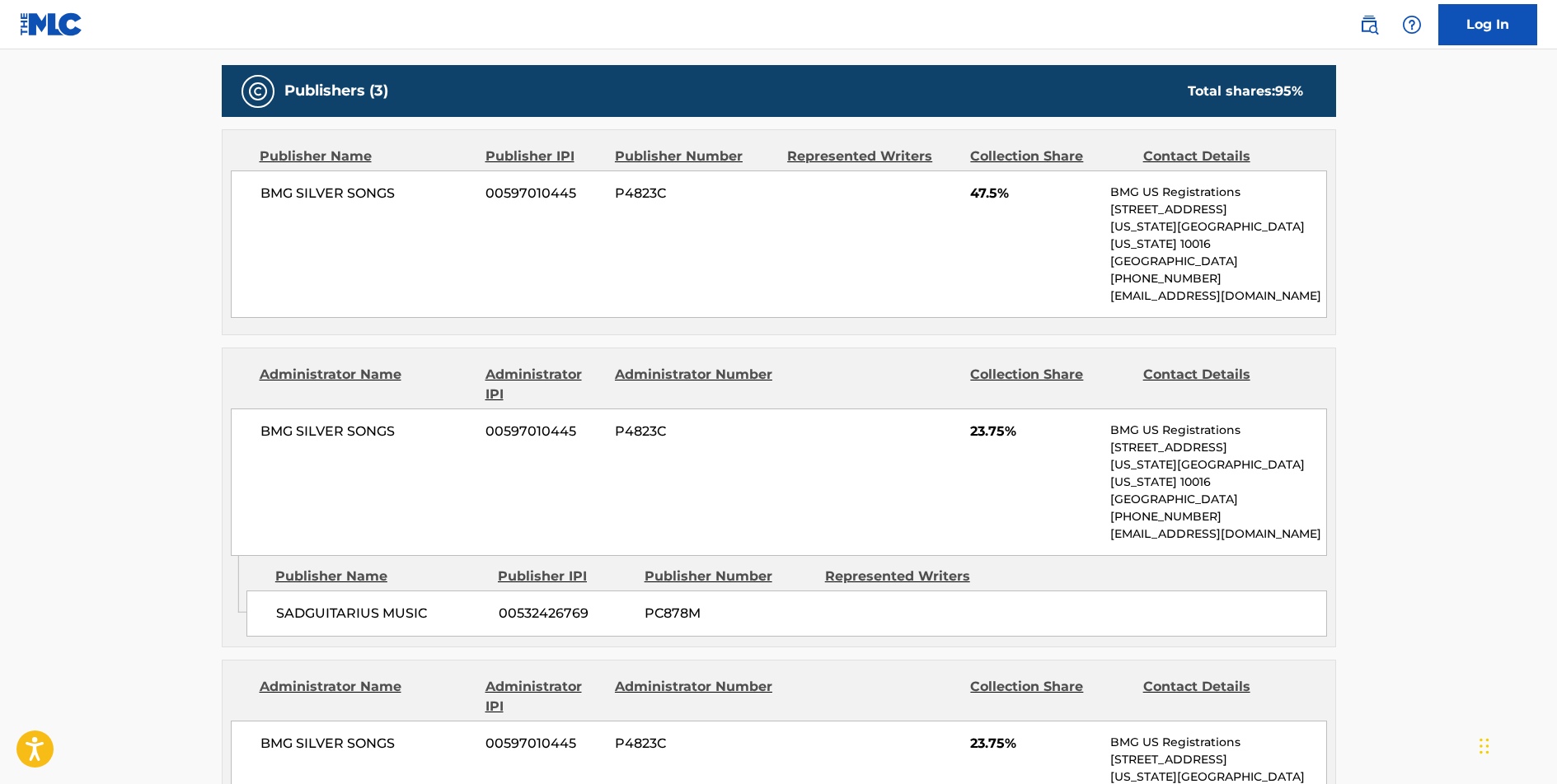
scroll to position [750, 0]
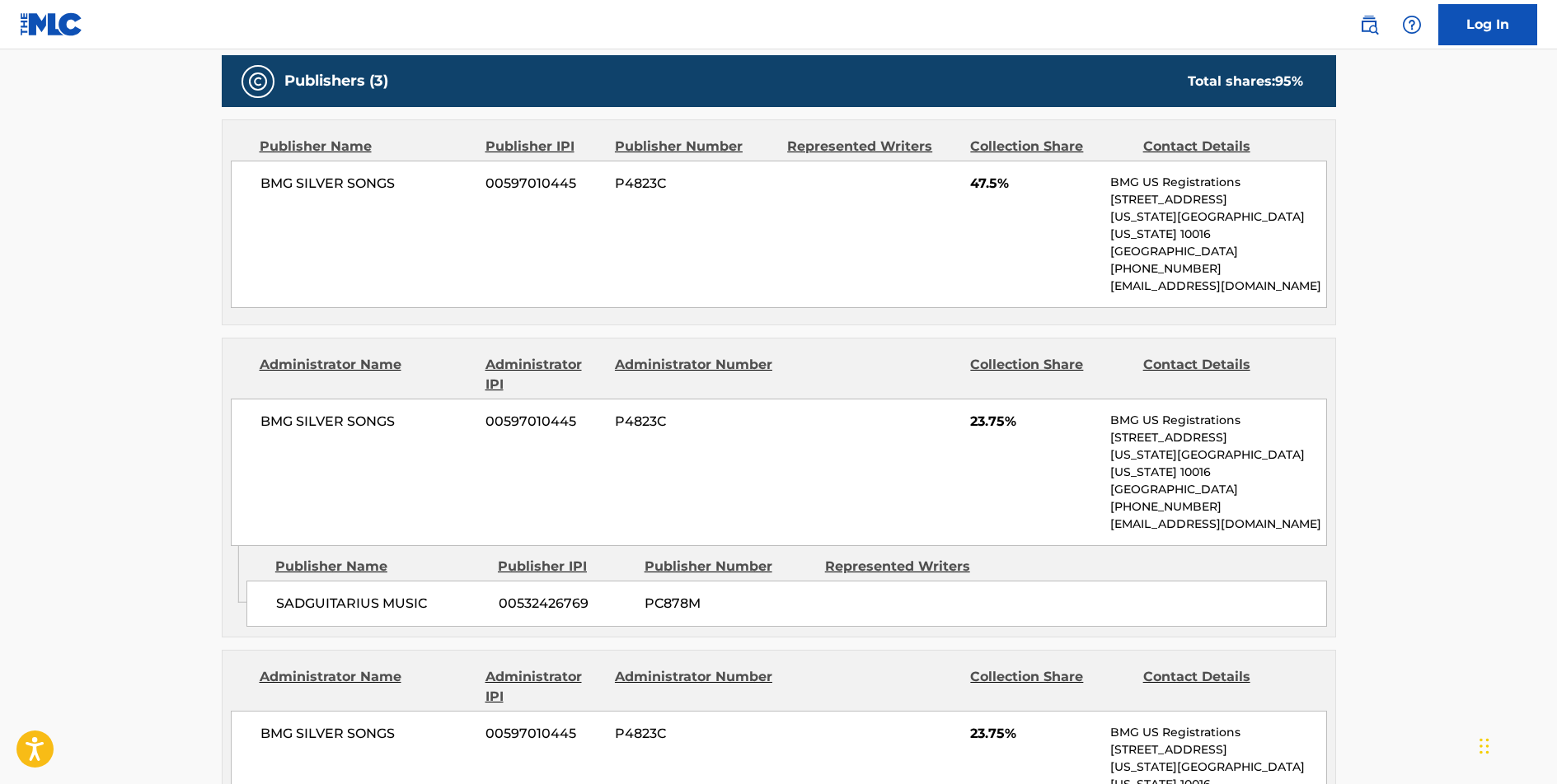
click at [373, 182] on span "BMG SILVER SONGS" at bounding box center [367, 184] width 213 height 20
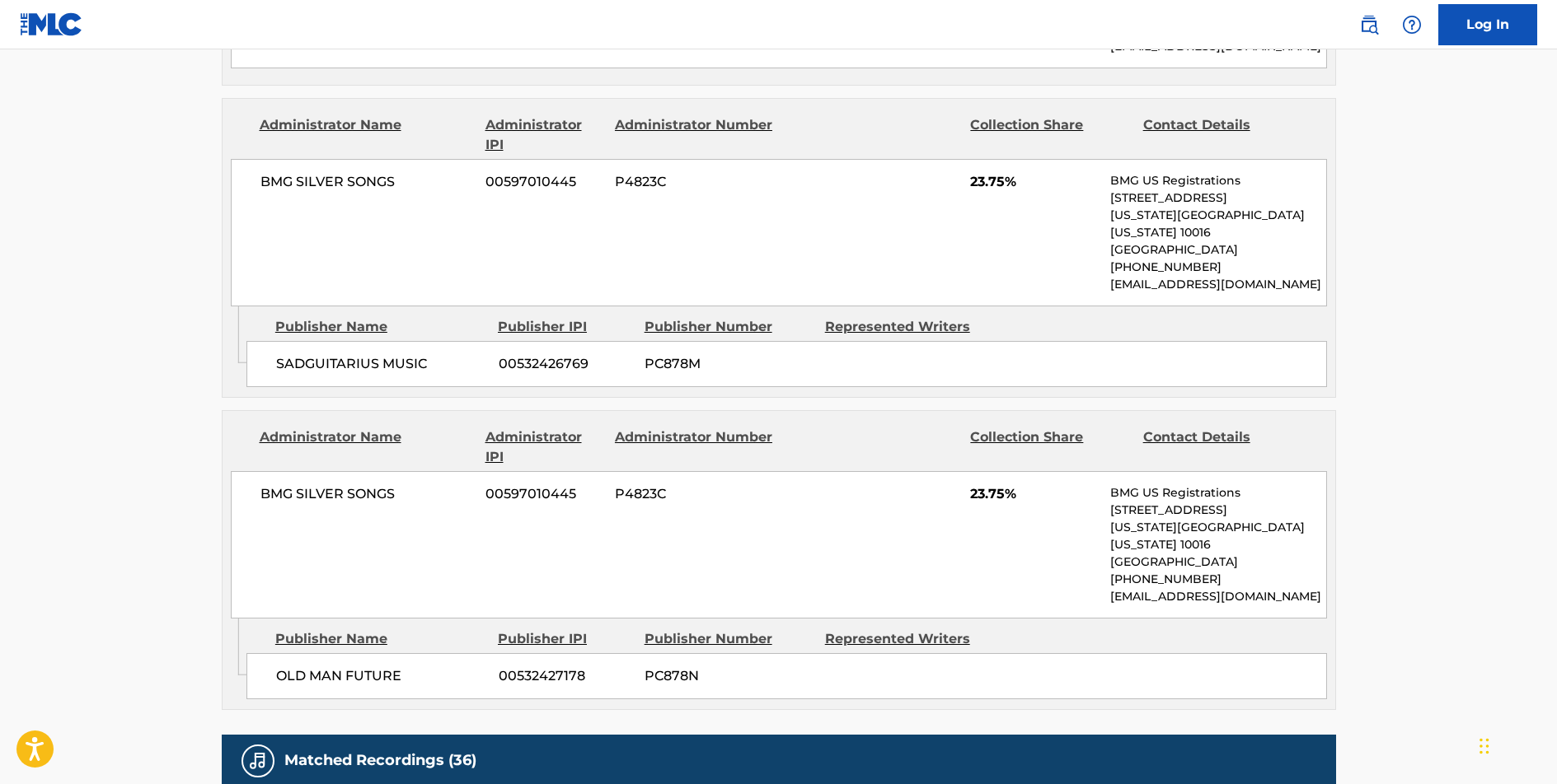
scroll to position [976, 0]
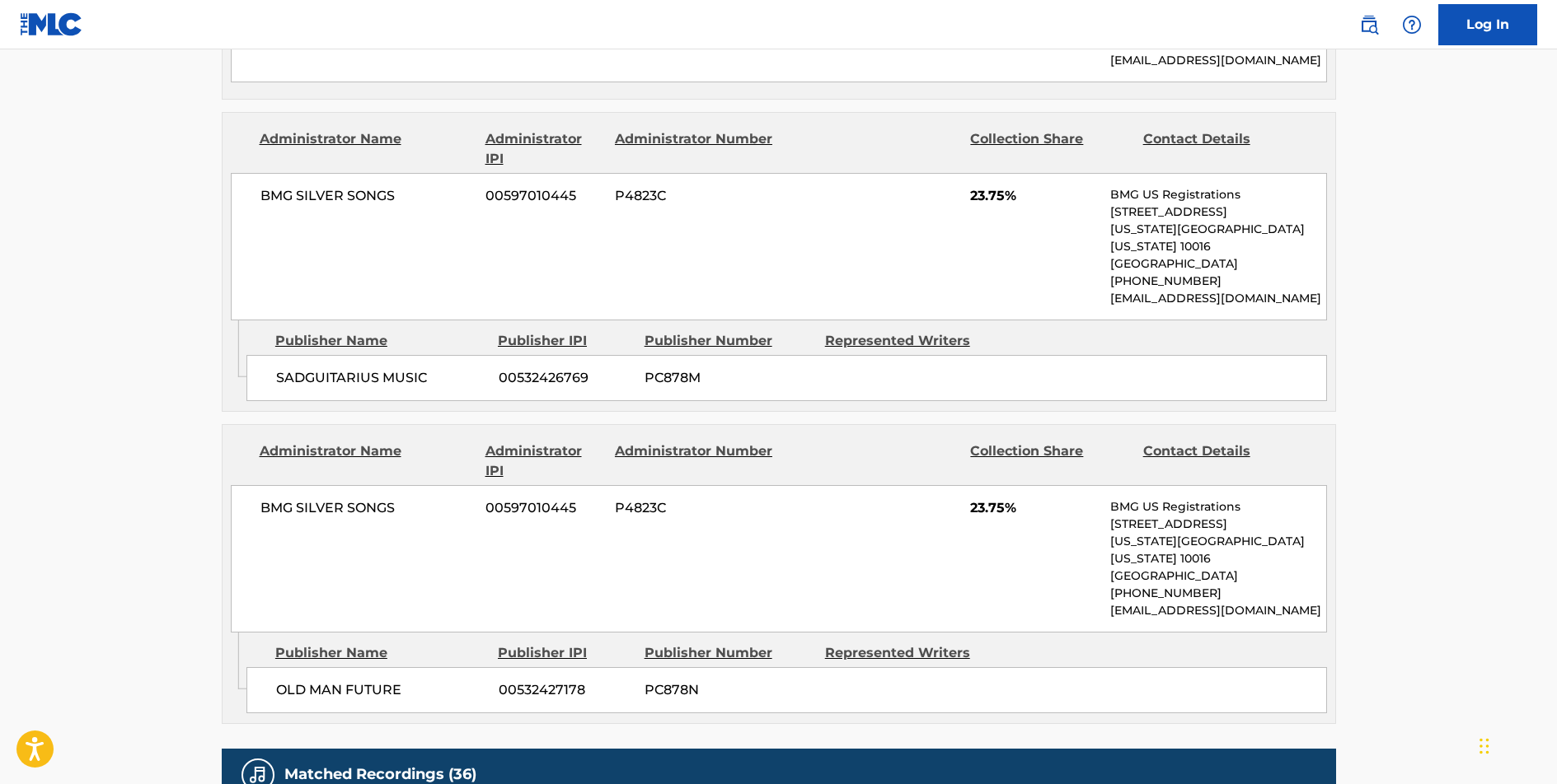
click at [378, 368] on span "SADGUITARIUS MUSIC" at bounding box center [381, 378] width 210 height 20
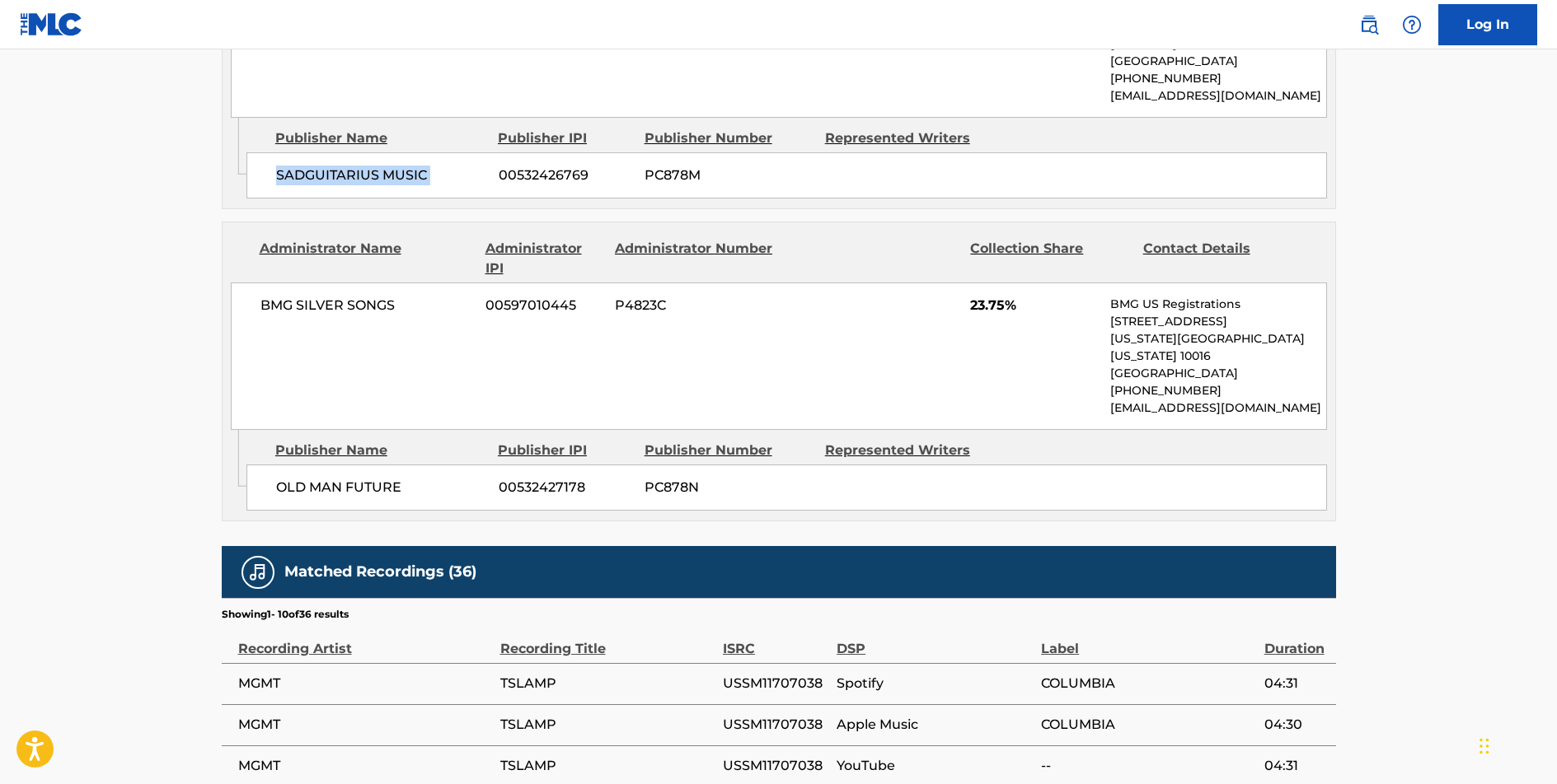
scroll to position [1237, 0]
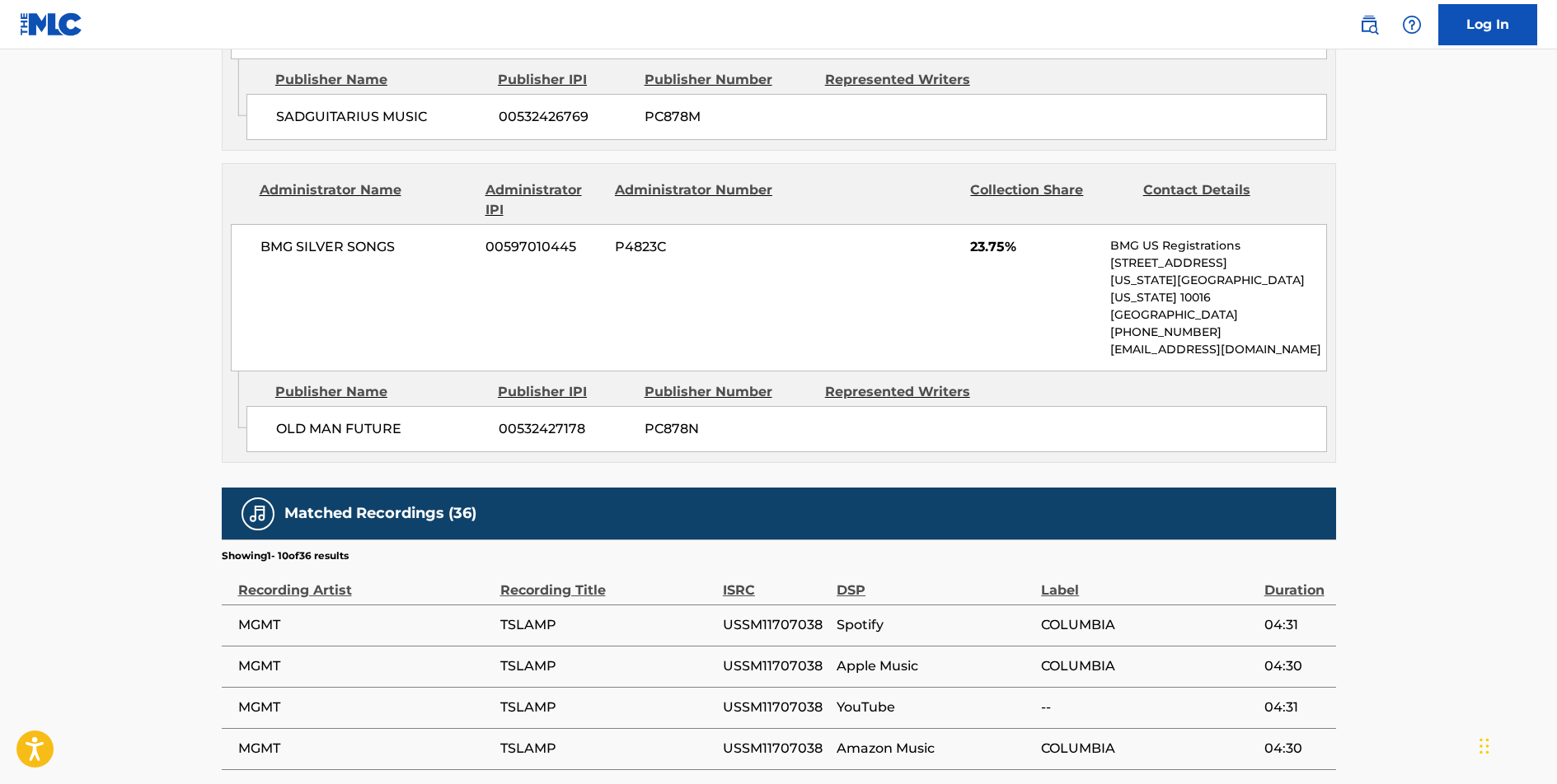
click at [339, 419] on span "OLD MAN FUTURE" at bounding box center [381, 429] width 210 height 20
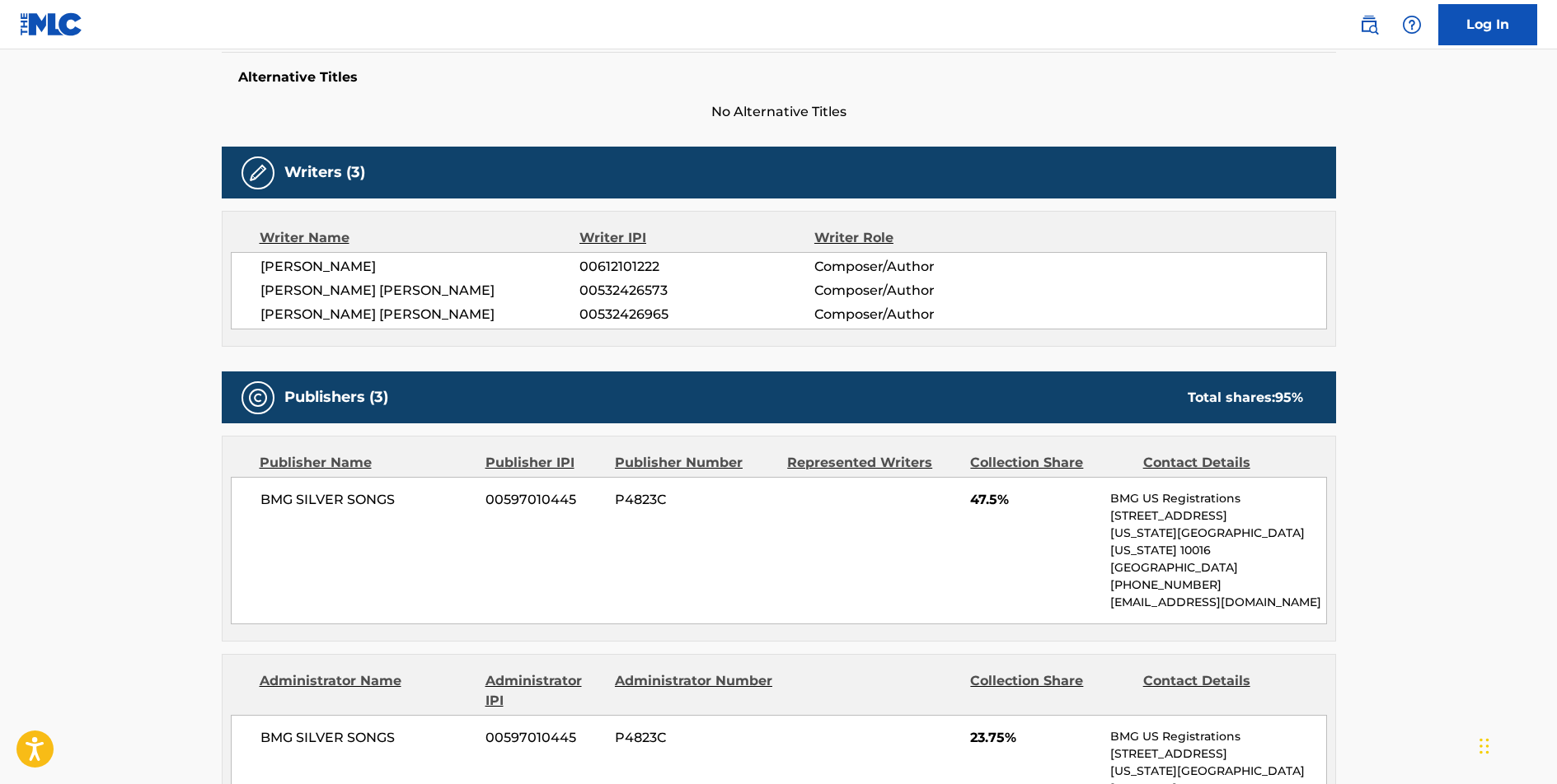
scroll to position [0, 0]
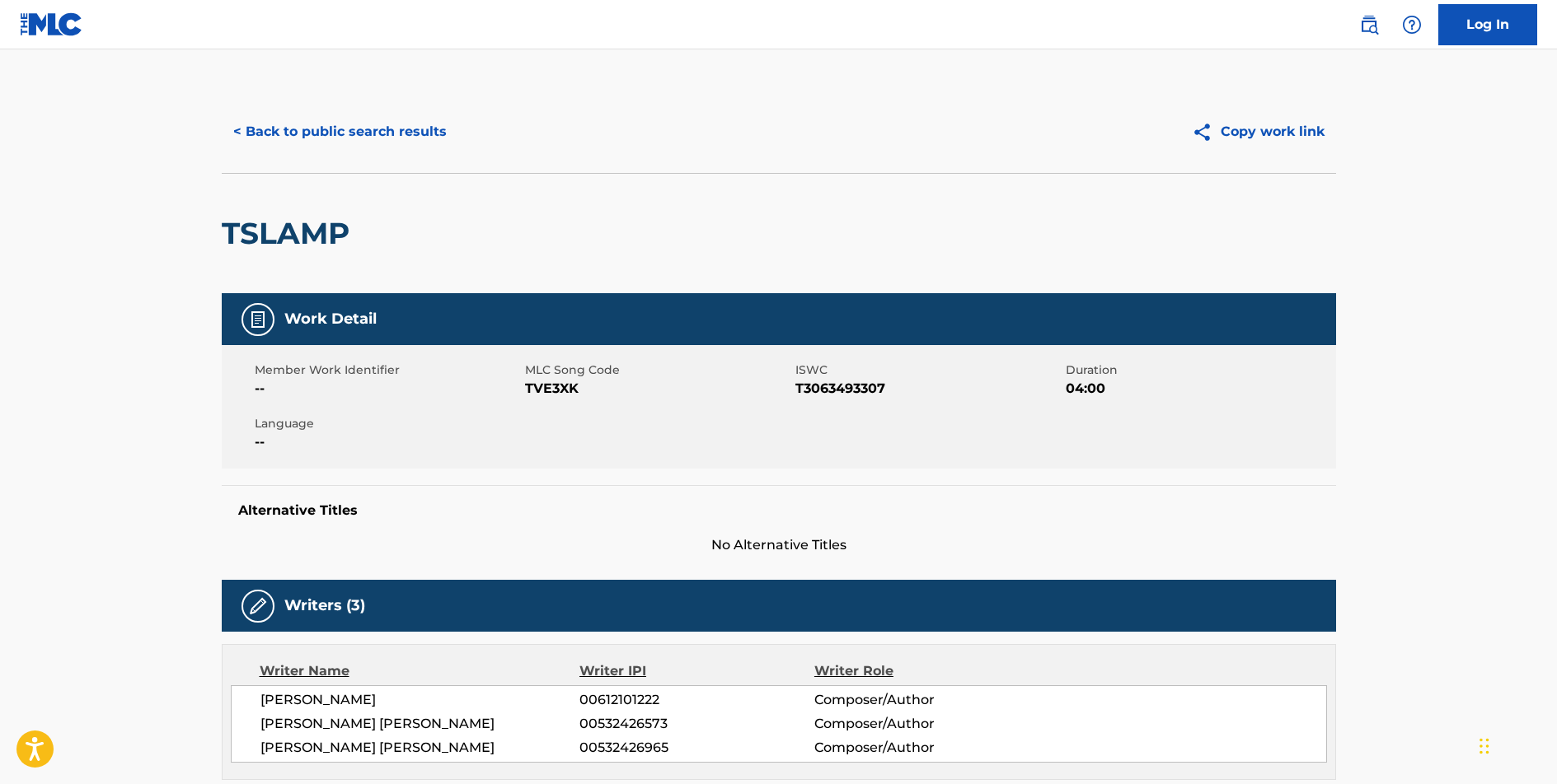
click at [311, 129] on button "< Back to public search results" at bounding box center [340, 131] width 237 height 41
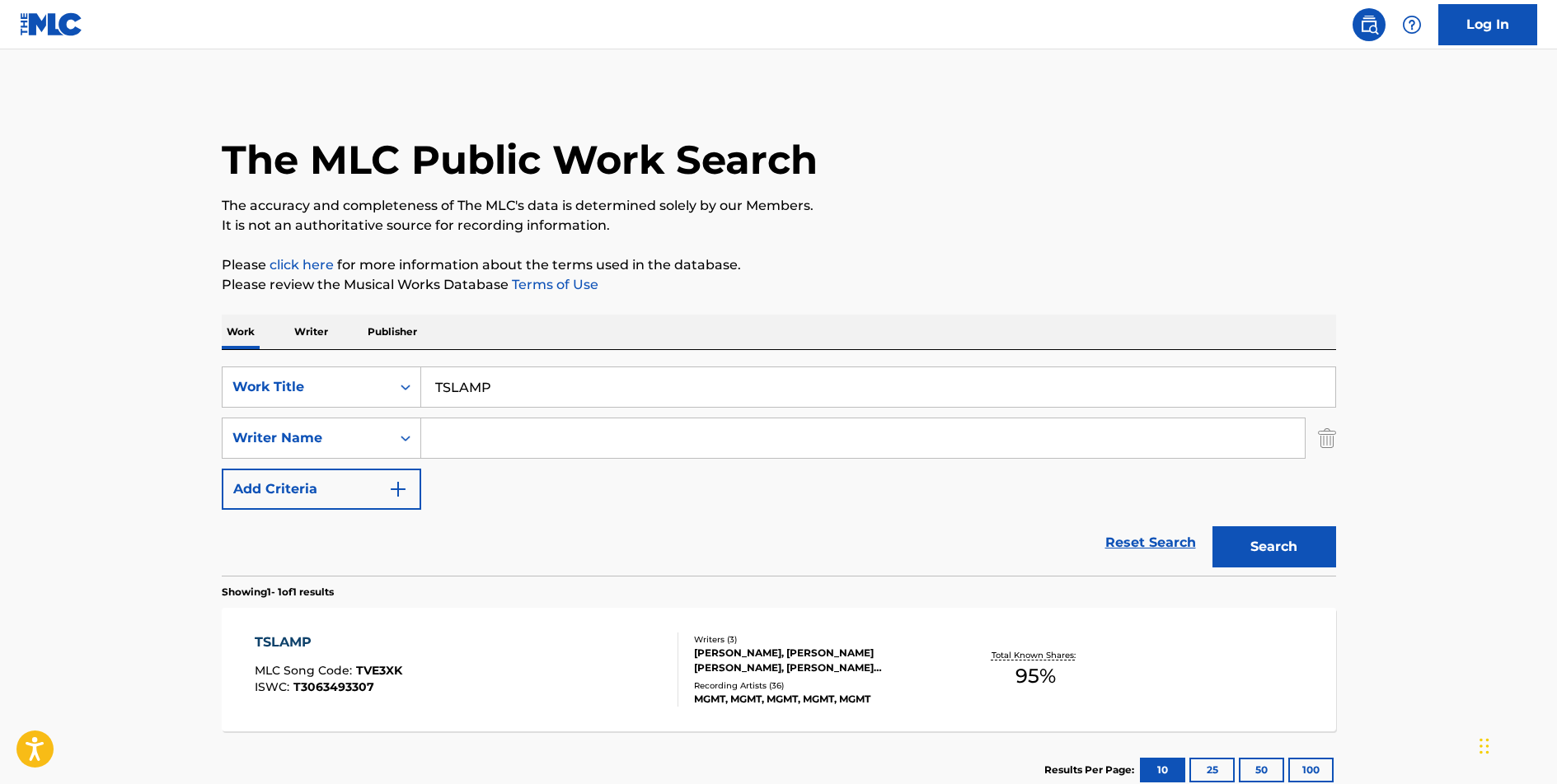
click at [463, 388] on input "TSLAMP" at bounding box center [878, 387] width 914 height 39
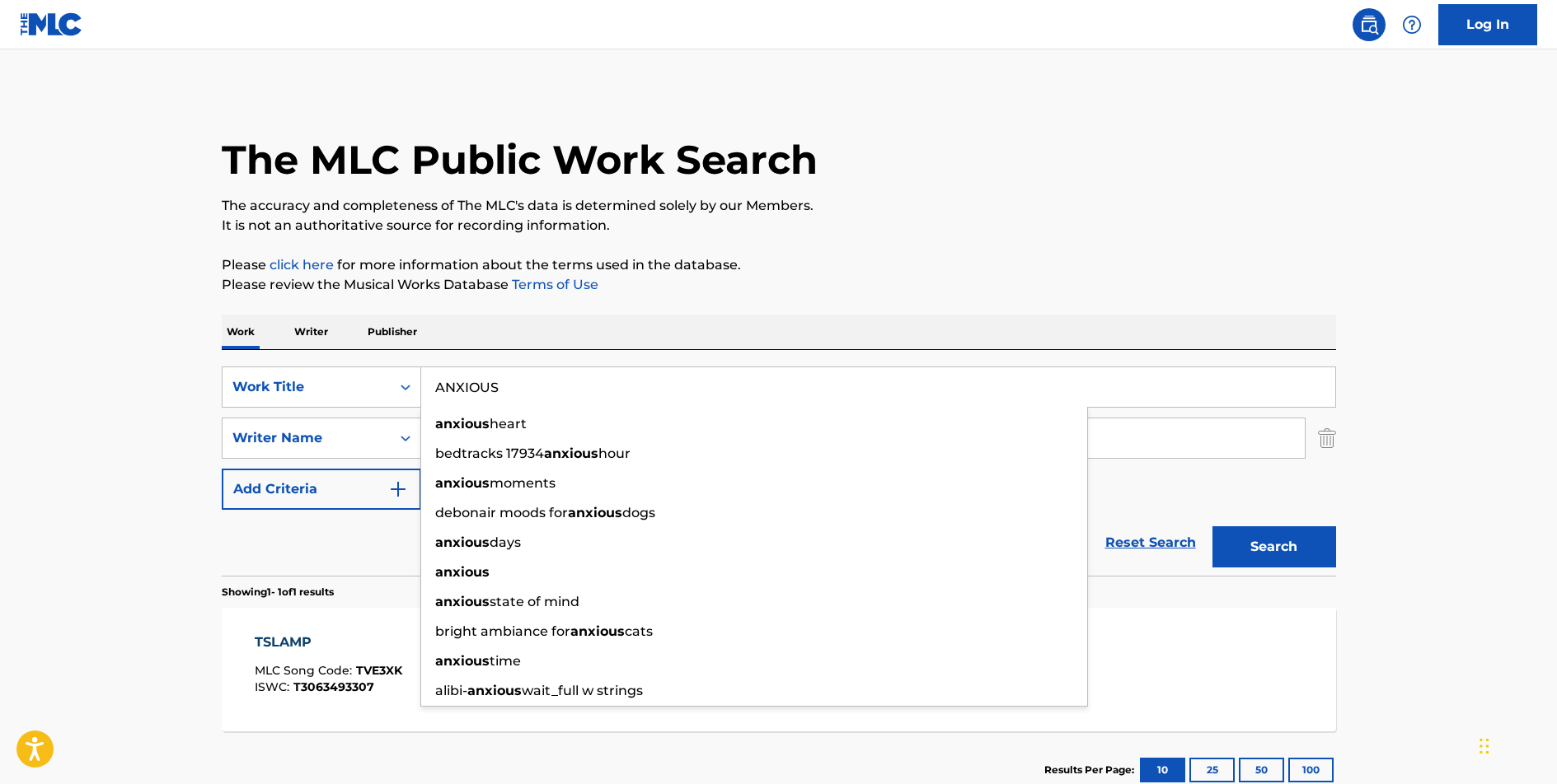
type input "ANXIOUS"
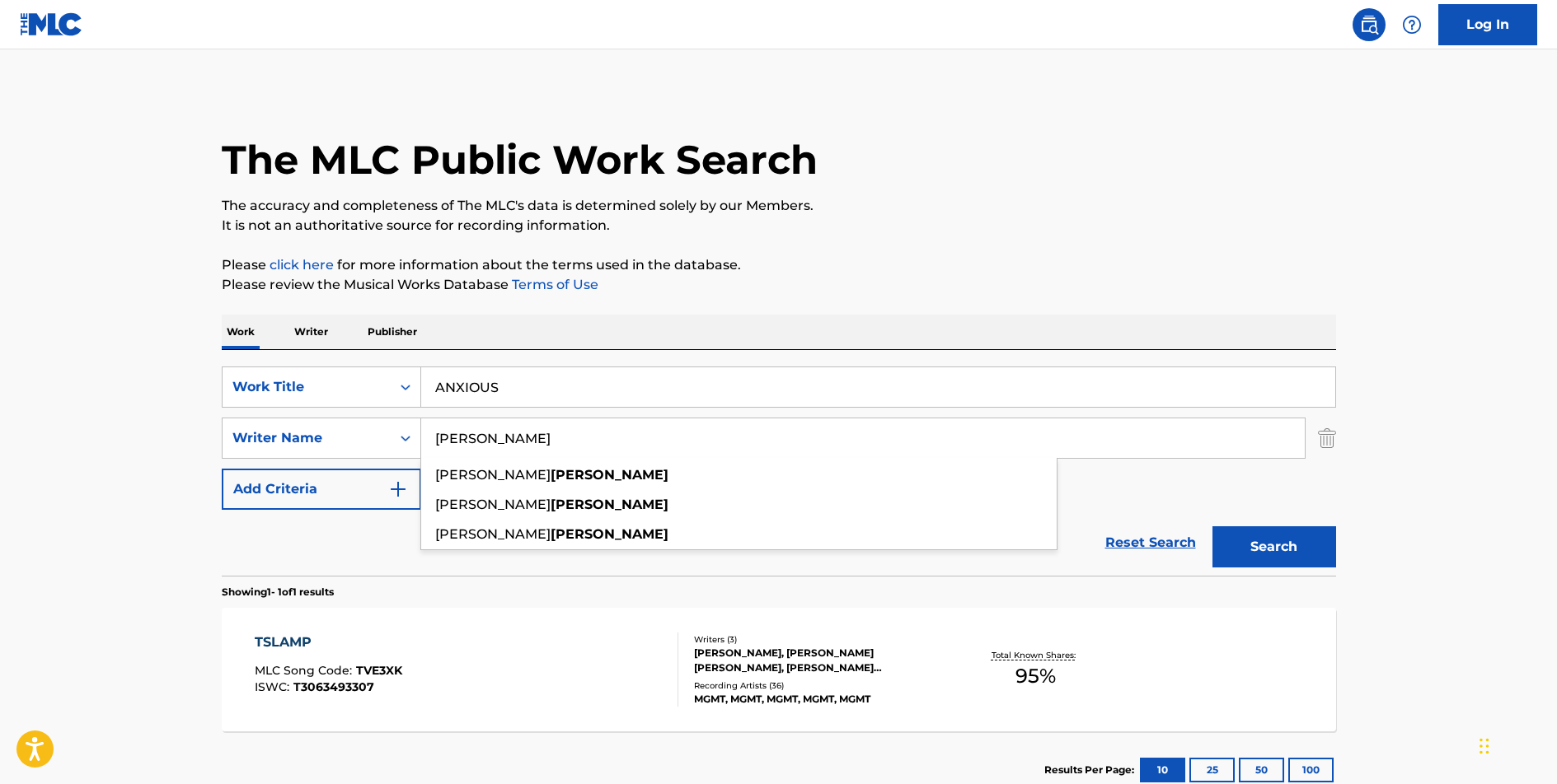
type input "[PERSON_NAME]"
click at [1213, 526] on button "Search" at bounding box center [1275, 546] width 124 height 41
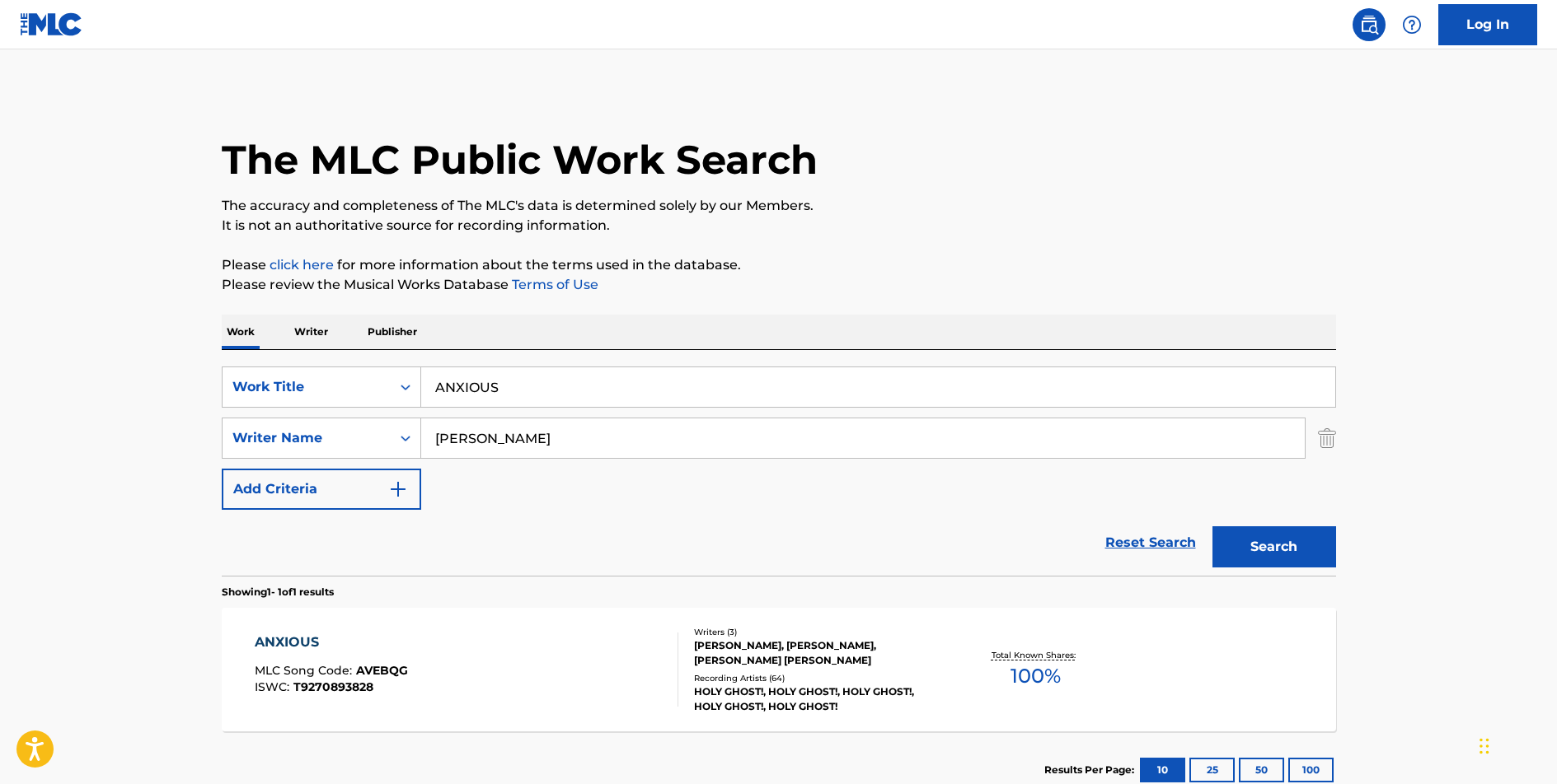
click at [285, 643] on div "ANXIOUS" at bounding box center [331, 643] width 153 height 20
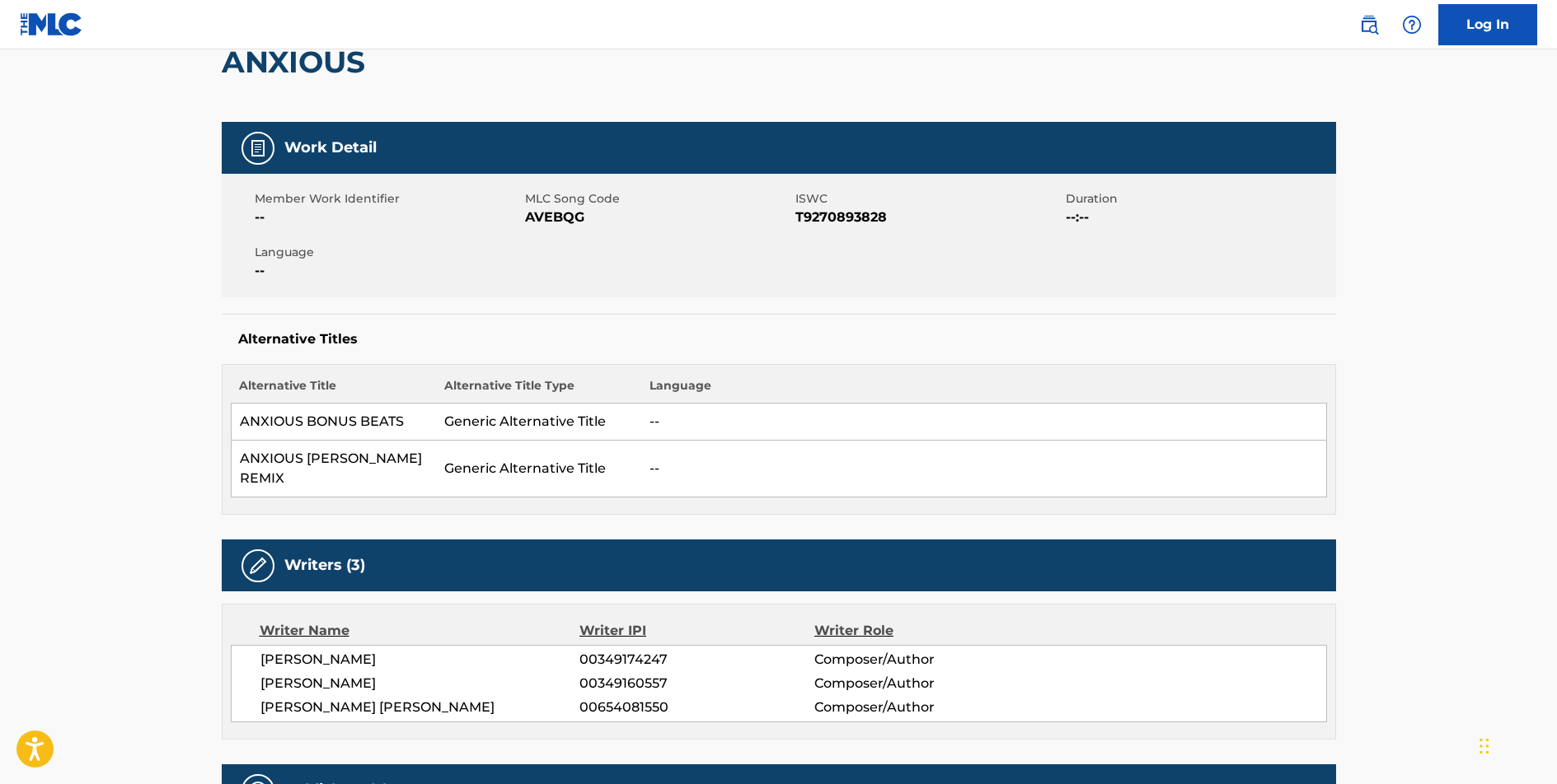
scroll to position [176, 0]
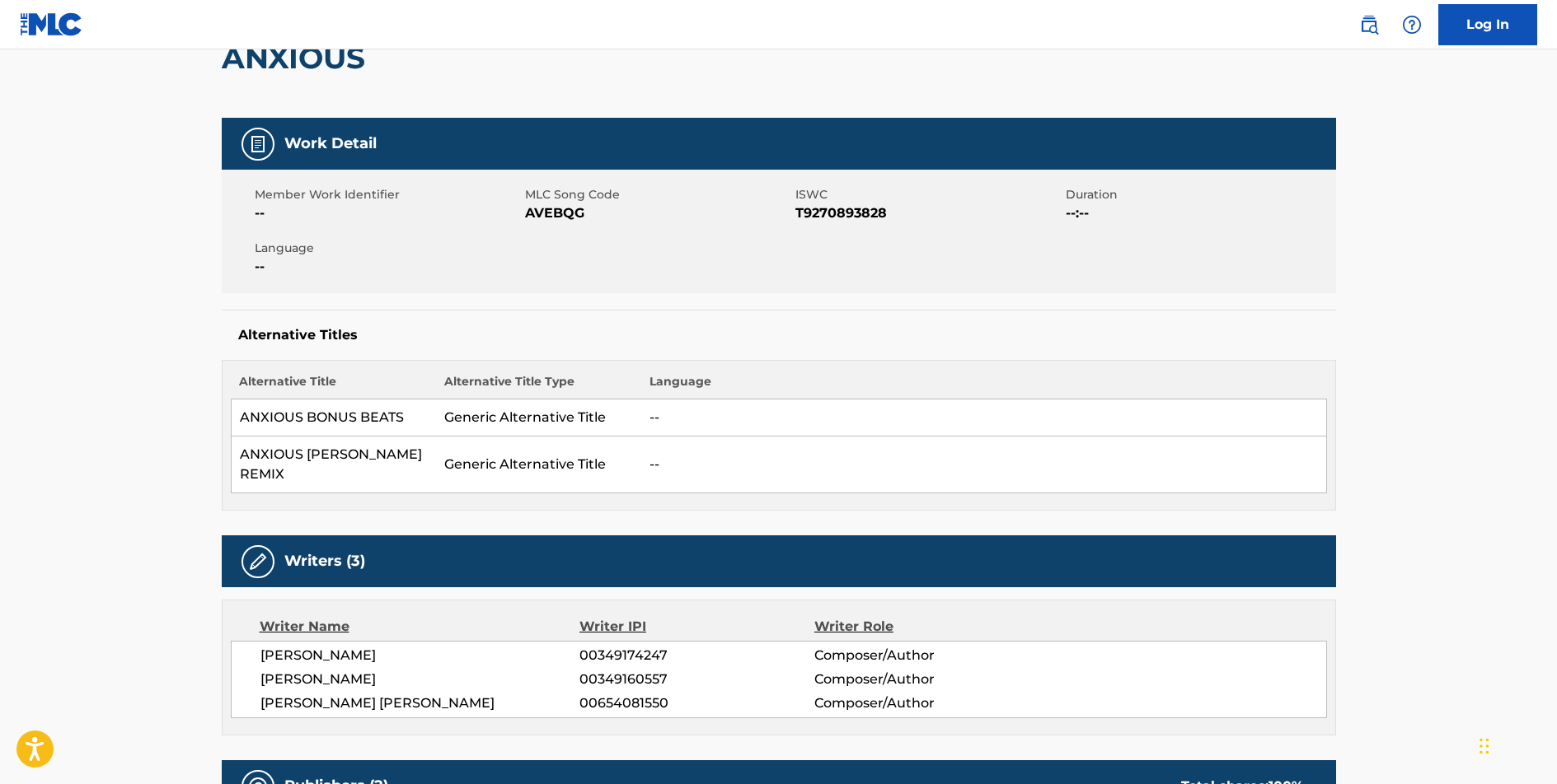
click at [555, 211] on span "AVEBQG" at bounding box center [658, 213] width 266 height 20
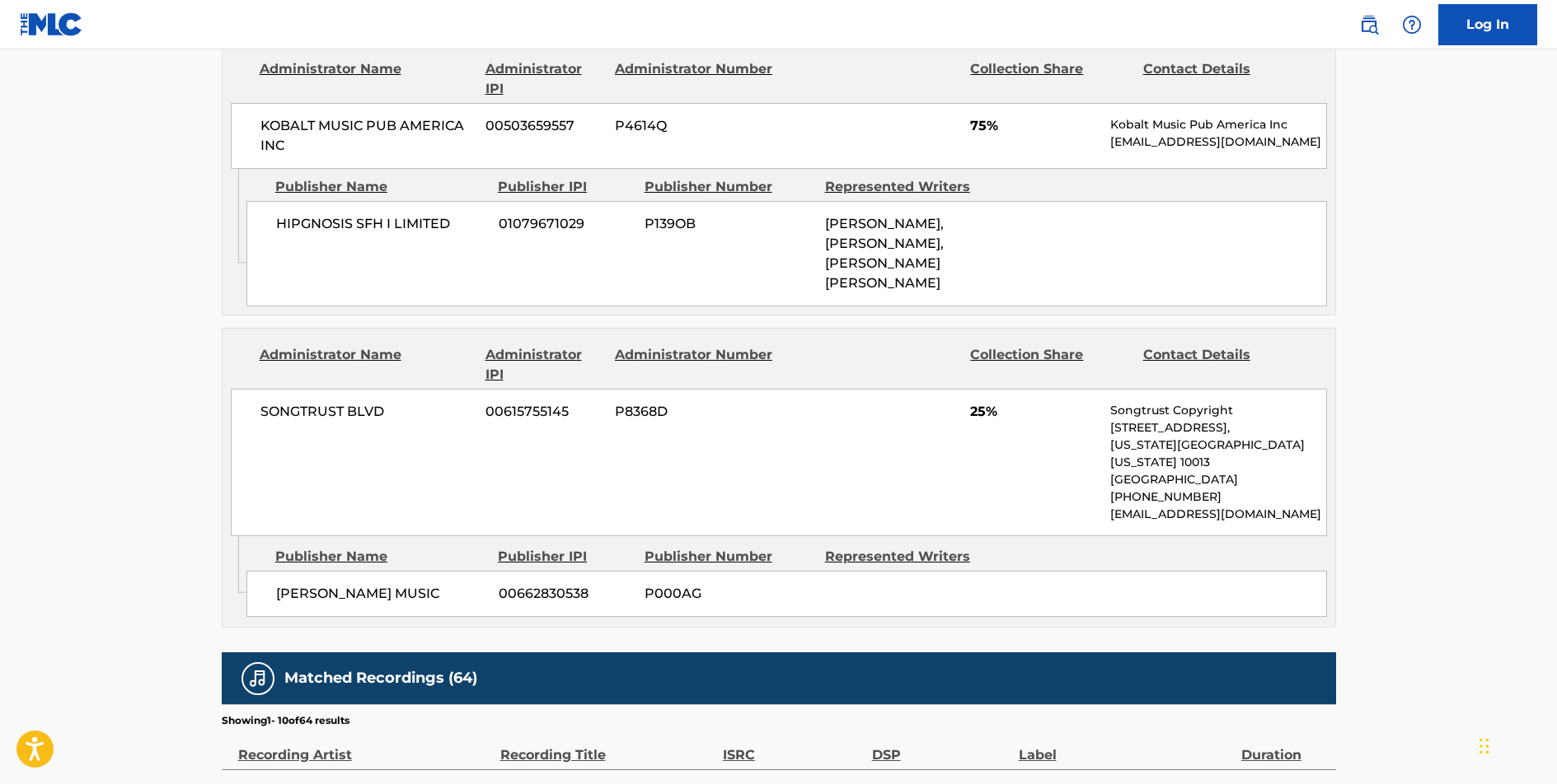
scroll to position [970, 0]
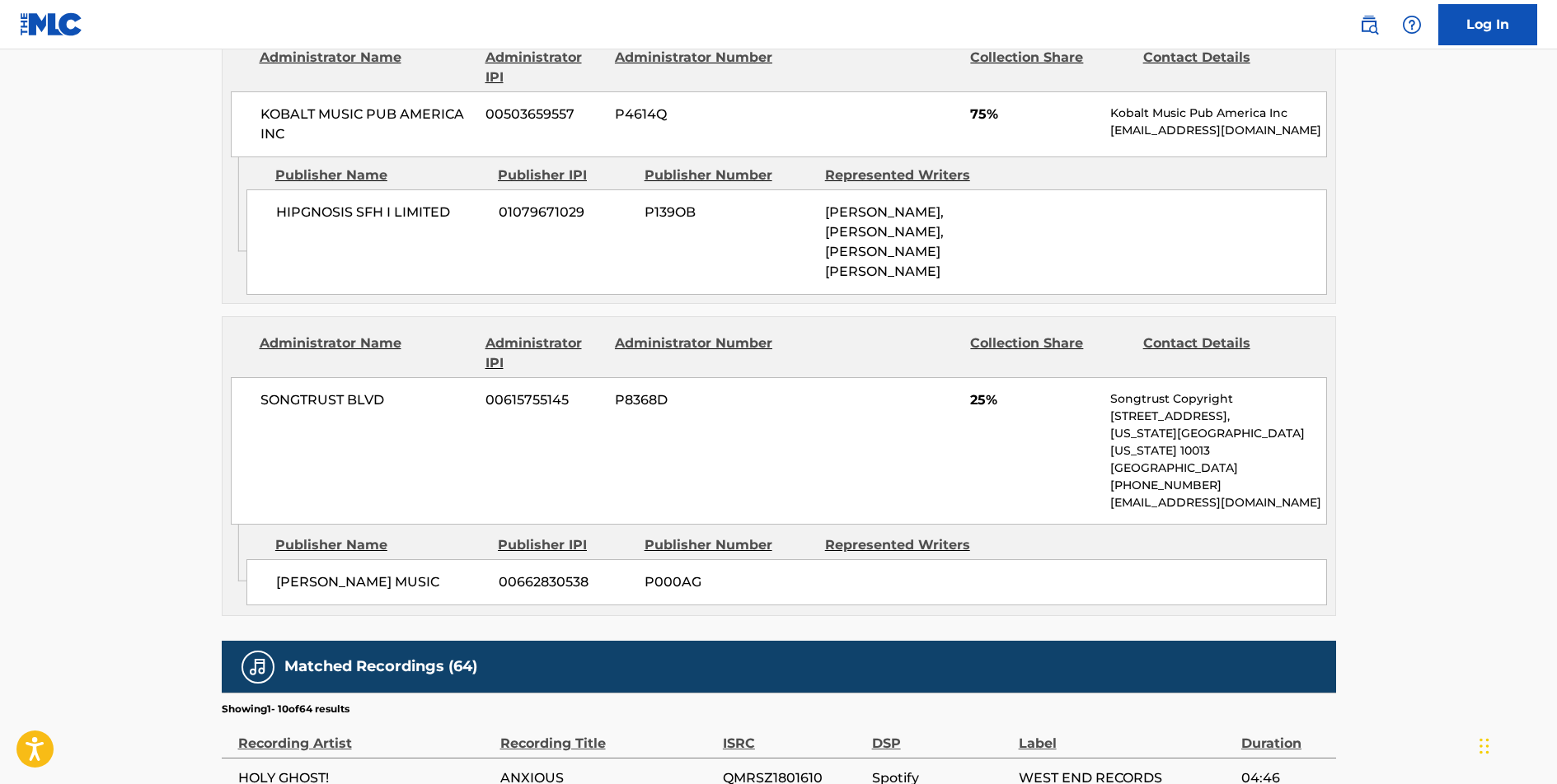
click at [409, 215] on span "HIPGNOSIS SFH I LIMITED" at bounding box center [381, 213] width 210 height 20
click at [353, 397] on span "SONGTRUST BLVD" at bounding box center [367, 401] width 213 height 20
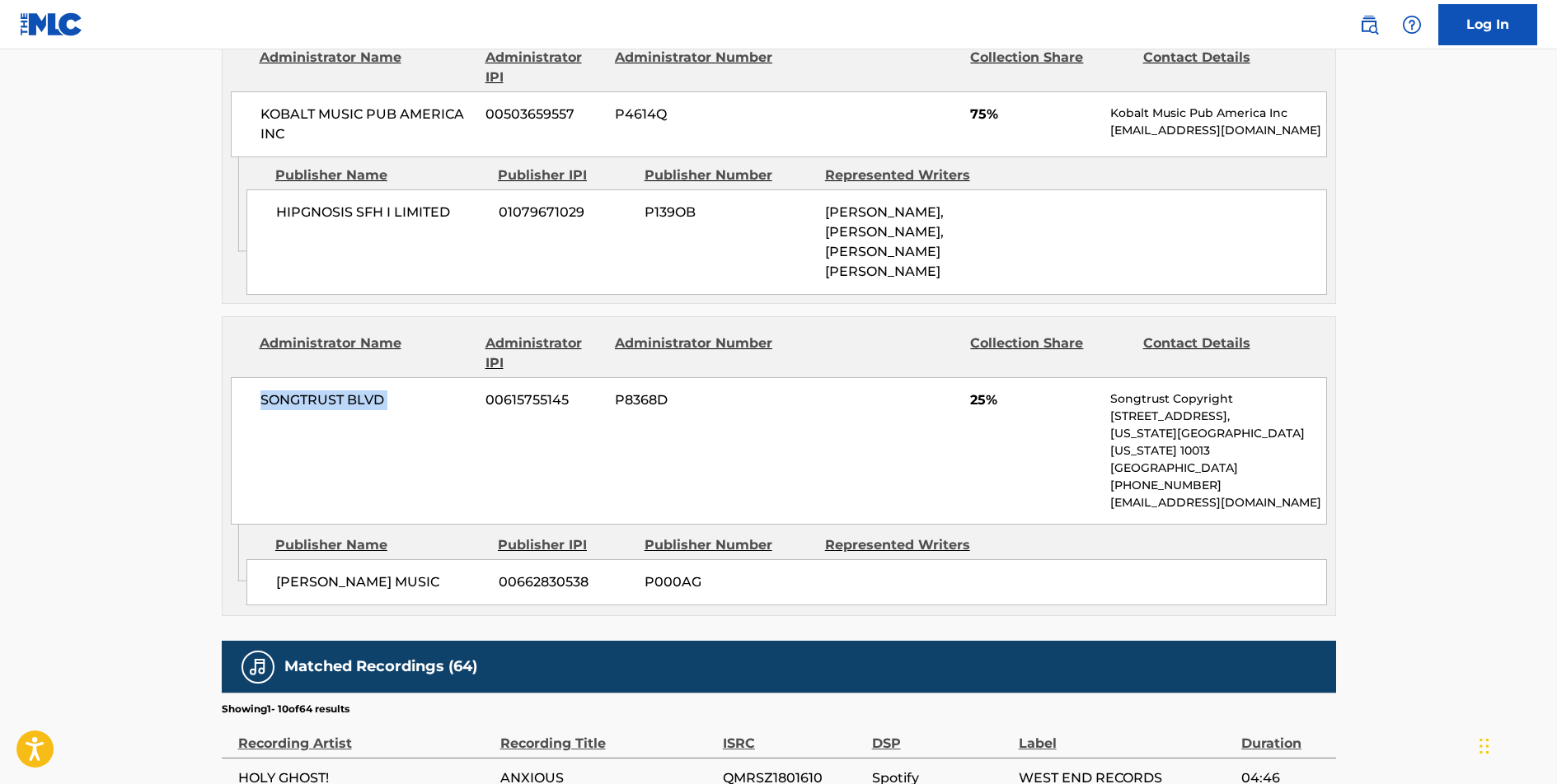
click at [353, 397] on span "SONGTRUST BLVD" at bounding box center [367, 401] width 213 height 20
click at [372, 572] on span "[PERSON_NAME] MUSIC" at bounding box center [381, 582] width 210 height 20
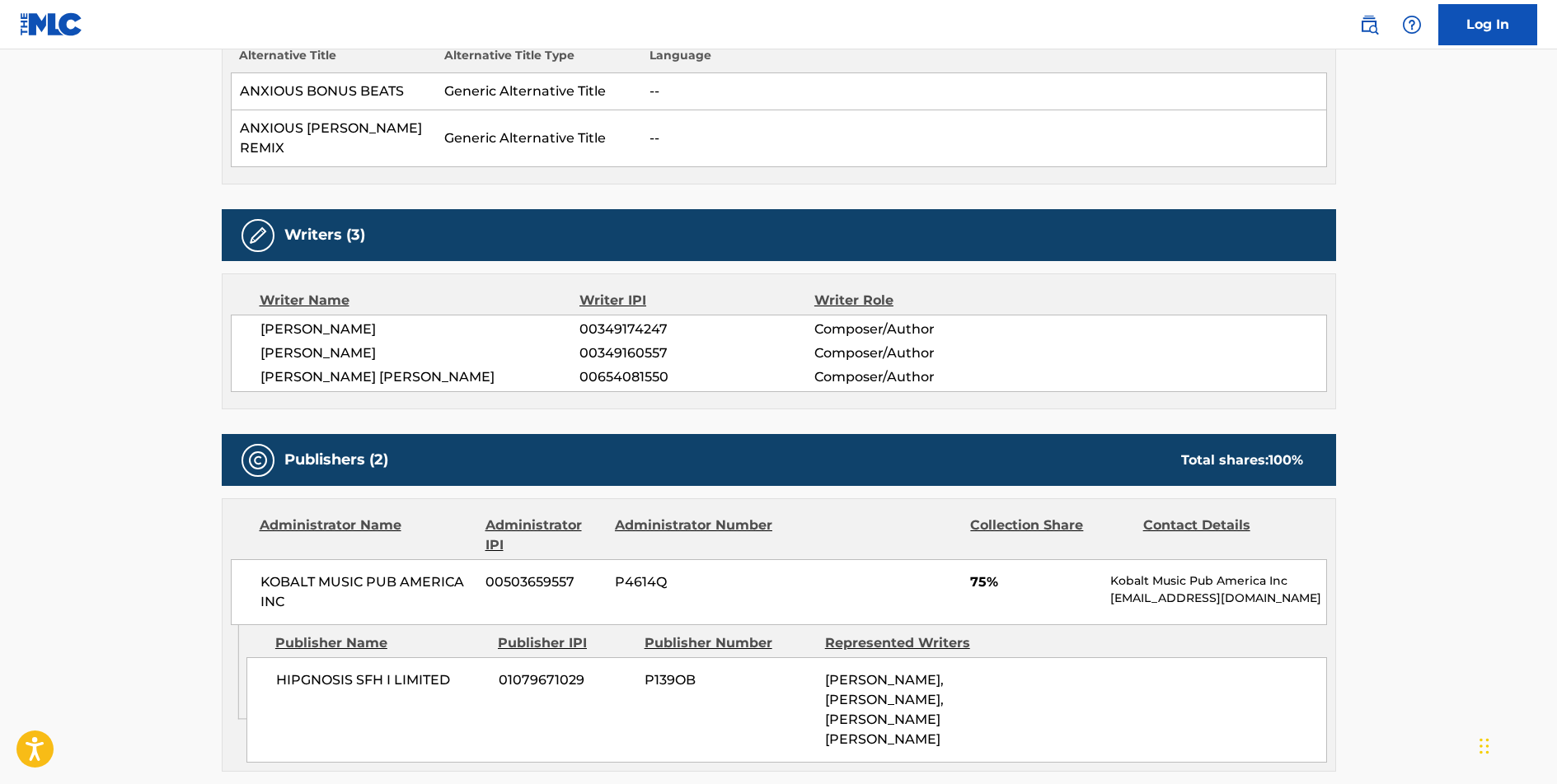
scroll to position [350, 0]
